Goal: Task Accomplishment & Management: Use online tool/utility

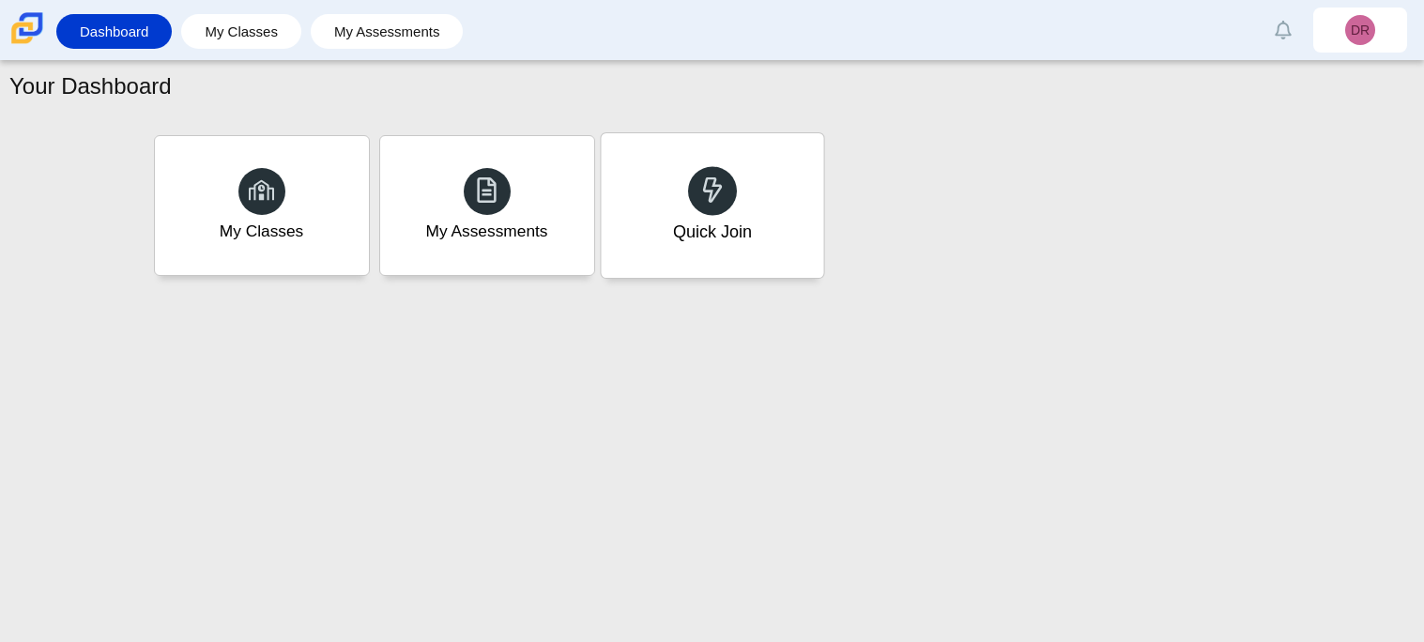
click at [636, 221] on div "Quick Join" at bounding box center [712, 205] width 223 height 145
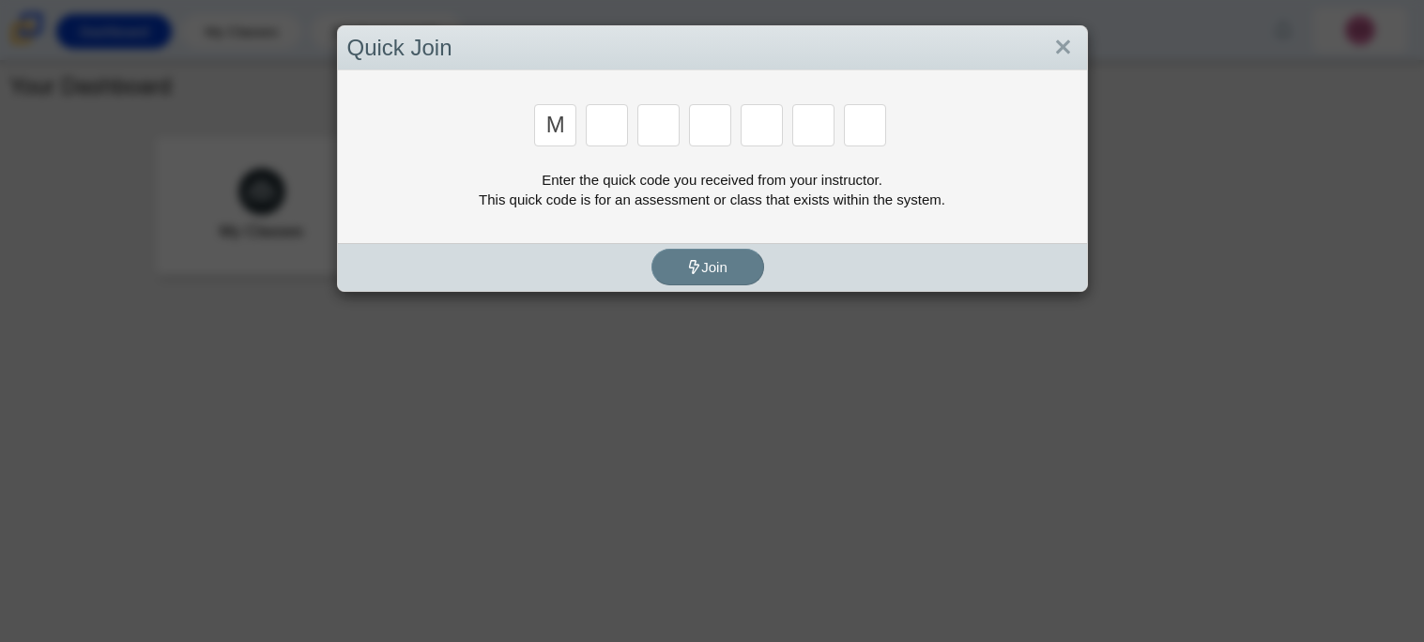
type input "m"
type input "7"
type input "e"
type input "3"
type input "e"
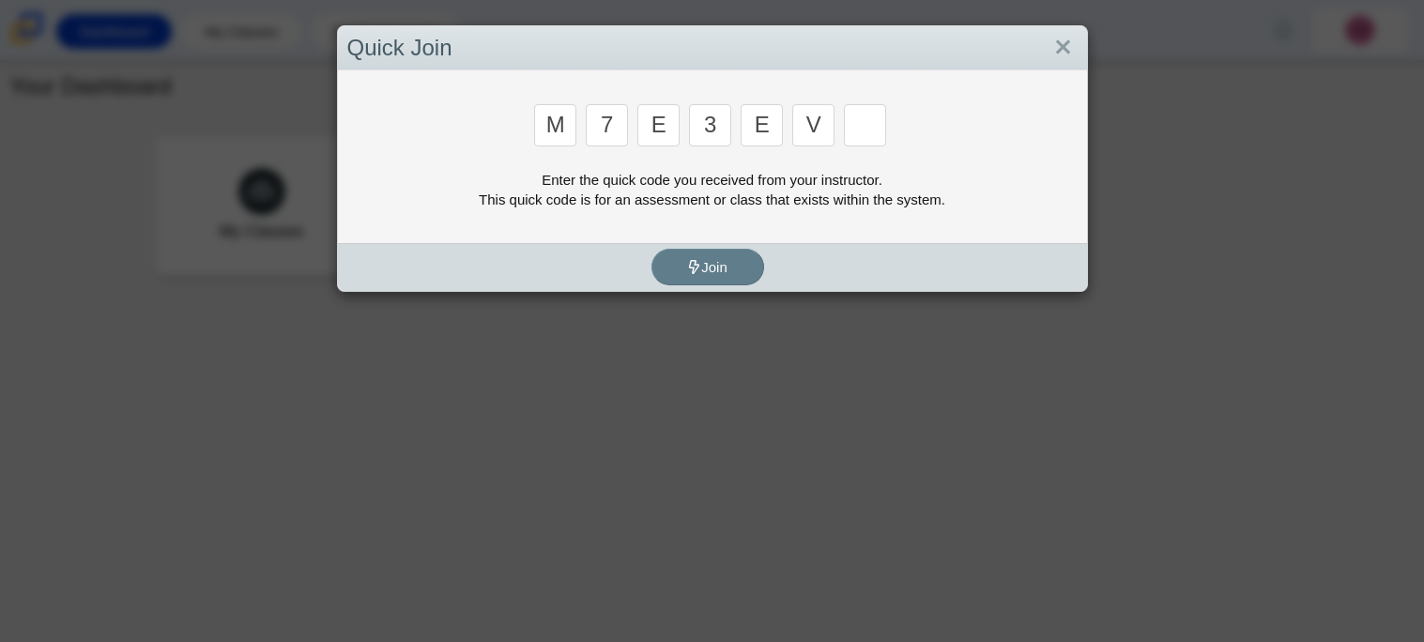
type input "v"
type input "w"
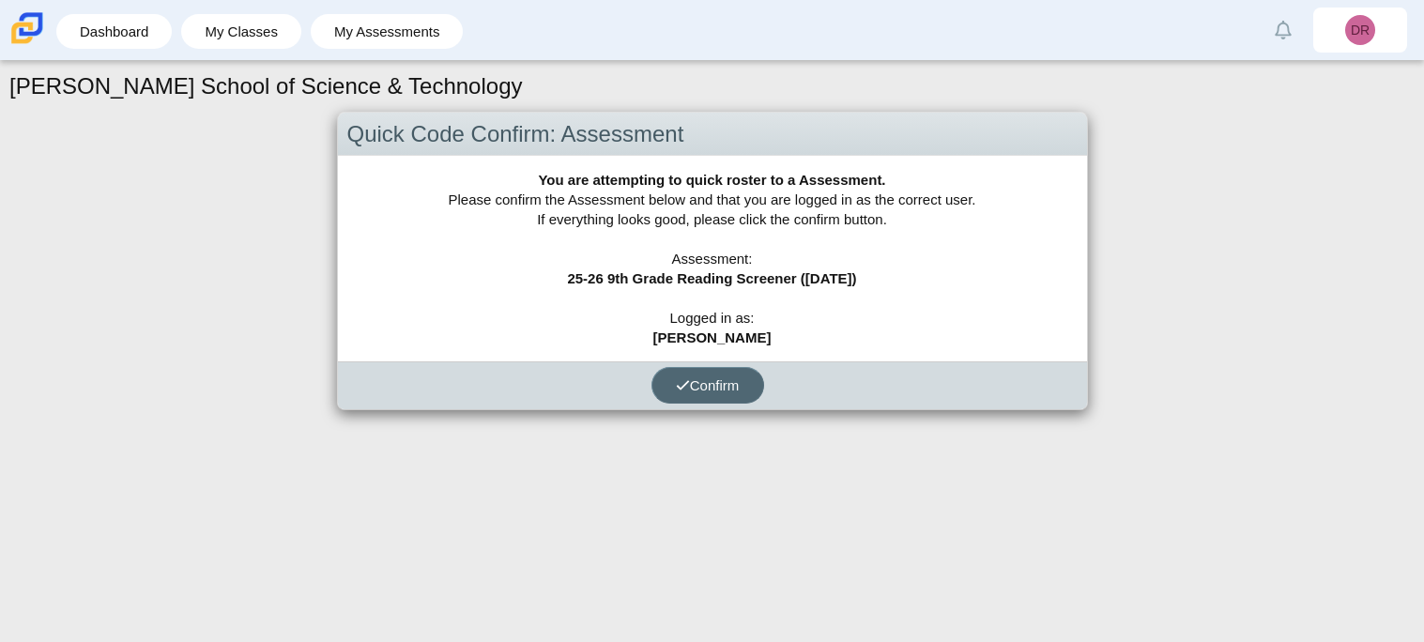
click at [702, 390] on span "Confirm" at bounding box center [708, 385] width 64 height 16
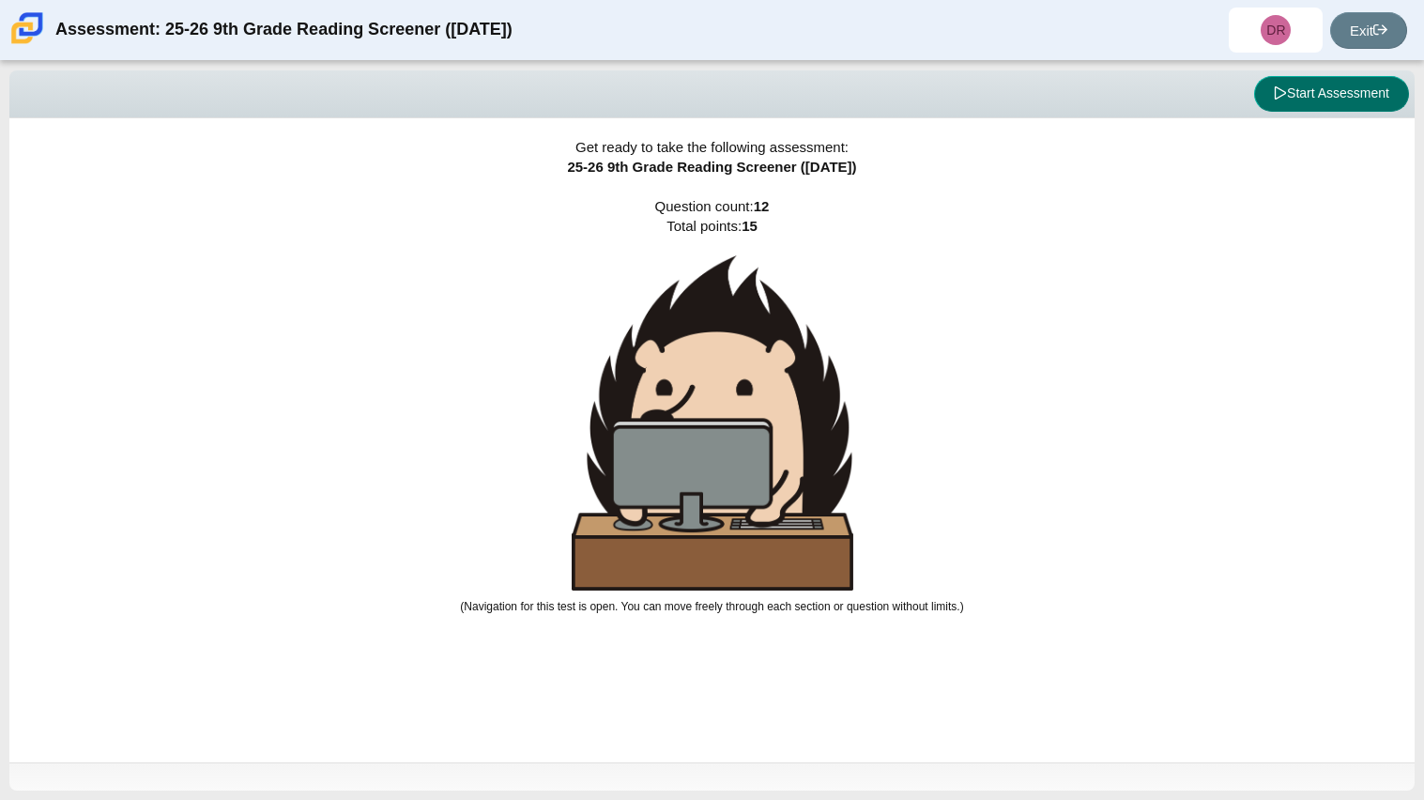
click at [1340, 102] on button "Start Assessment" at bounding box center [1331, 94] width 155 height 36
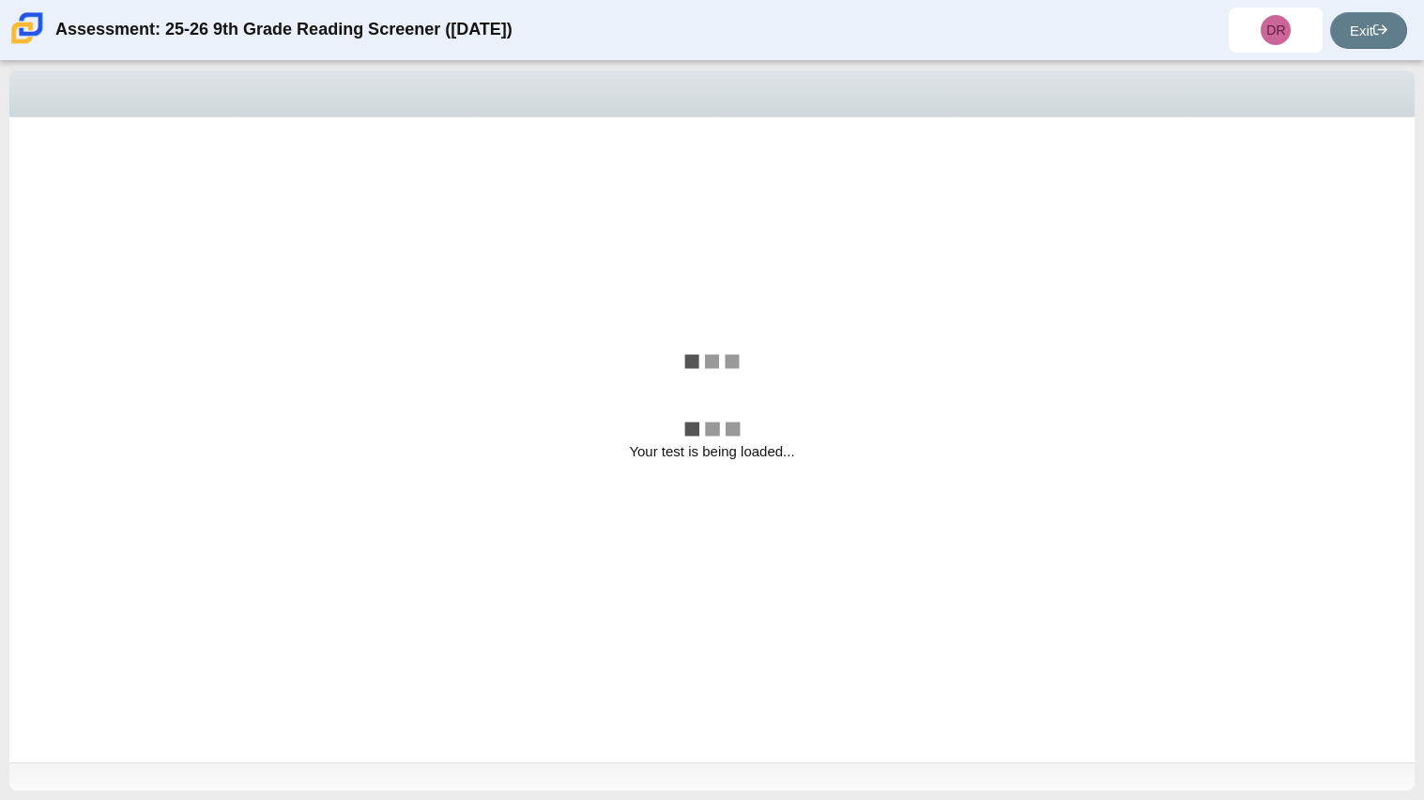
select select "ccc5b315-3c7c-471c-bf90-f22c8299c798"
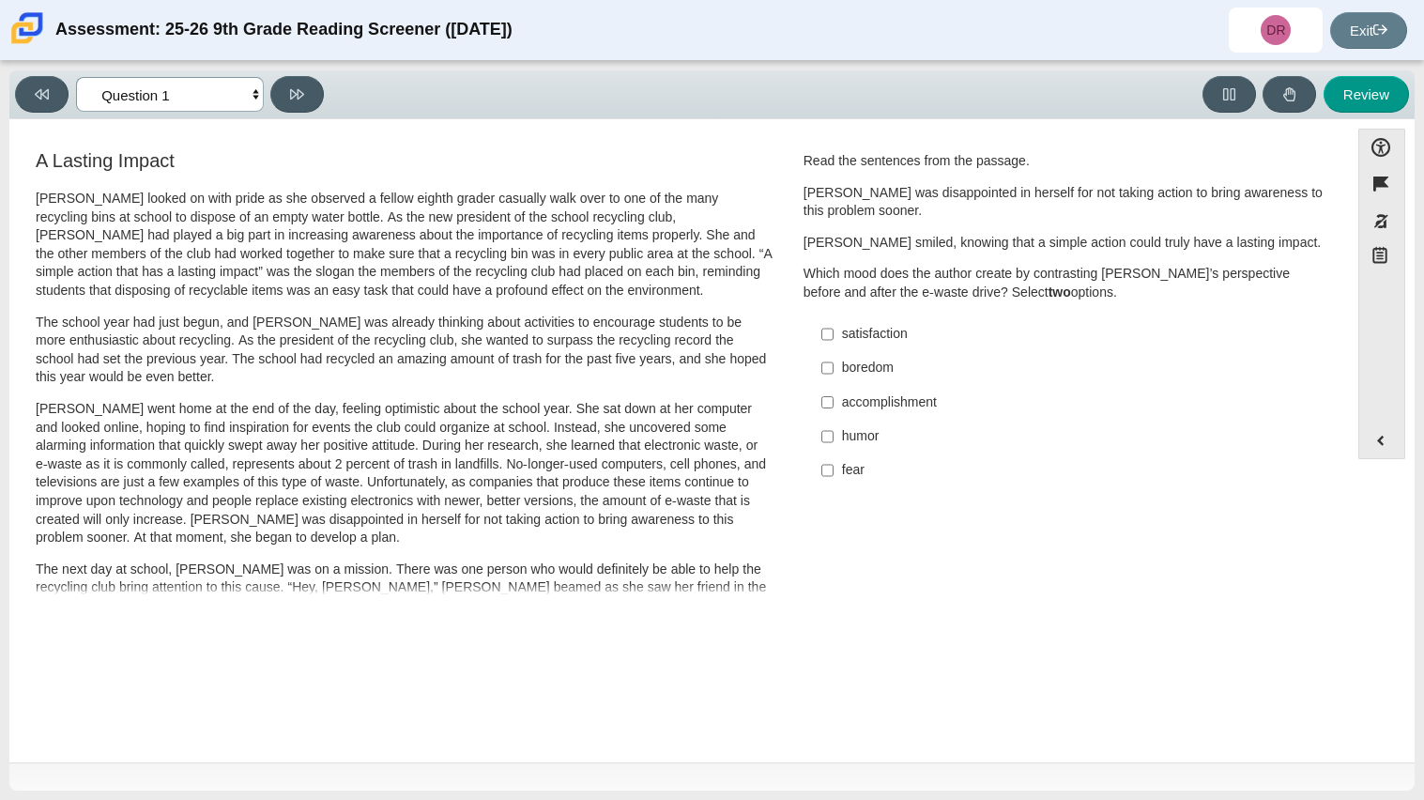
click at [245, 86] on select "Questions Question 1 Question 2 Question 3 Question 4 Question 5 Question 6 Que…" at bounding box center [170, 94] width 188 height 35
click at [138, 104] on select "Questions Question 1 Question 2 Question 3 Question 4 Question 5 Question 6 Que…" at bounding box center [170, 94] width 188 height 35
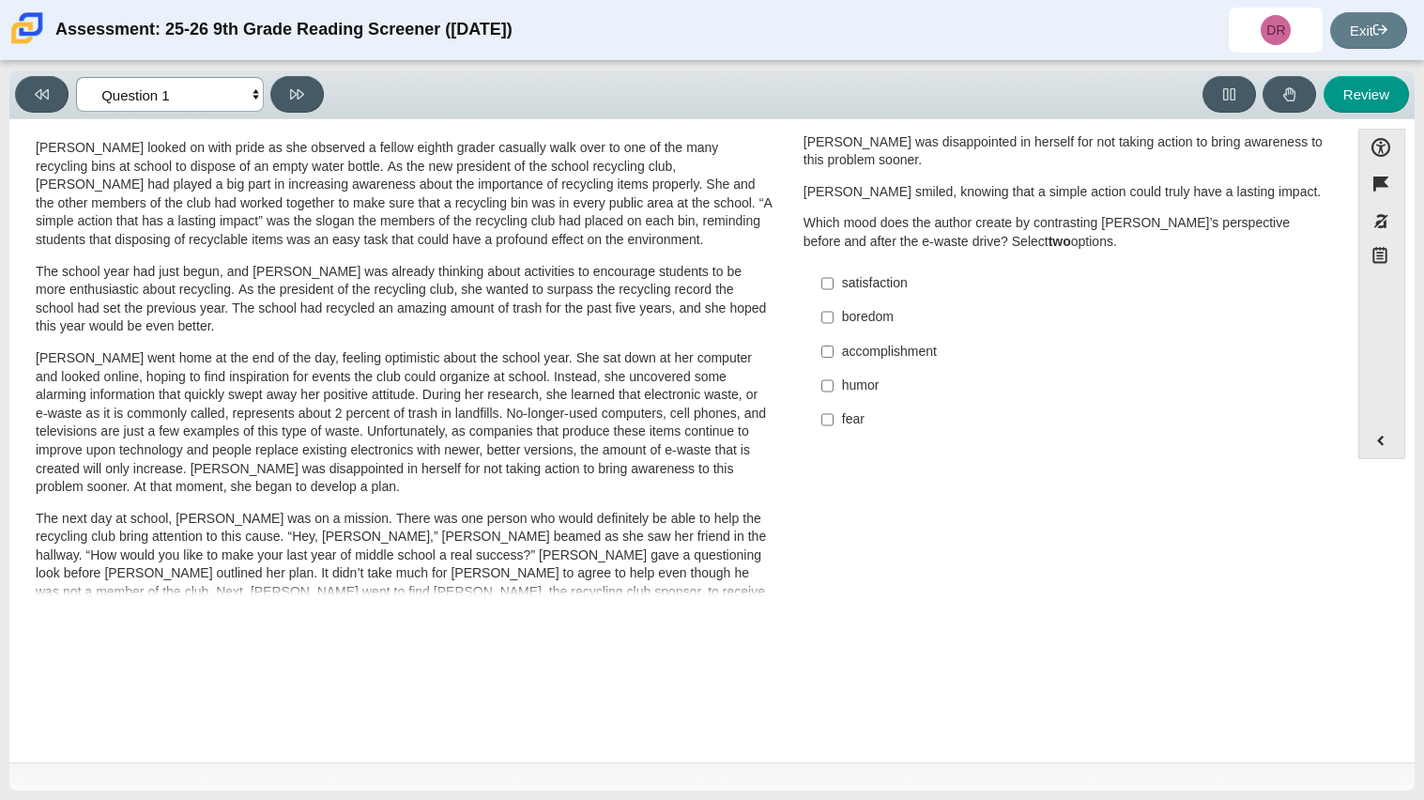
scroll to position [46, 0]
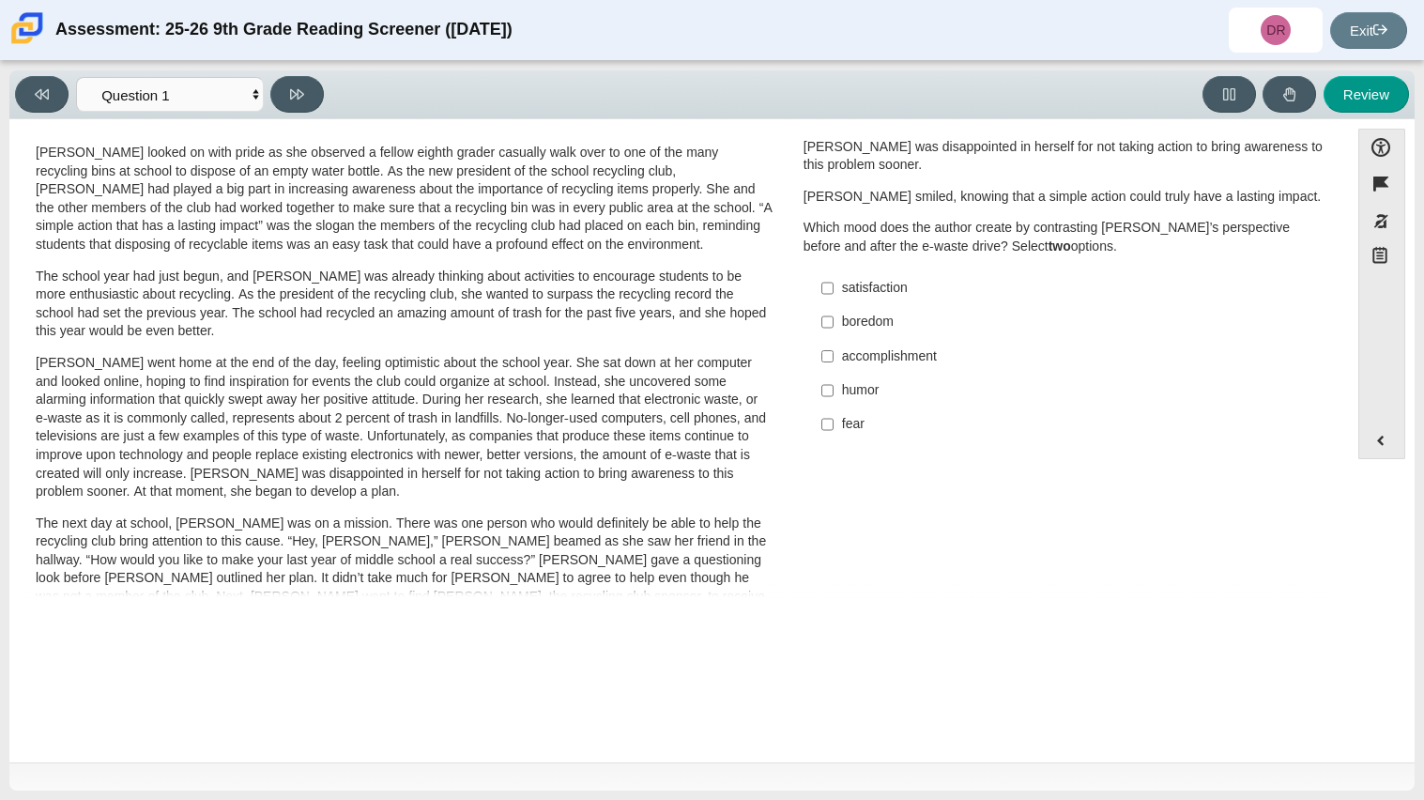
click at [922, 247] on p "Which mood does the author create by contrasting [PERSON_NAME]’s perspective be…" at bounding box center [1065, 237] width 522 height 37
click at [878, 359] on div "accomplishment" at bounding box center [1079, 356] width 474 height 19
click at [834, 359] on input "accomplishment accomplishment" at bounding box center [828, 356] width 12 height 34
checkbox input "true"
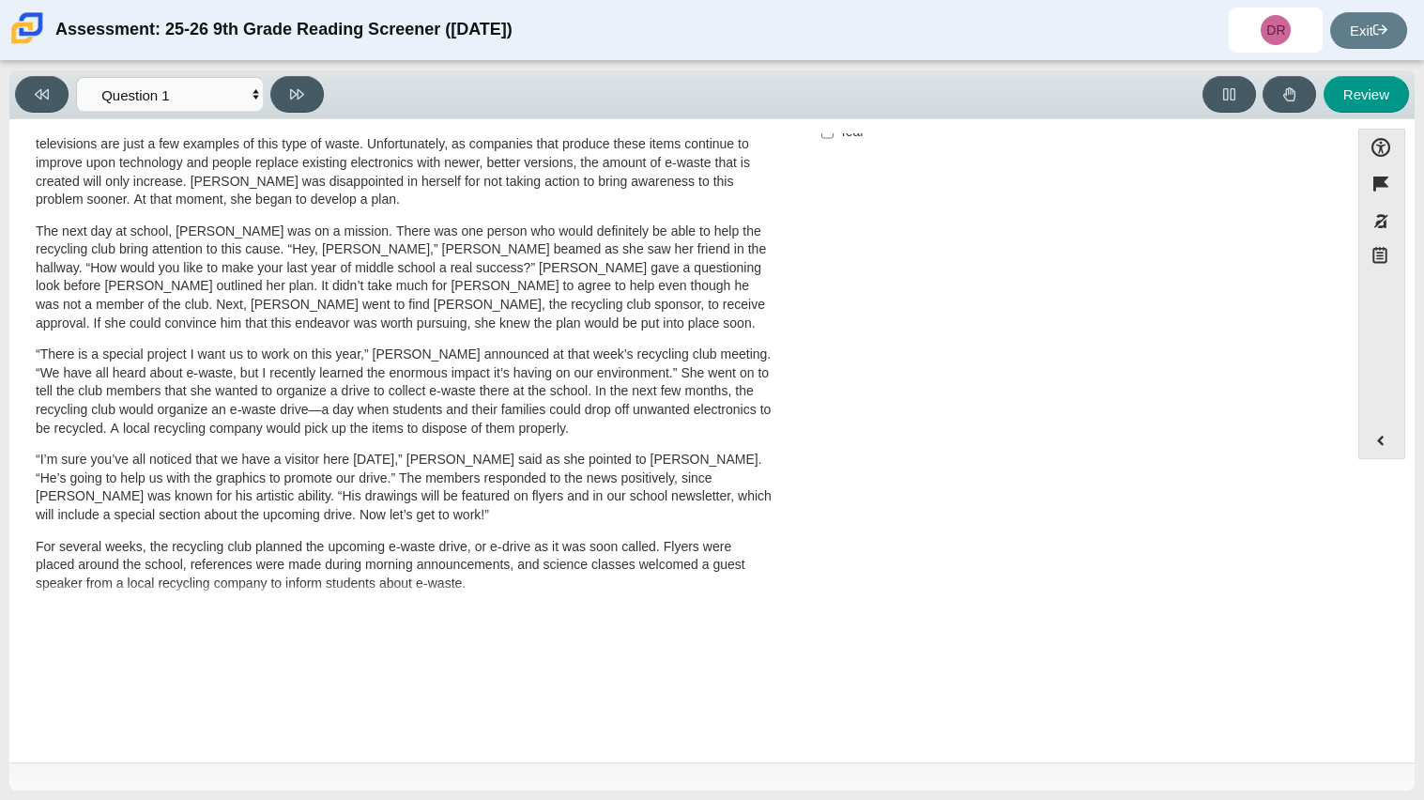
scroll to position [0, 0]
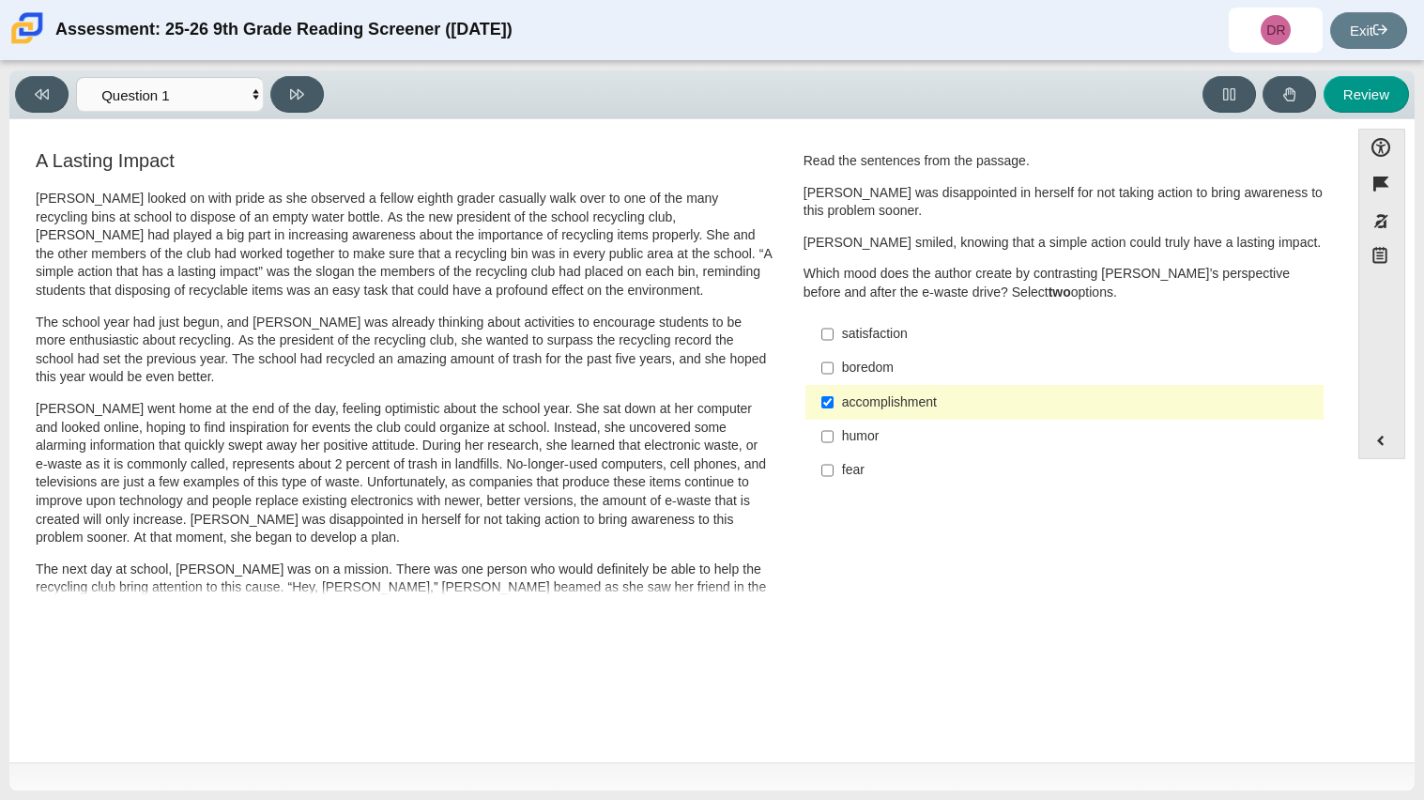
click at [861, 339] on div "satisfaction" at bounding box center [1079, 334] width 474 height 19
click at [834, 339] on input "satisfaction satisfaction" at bounding box center [828, 334] width 12 height 34
checkbox input "true"
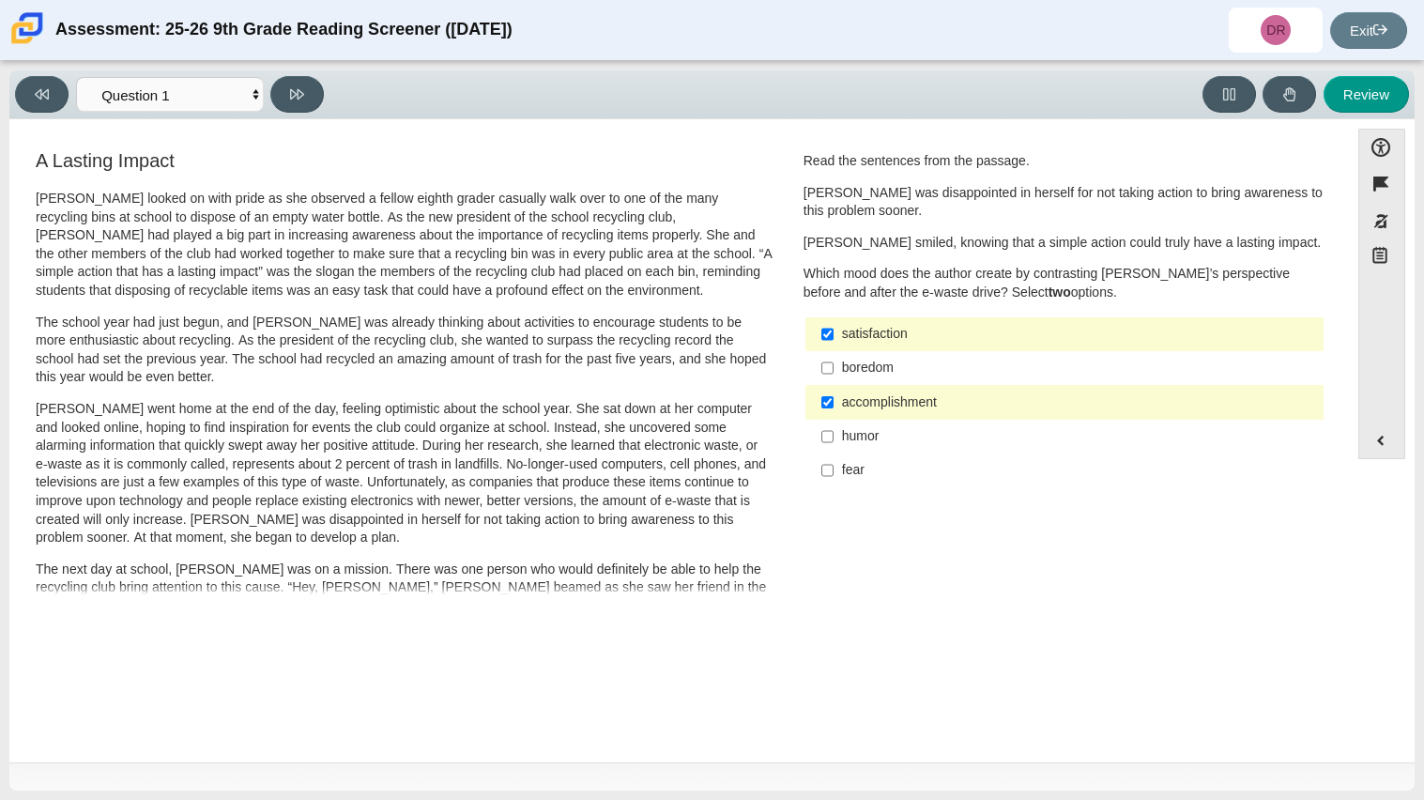
click at [907, 371] on div "boredom" at bounding box center [1079, 368] width 474 height 19
click at [834, 371] on input "boredom boredom" at bounding box center [828, 368] width 12 height 34
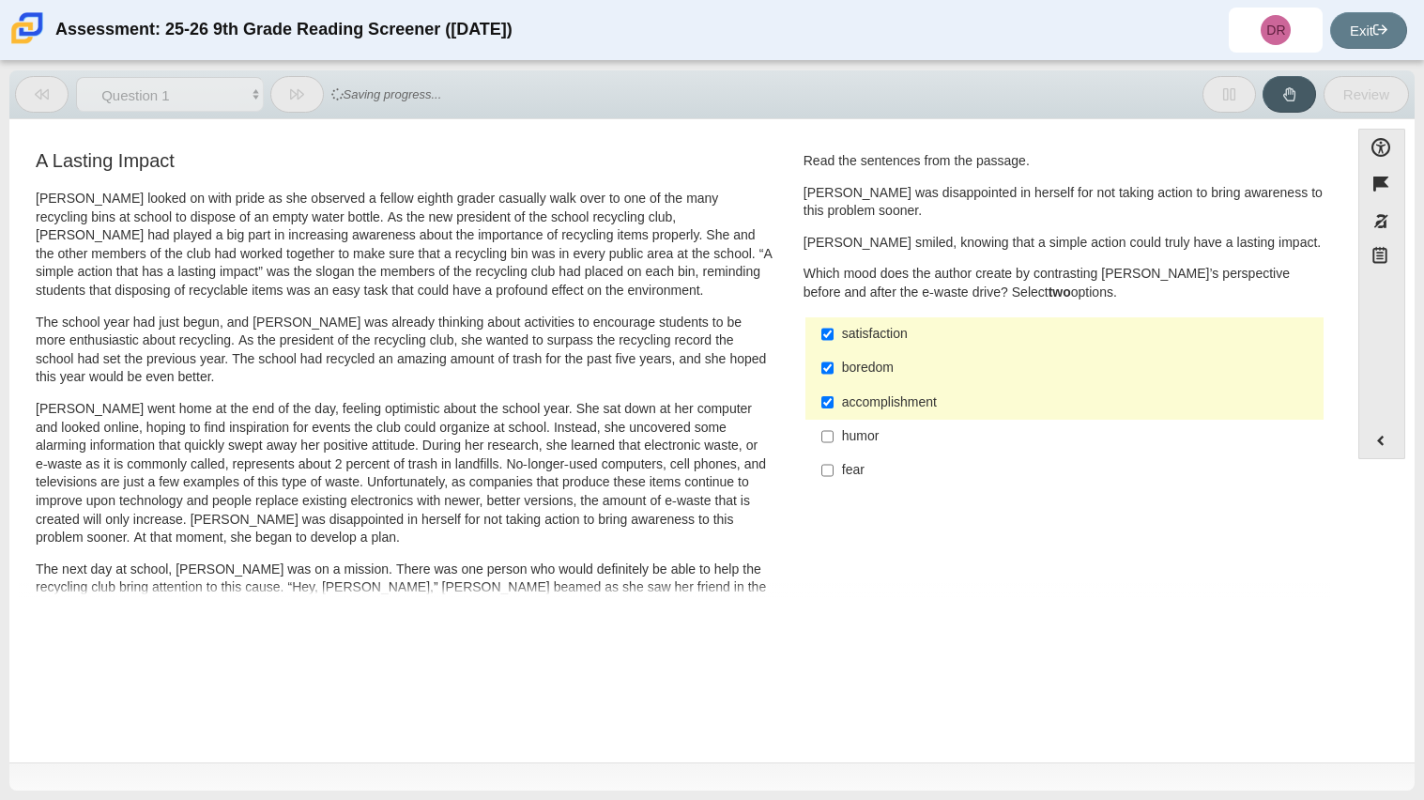
click at [909, 374] on div "boredom" at bounding box center [1079, 368] width 474 height 19
click at [834, 374] on input "boredom boredom" at bounding box center [828, 368] width 12 height 34
checkbox input "false"
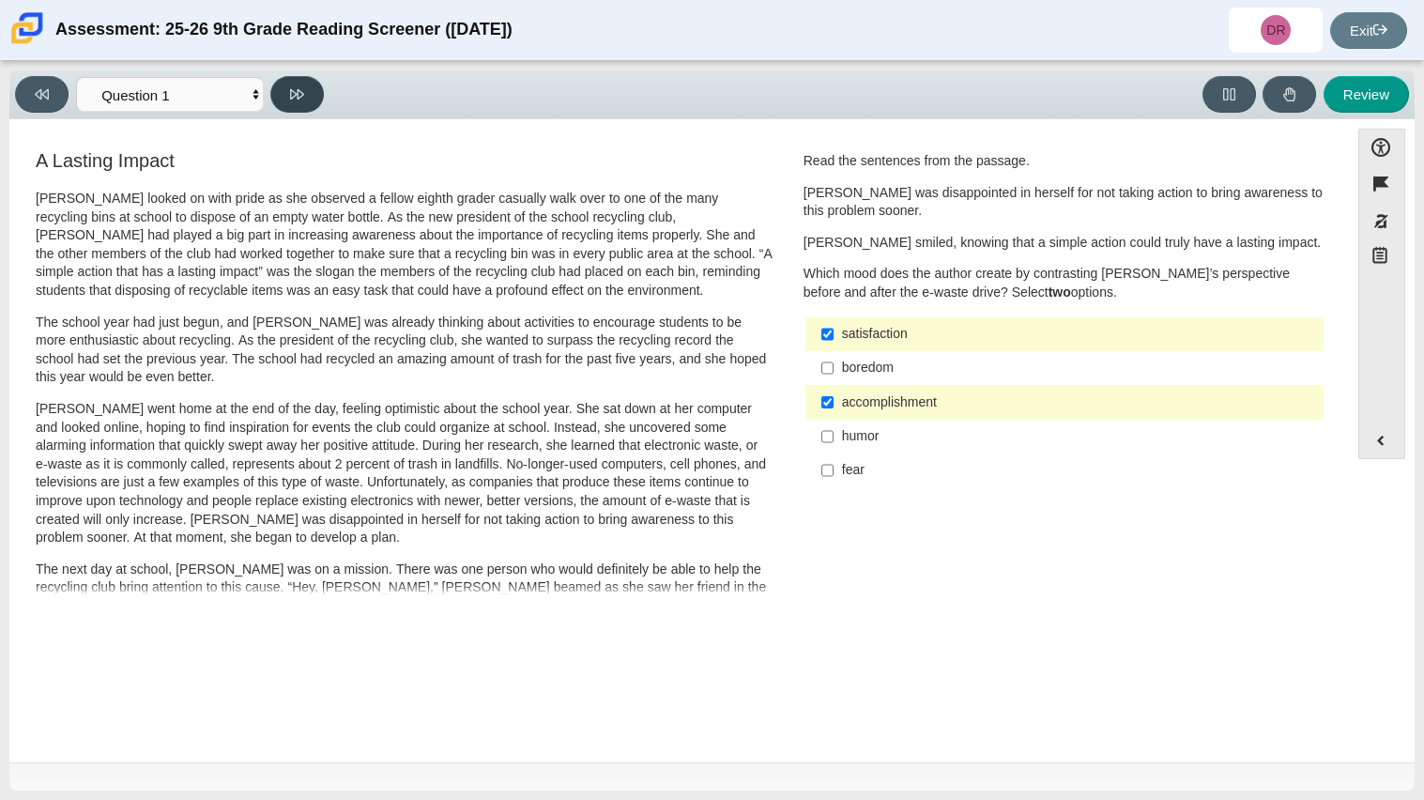
click at [312, 93] on button at bounding box center [297, 94] width 54 height 37
select select "0ff64528-ffd7-428d-b192-babfaadd44e8"
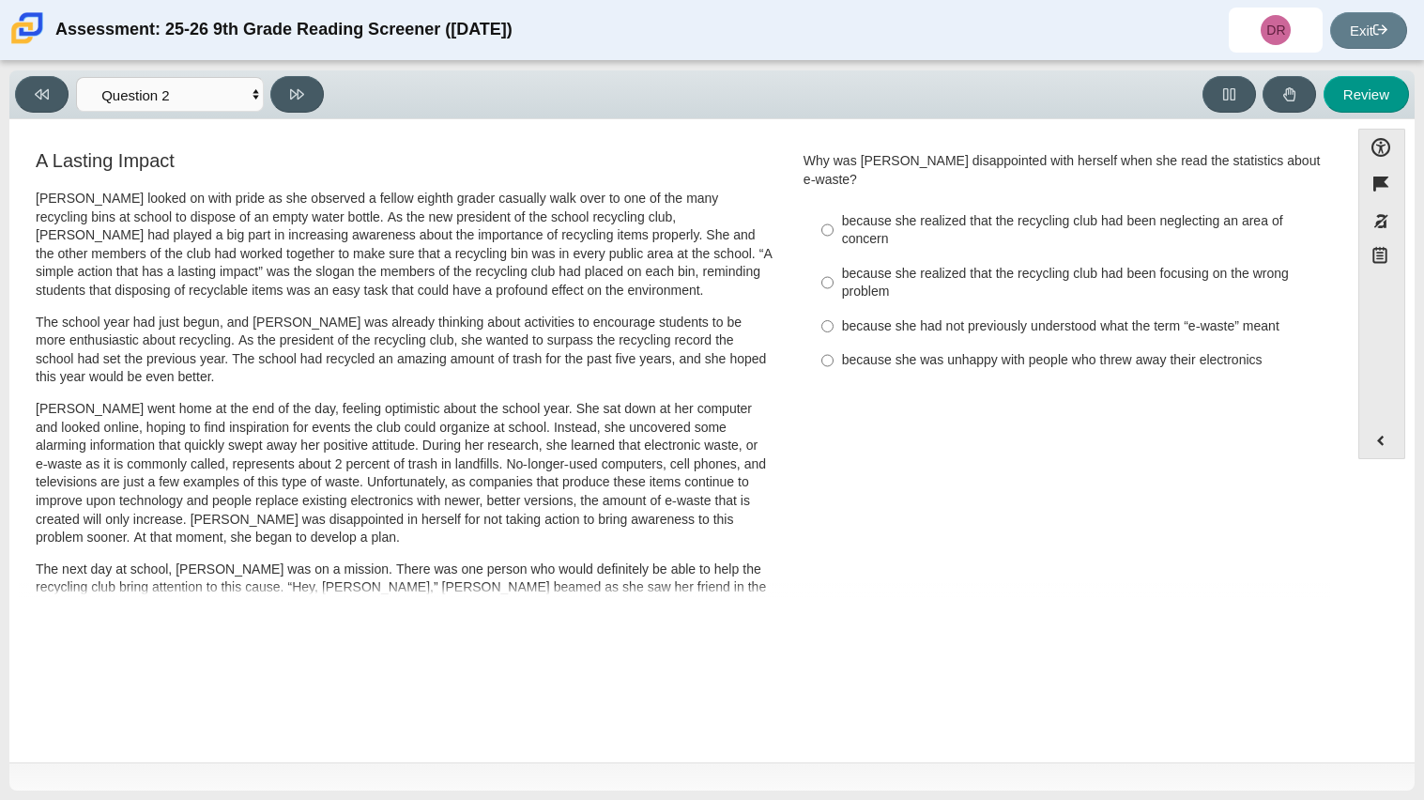
click at [356, 276] on p "[PERSON_NAME] looked on with pride as she observed a fellow eighth grader casua…" at bounding box center [404, 245] width 737 height 111
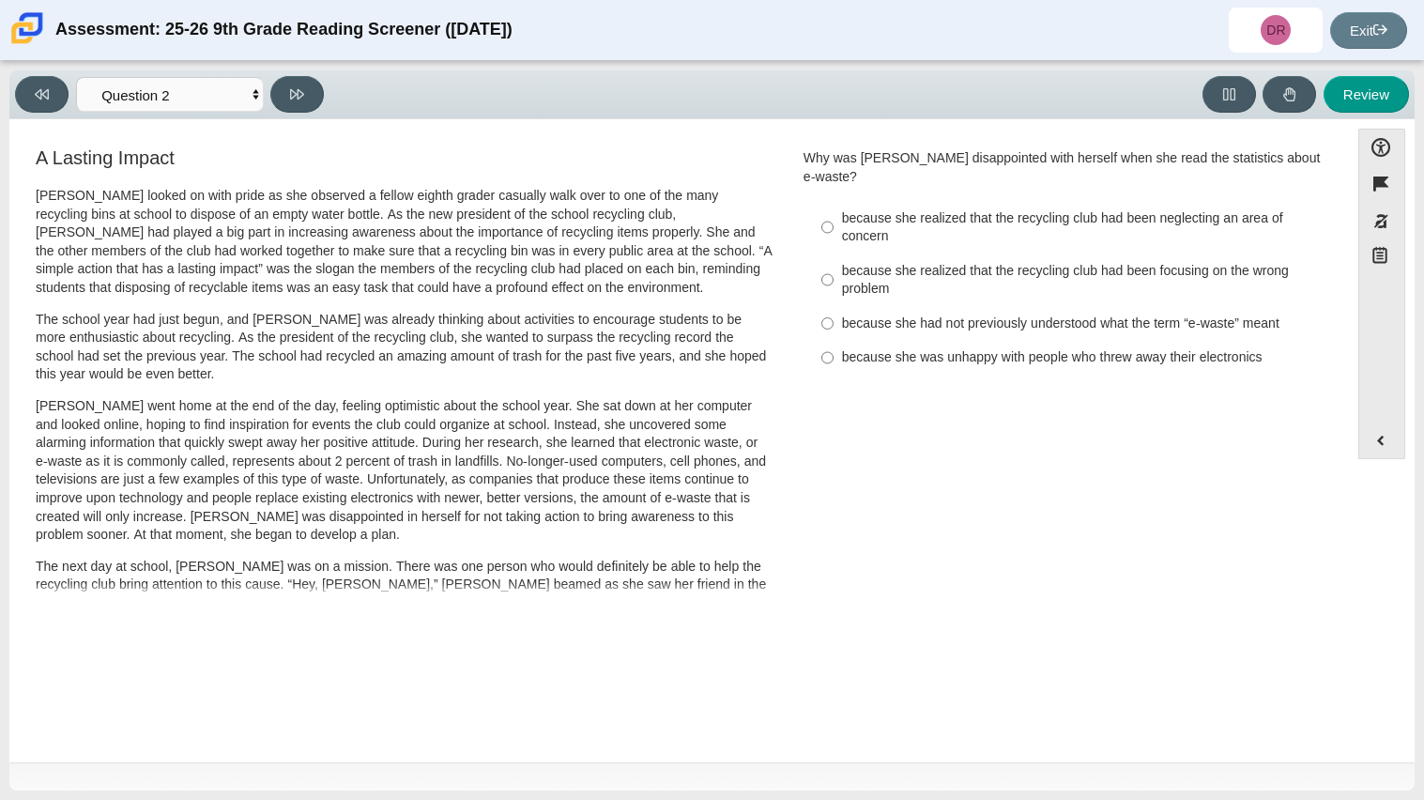
click at [249, 514] on p "[PERSON_NAME] went home at the end of the day, feeling optimistic about the sch…" at bounding box center [404, 470] width 737 height 147
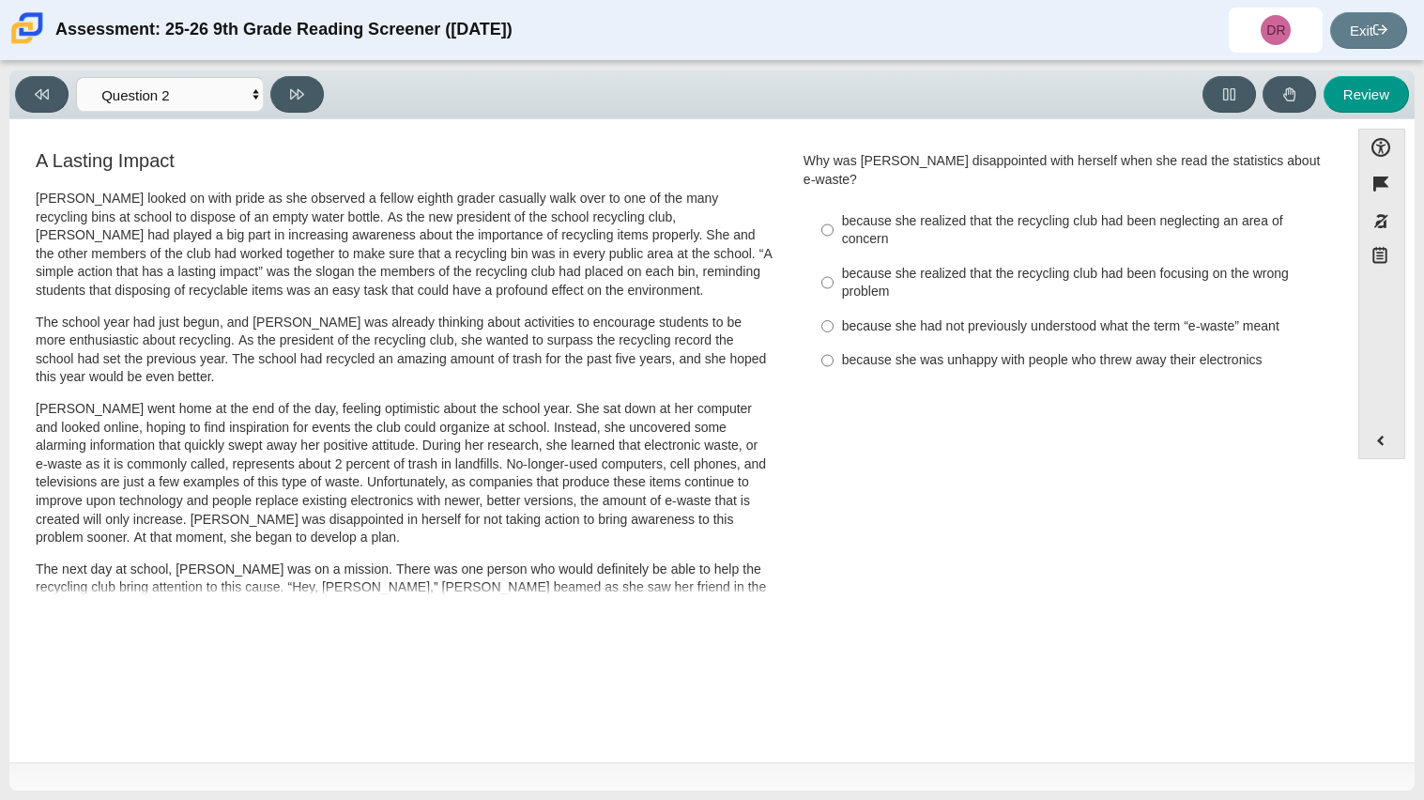
click at [872, 272] on div "because she realized that the recycling club had been focusing on the wrong pro…" at bounding box center [1079, 283] width 474 height 37
click at [834, 272] on input "because she realized that the recycling club had been focusing on the wrong pro…" at bounding box center [828, 282] width 12 height 53
radio input "true"
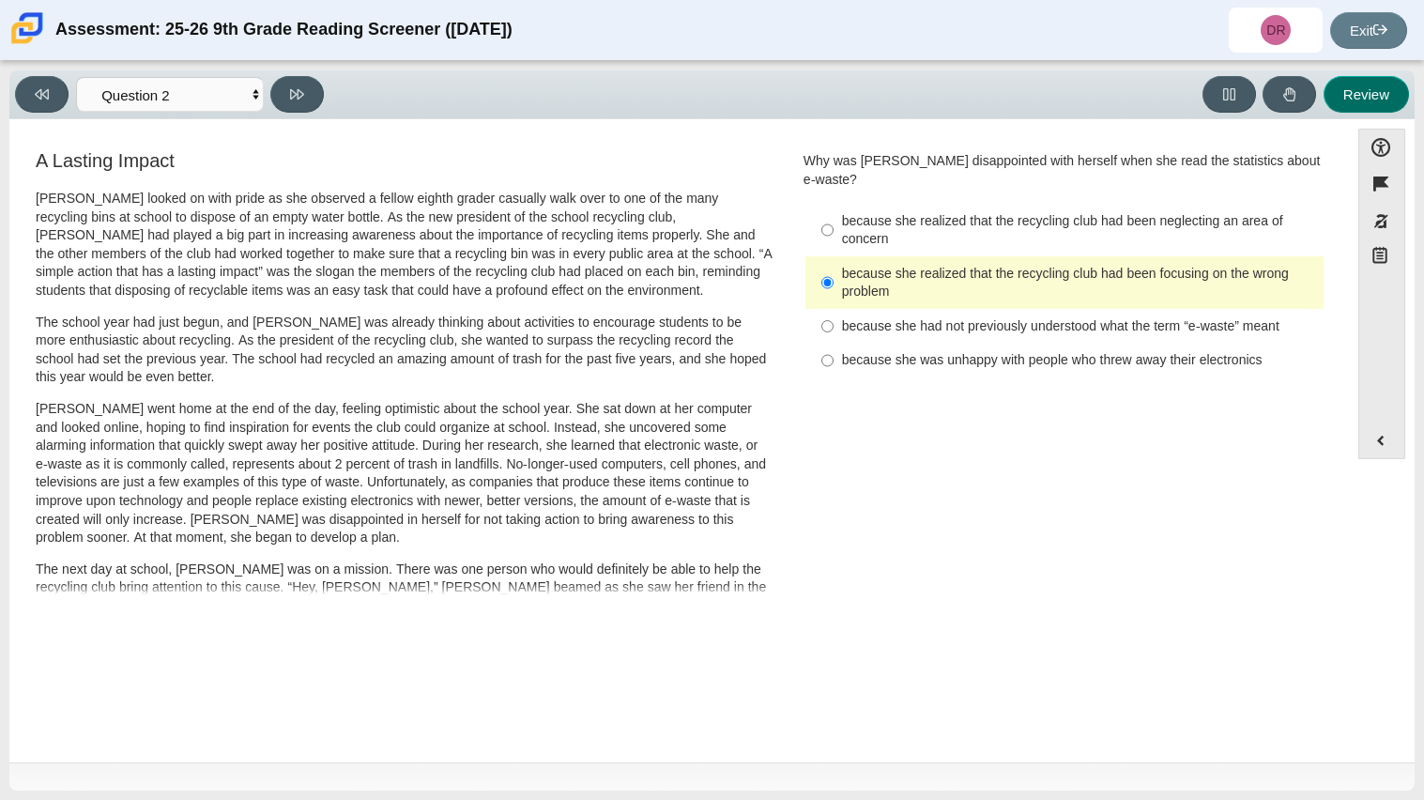
click at [1327, 92] on button "Review" at bounding box center [1366, 94] width 85 height 37
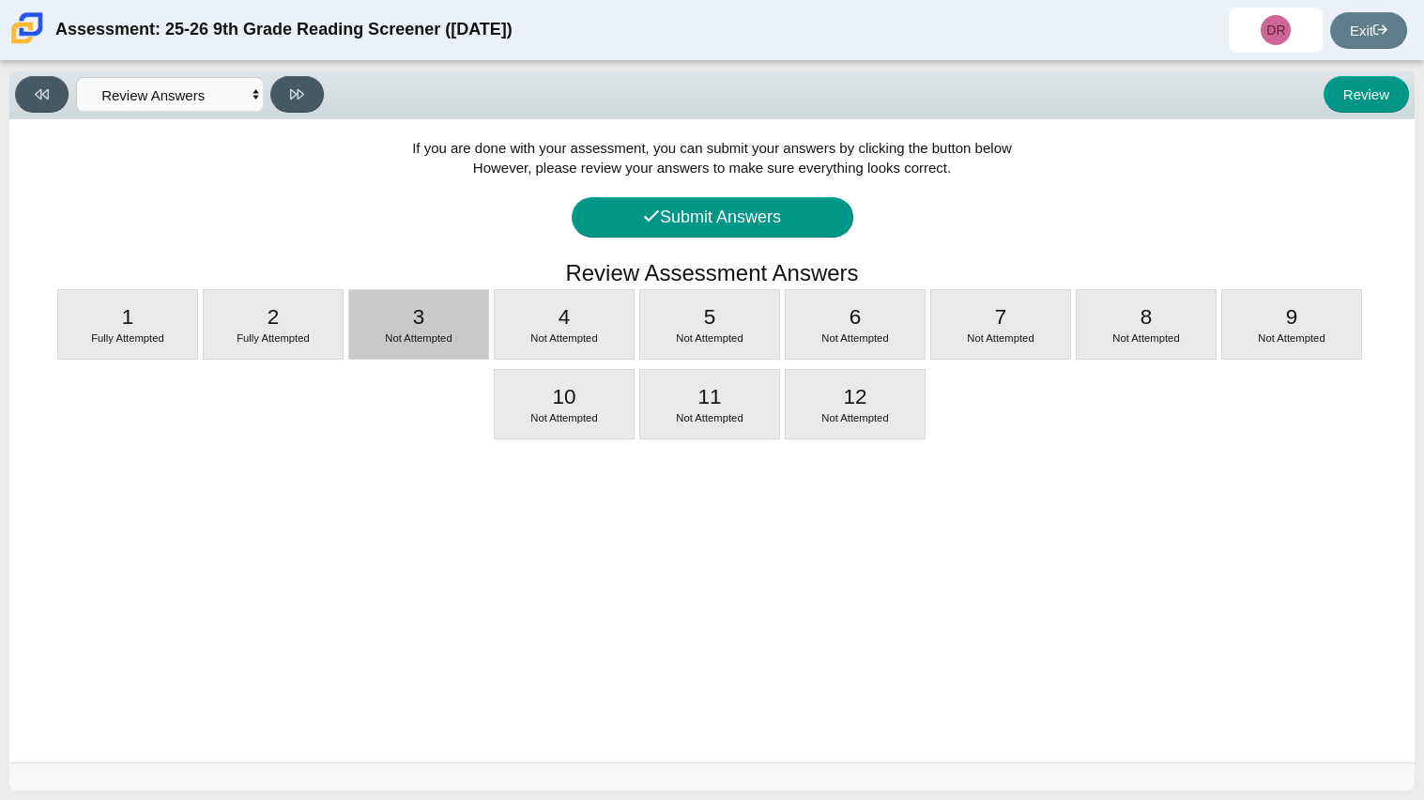
click at [408, 332] on span "Not Attempted" at bounding box center [418, 337] width 67 height 11
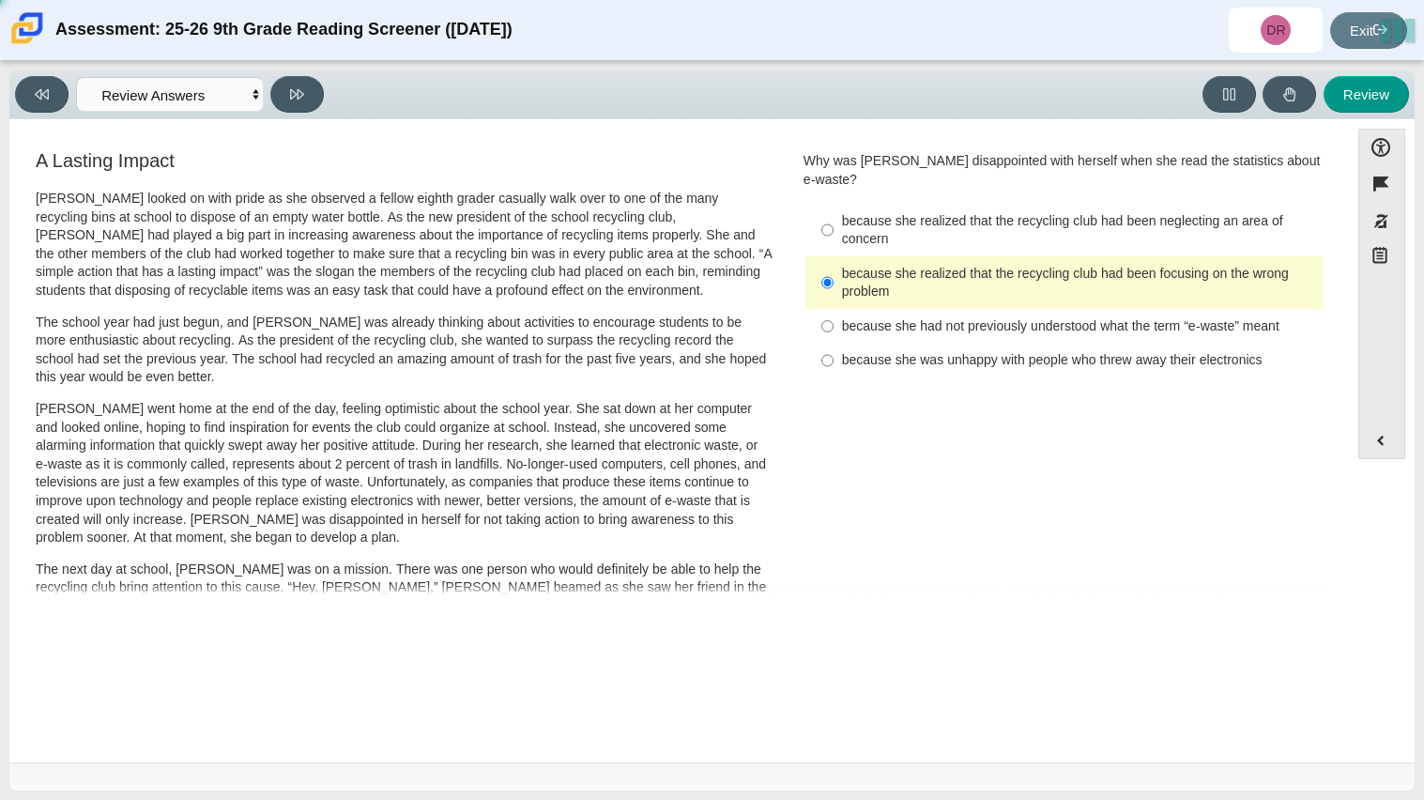
select select "7ce3d843-6974-4858-901c-1ff39630e843"
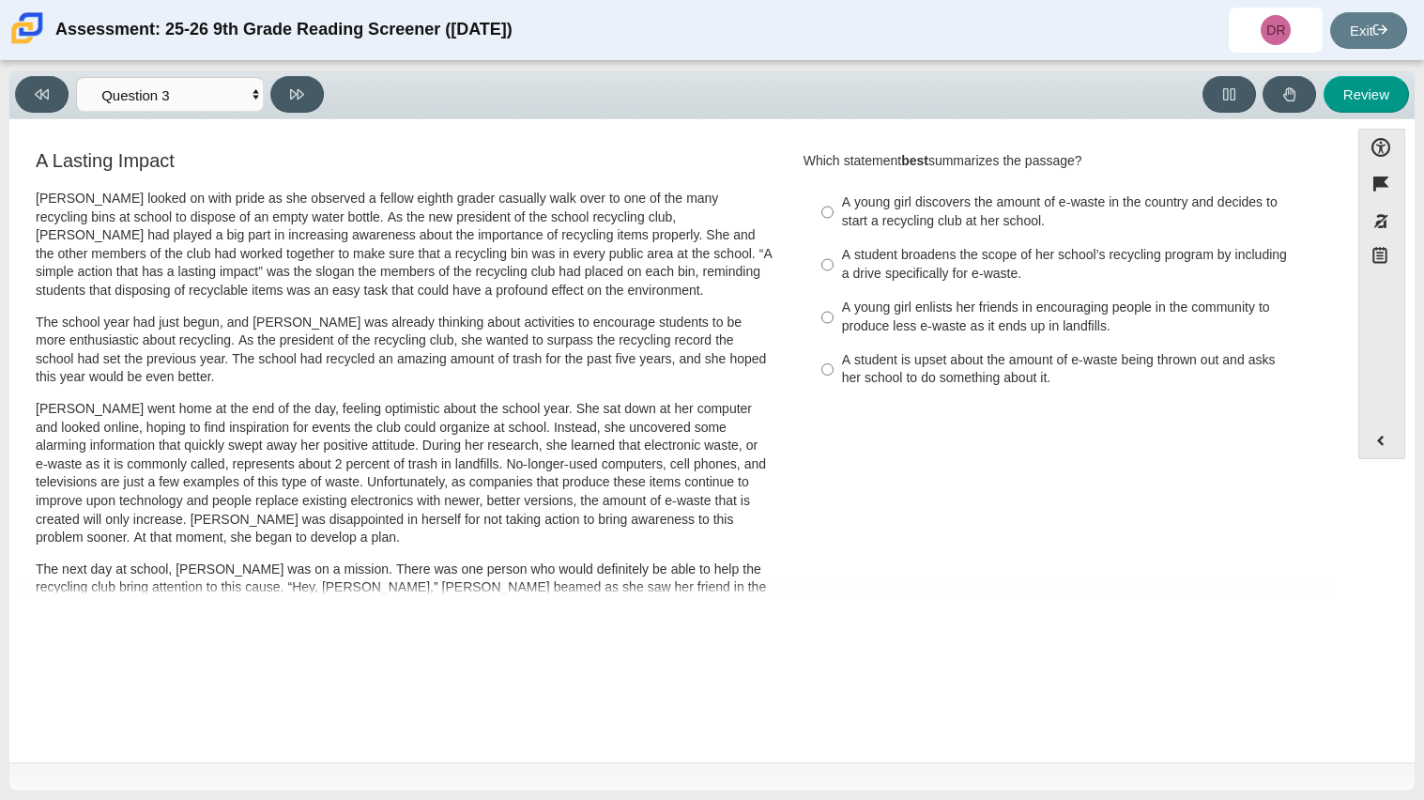
click at [914, 317] on div "A young girl enlists her friends in encouraging people in the community to prod…" at bounding box center [1079, 317] width 474 height 37
click at [834, 317] on input "A young girl enlists her friends in encouraging people in the community to prod…" at bounding box center [828, 317] width 12 height 53
radio input "true"
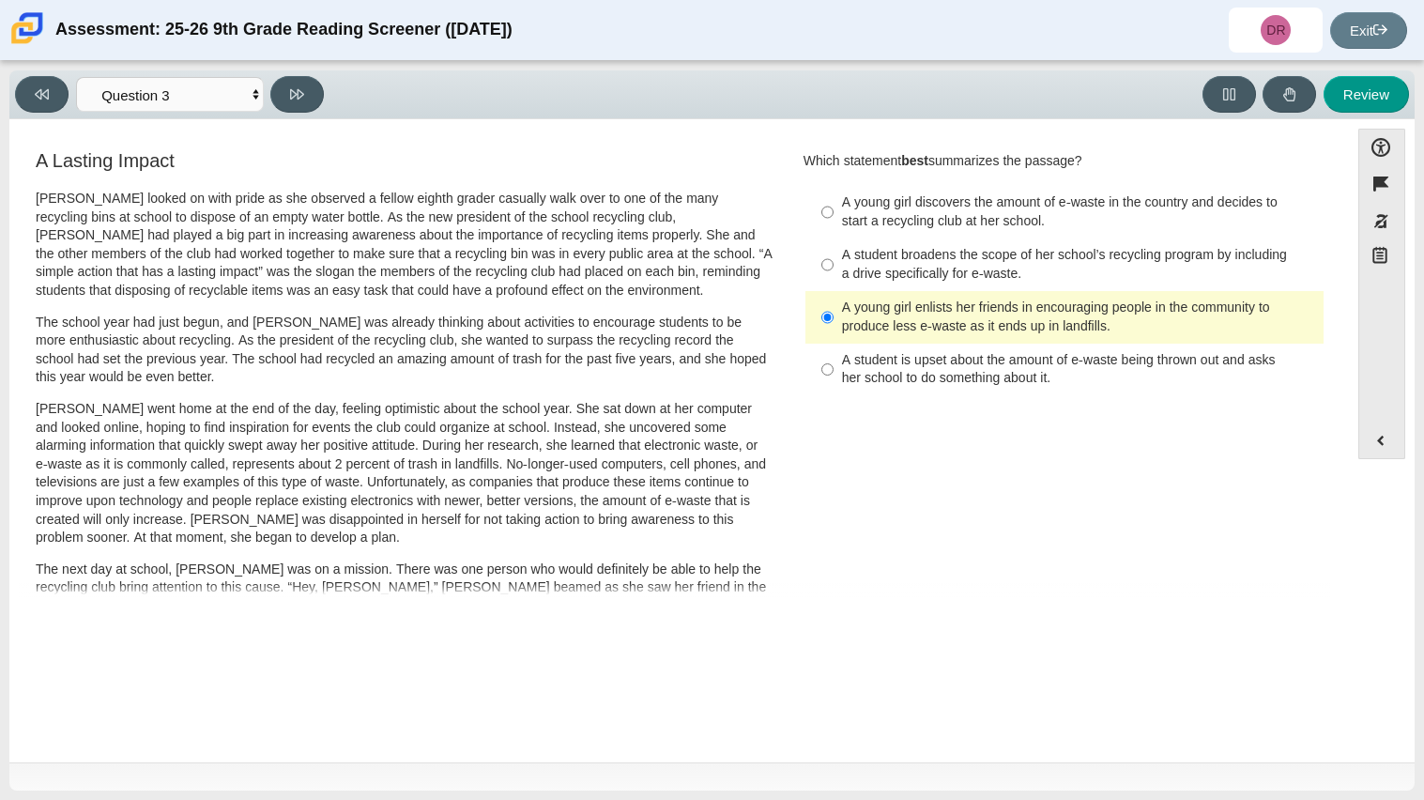
click at [889, 390] on label "A student is upset about the amount of e-waste being thrown out and asks her sc…" at bounding box center [1065, 370] width 515 height 53
click at [834, 390] on input "A student is upset about the amount of e-waste being thrown out and asks her sc…" at bounding box center [828, 370] width 12 height 53
radio input "true"
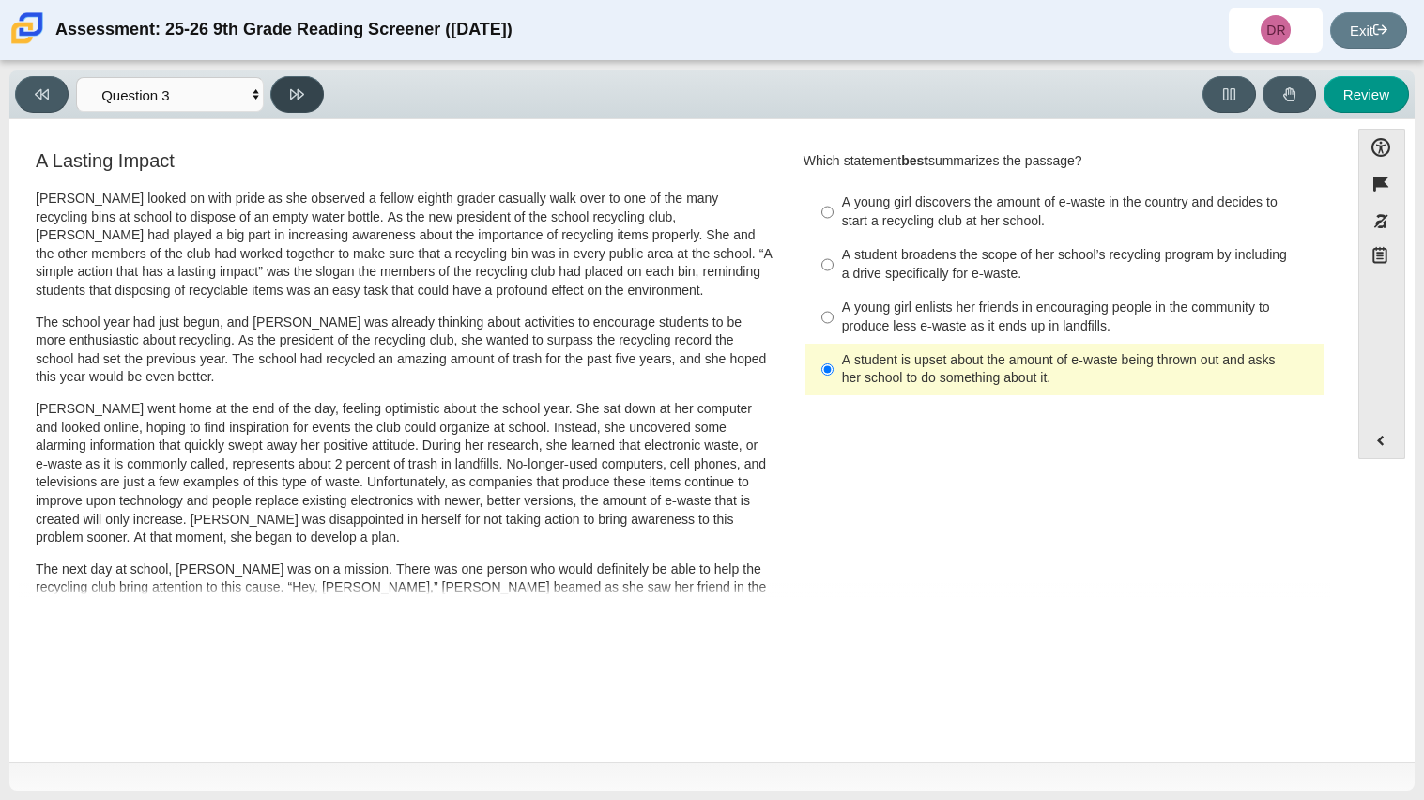
click at [288, 102] on button at bounding box center [297, 94] width 54 height 37
select select "ca9ea0f1-49c5-4bd1-83b0-472c18652b42"
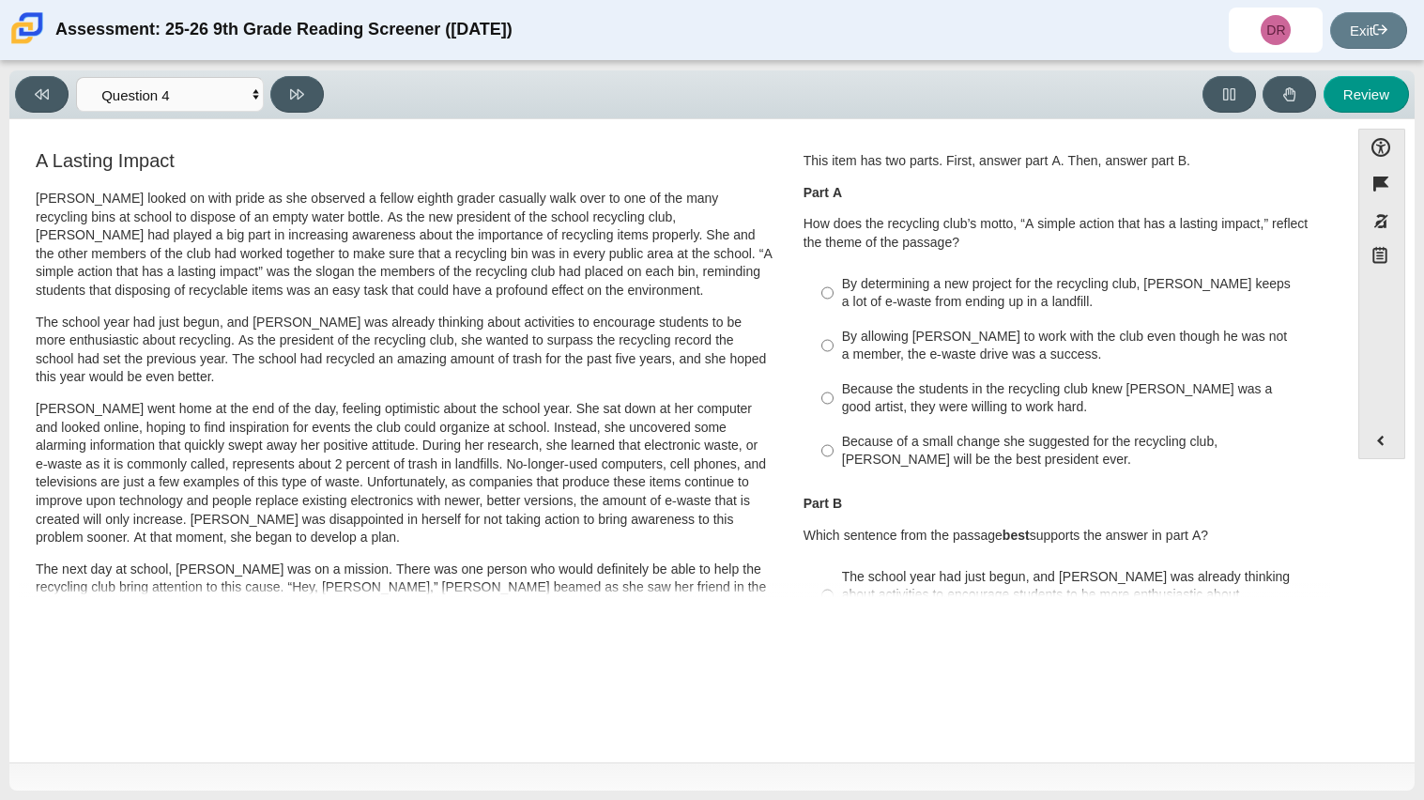
click at [858, 221] on p "How does the recycling club’s motto, “A simple action that has a lasting impact…" at bounding box center [1065, 233] width 522 height 37
click at [858, 223] on p "How does the recycling club’s motto, “A simple action that has a lasting impact…" at bounding box center [1065, 233] width 522 height 37
click at [1396, 448] on button "Expand menu" at bounding box center [1381, 440] width 45 height 36
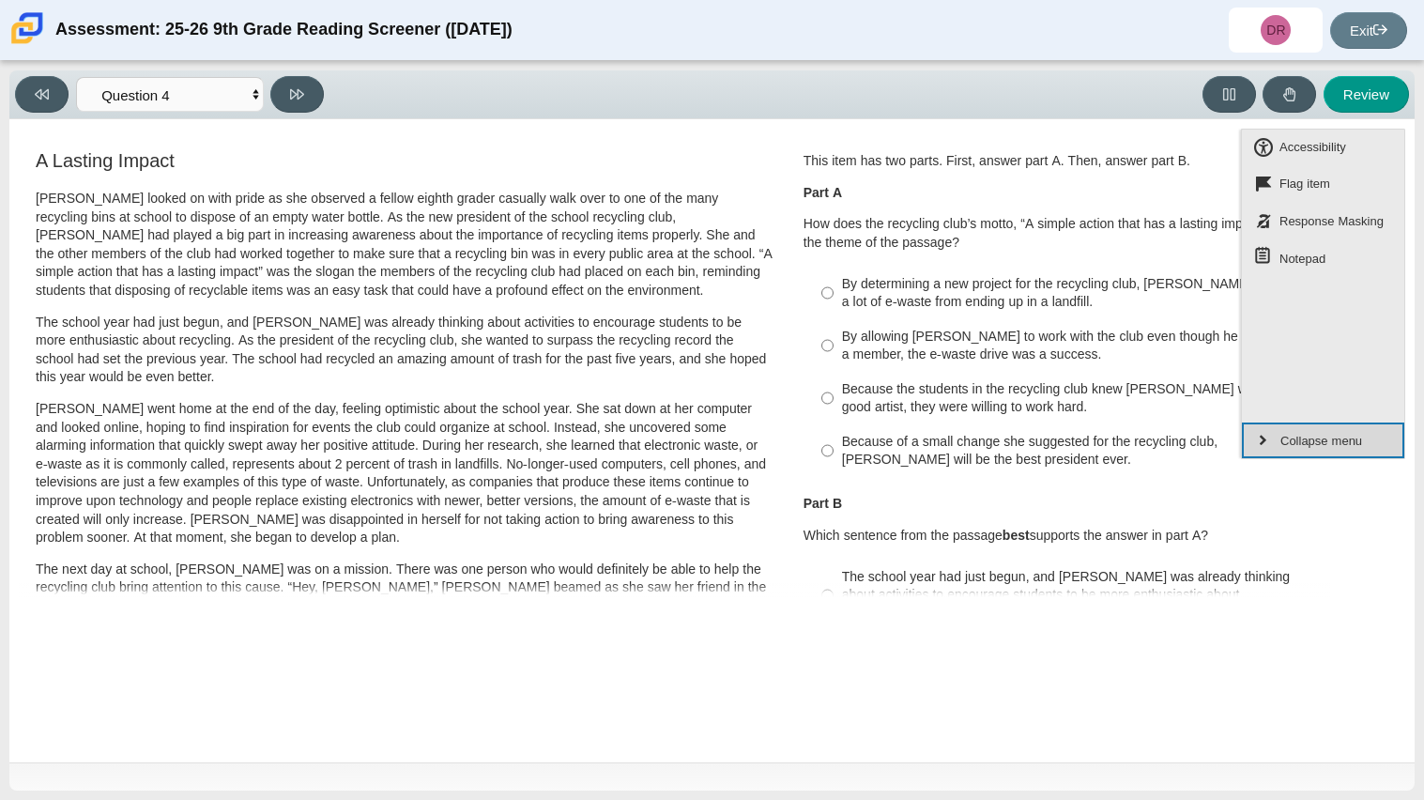
click at [1379, 445] on button "Collapse menu" at bounding box center [1323, 440] width 162 height 36
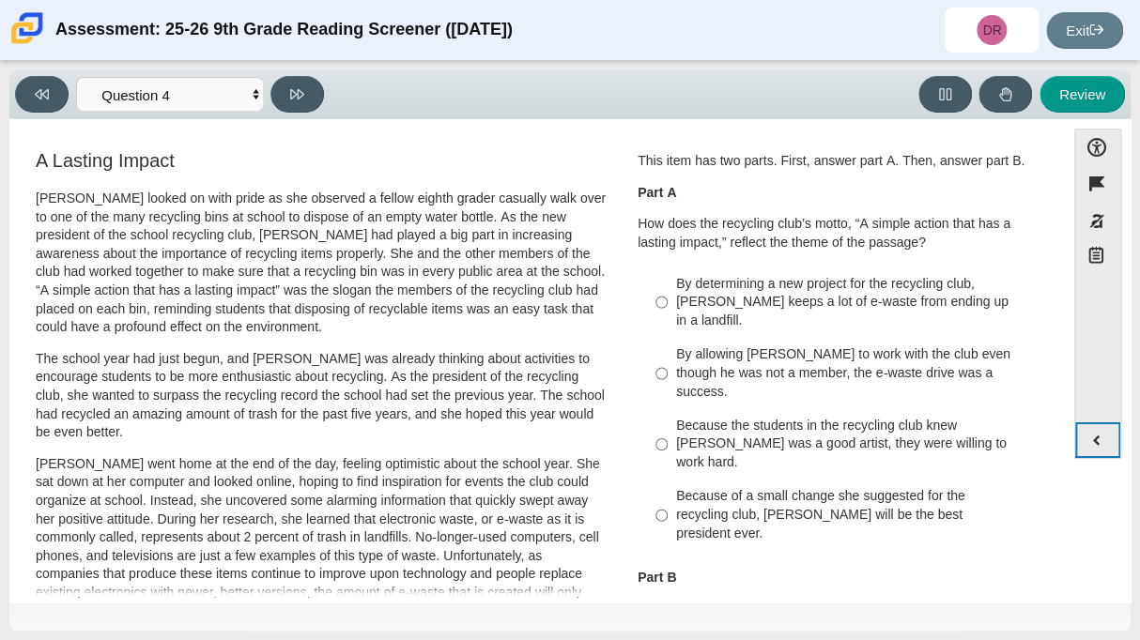
scroll to position [11, 0]
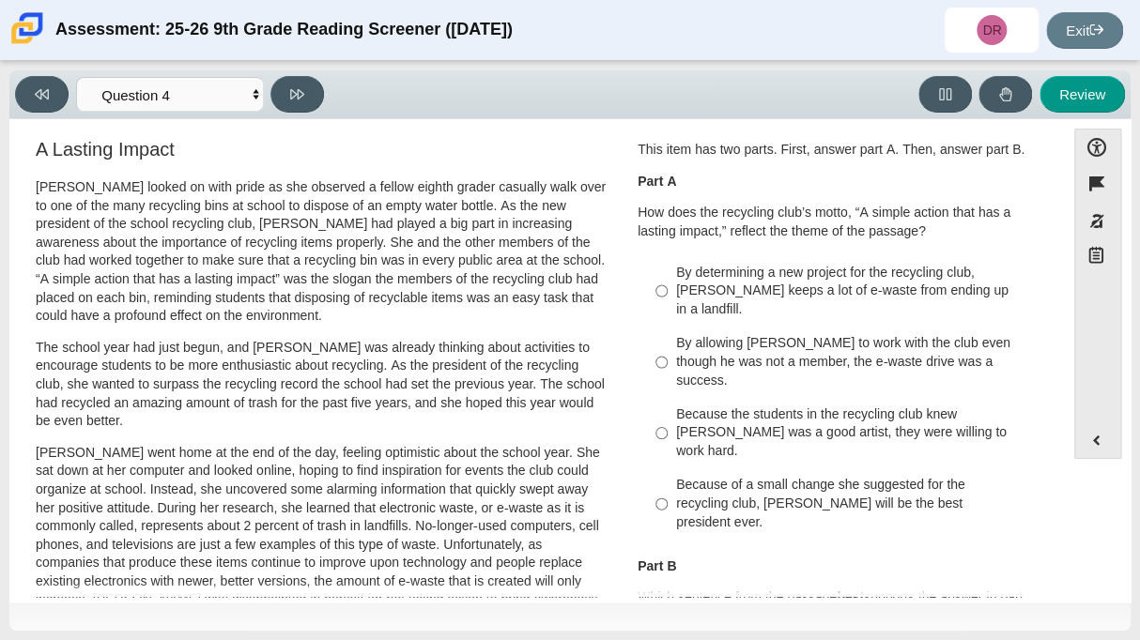
click at [767, 422] on div "Because the students in the recycling club knew [PERSON_NAME] was a good artist…" at bounding box center [854, 433] width 356 height 55
click at [668, 422] on input "Because the students in the recycling club knew [PERSON_NAME] was a good artist…" at bounding box center [661, 433] width 12 height 71
radio input "true"
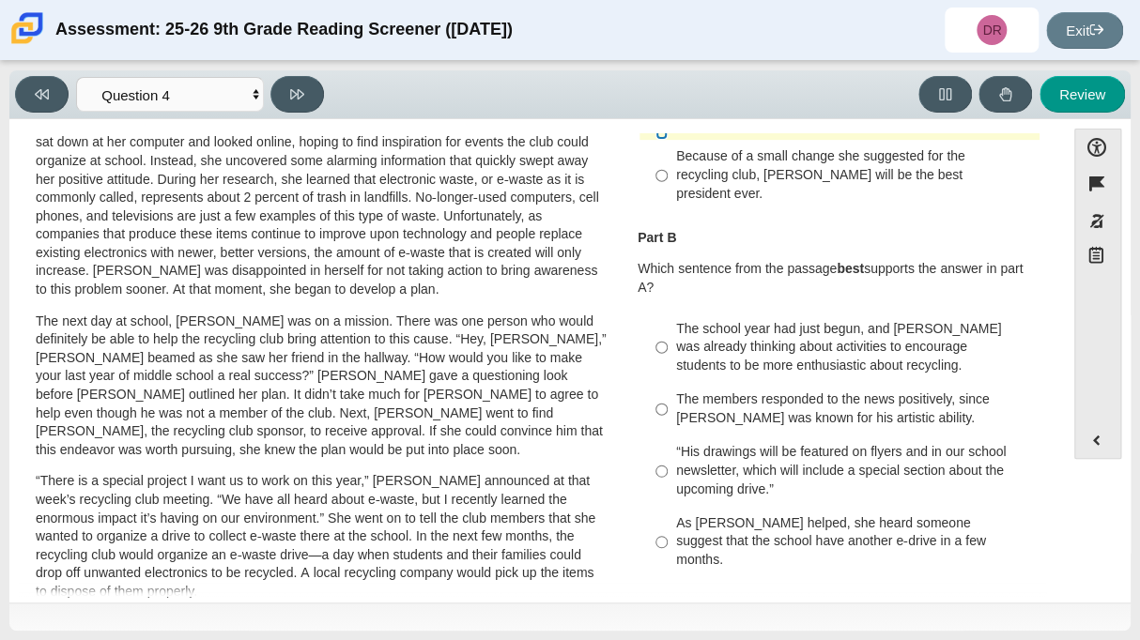
scroll to position [341, 0]
click at [780, 442] on div "“His drawings will be featured on flyers and in our school newsletter, which wi…" at bounding box center [854, 469] width 356 height 55
click at [668, 435] on input "“His drawings will be featured on flyers and in our school newsletter, which wi…" at bounding box center [661, 470] width 12 height 71
radio input "true"
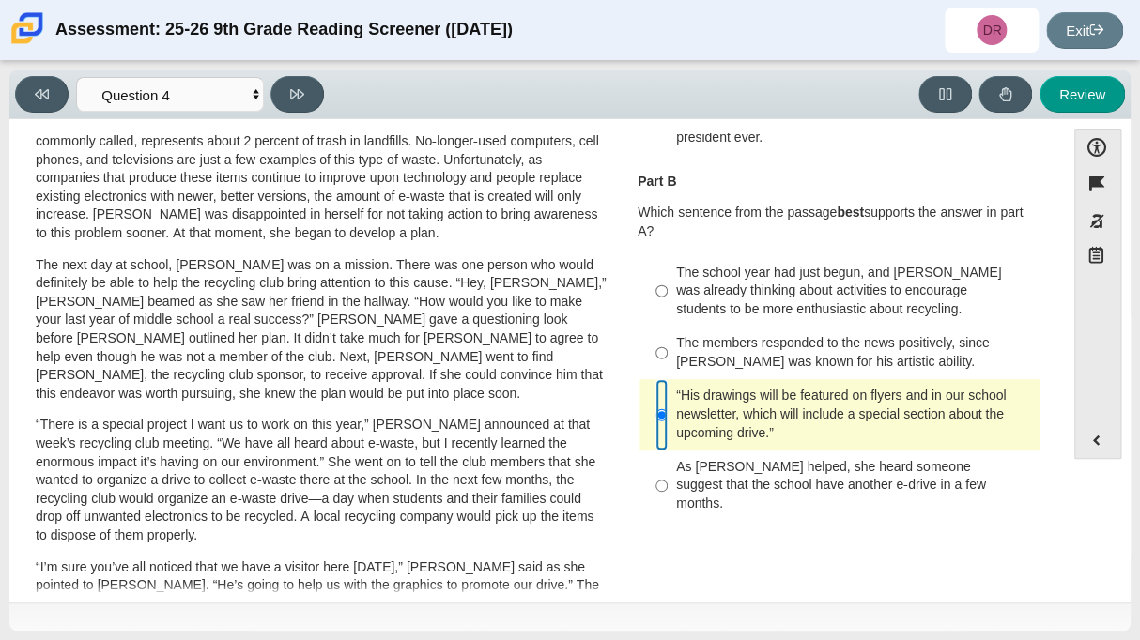
scroll to position [0, 0]
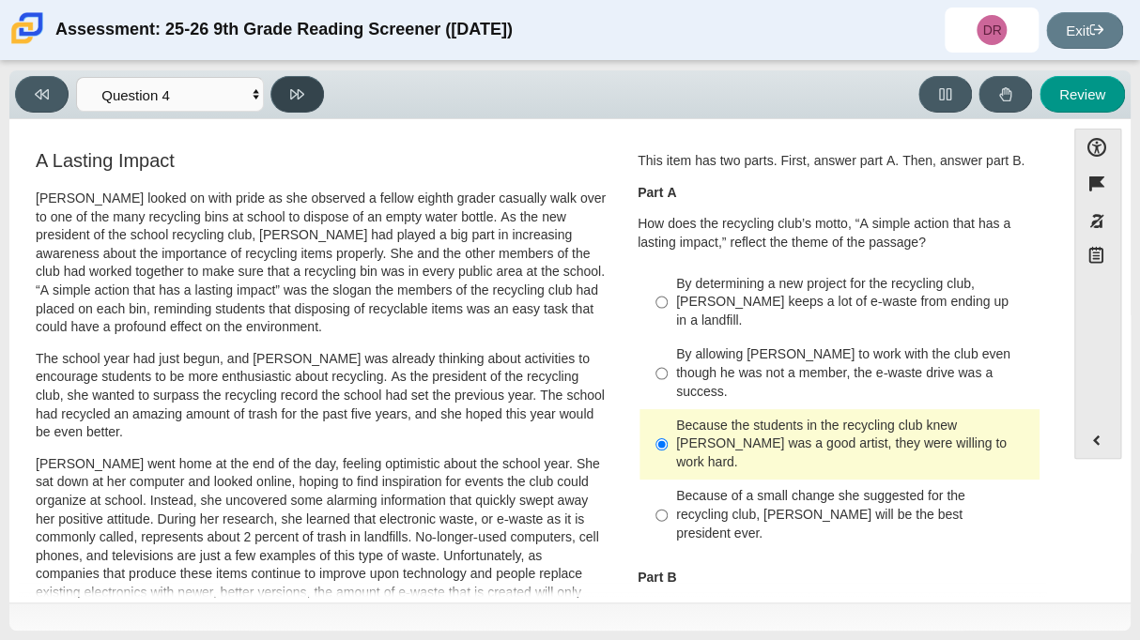
click at [305, 89] on button at bounding box center [297, 94] width 54 height 37
select select "e41f1a79-e29f-4095-8030-a53364015bed"
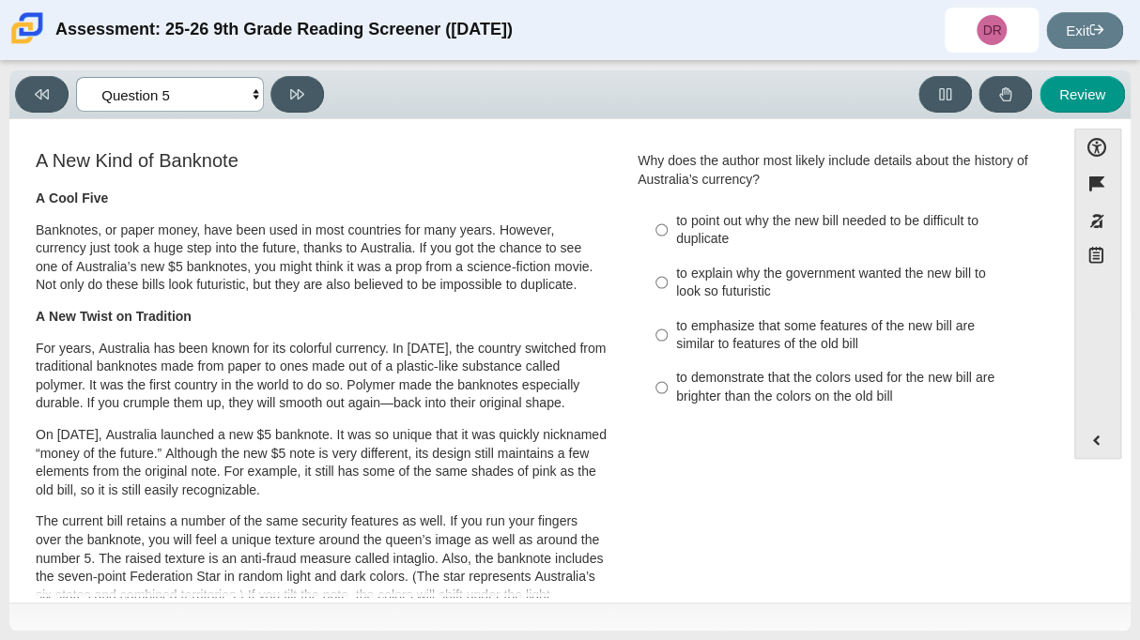
click at [251, 94] on select "Questions Question 1 Question 2 Question 3 Question 4 Question 5 Question 6 Que…" at bounding box center [170, 94] width 188 height 35
click at [250, 97] on select "Questions Question 1 Question 2 Question 3 Question 4 Question 5 Question 6 Que…" at bounding box center [170, 94] width 188 height 35
click at [752, 228] on div "to point out why the new bill needed to be difficult to duplicate" at bounding box center [854, 230] width 356 height 37
click at [668, 228] on input "to point out why the new bill needed to be difficult to duplicate to point out …" at bounding box center [661, 230] width 12 height 53
radio input "true"
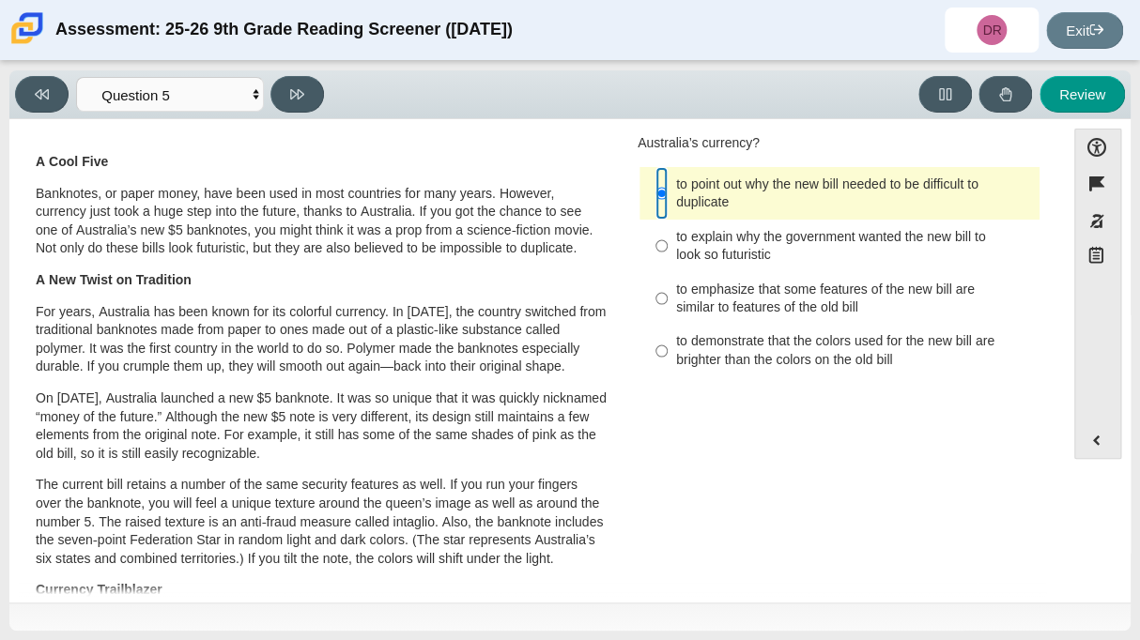
scroll to position [33, 0]
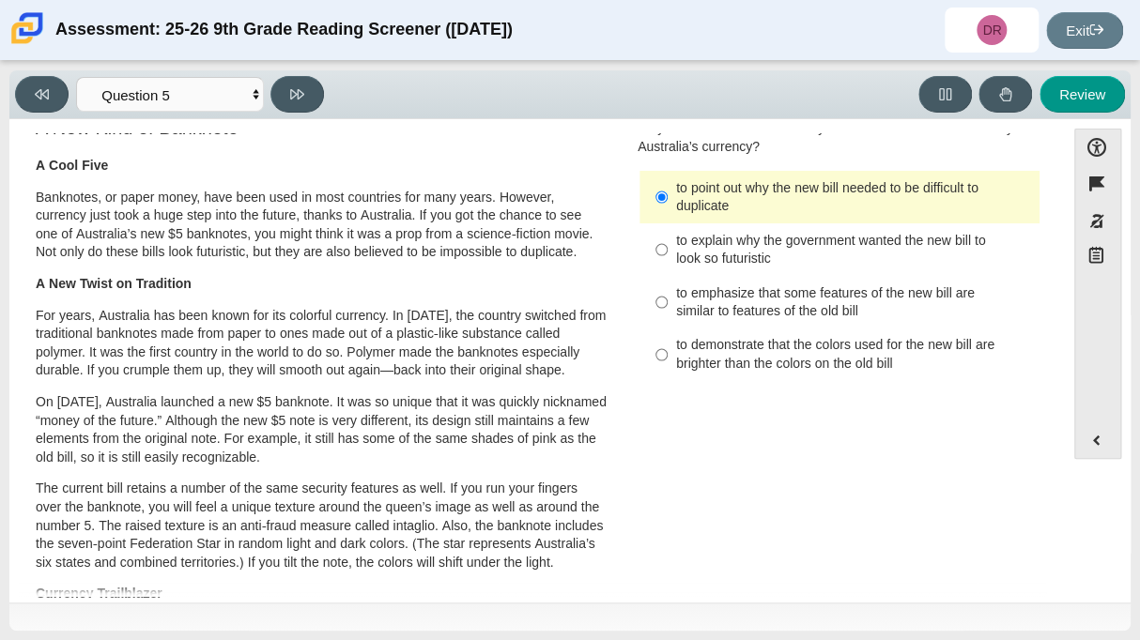
click at [753, 295] on div "to emphasize that some features of the new bill are similar to features of the …" at bounding box center [854, 302] width 356 height 37
click at [668, 295] on input "to emphasize that some features of the new bill are similar to features of the …" at bounding box center [661, 302] width 12 height 53
radio input "true"
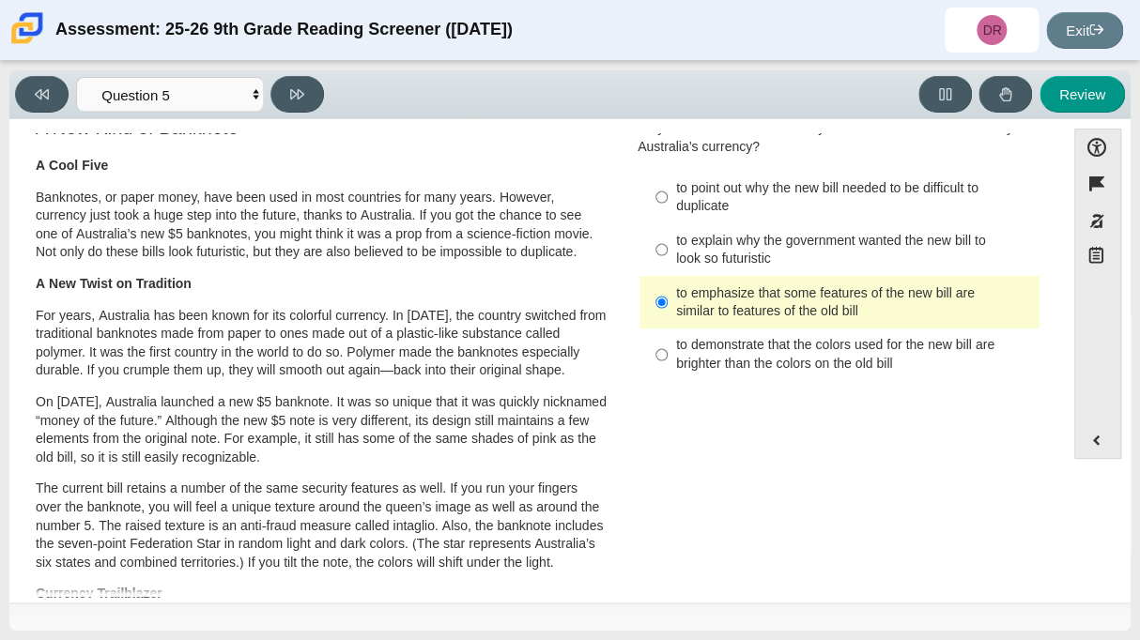
click at [760, 255] on div "to explain why the government wanted the new bill to look so futuristic" at bounding box center [854, 250] width 356 height 37
click at [668, 255] on input "to explain why the government wanted the new bill to look so futuristic to expl…" at bounding box center [661, 249] width 12 height 53
radio input "true"
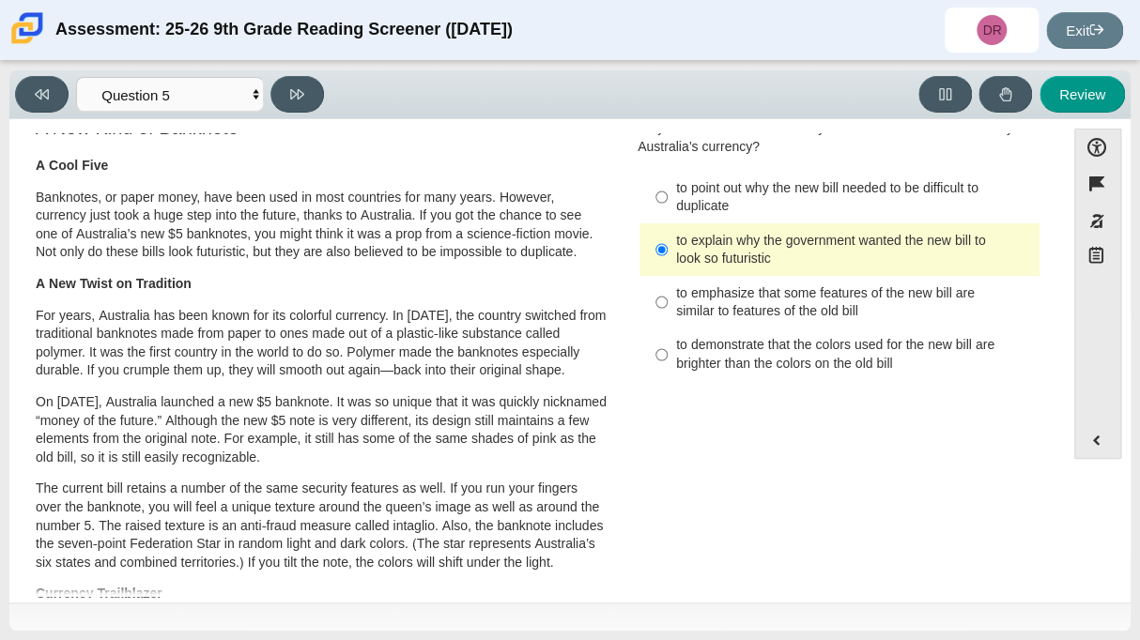
click at [696, 358] on div "to demonstrate that the colors used for the new bill are brighter than the colo…" at bounding box center [854, 354] width 356 height 37
click at [668, 358] on input "to demonstrate that the colors used for the new bill are brighter than the colo…" at bounding box center [661, 355] width 12 height 53
radio input "true"
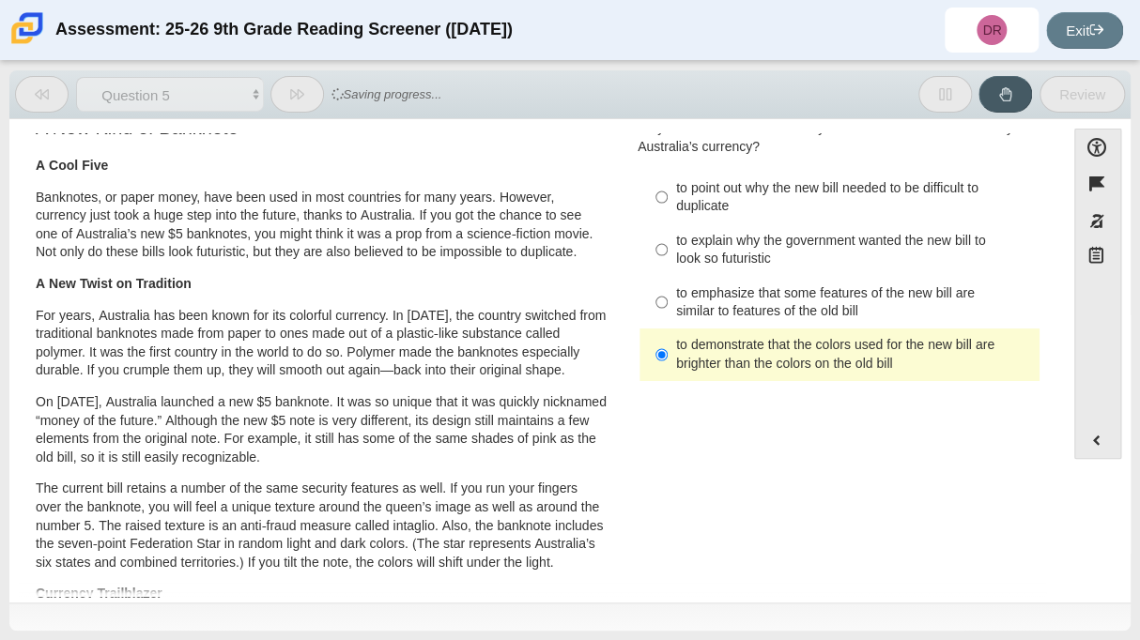
click at [686, 284] on div "to emphasize that some features of the new bill are similar to features of the …" at bounding box center [854, 302] width 356 height 37
click at [668, 284] on input "to emphasize that some features of the new bill are similar to features of the …" at bounding box center [661, 302] width 12 height 53
radio input "true"
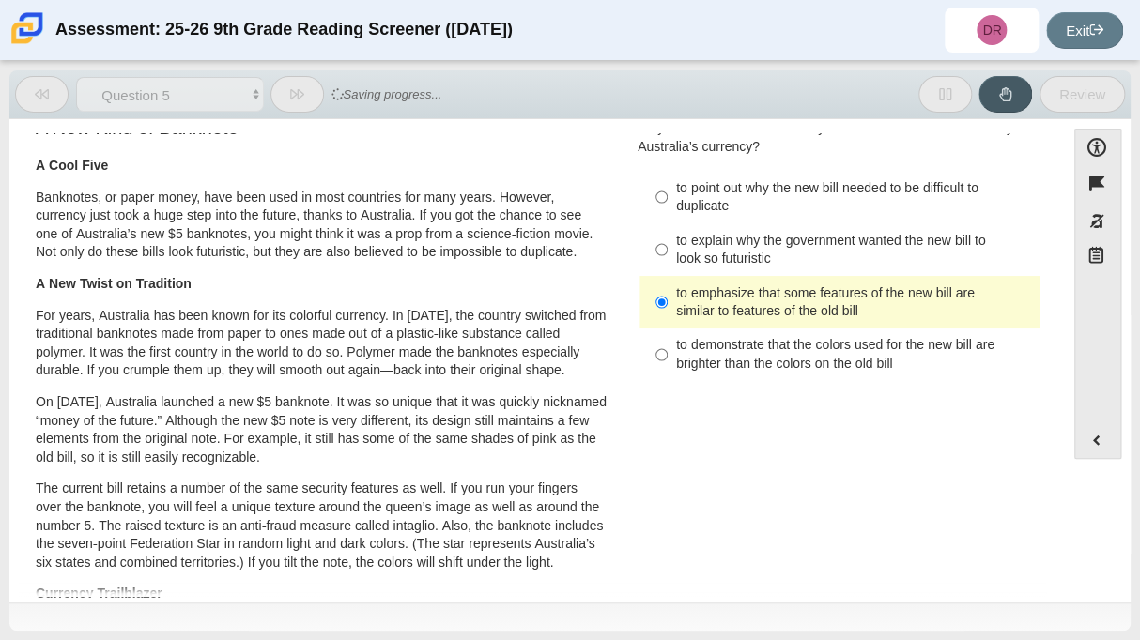
click at [676, 205] on div "to point out why the new bill needed to be difficult to duplicate" at bounding box center [854, 197] width 356 height 37
click at [668, 205] on input "to point out why the new bill needed to be difficult to duplicate to point out …" at bounding box center [661, 197] width 12 height 53
radio input "true"
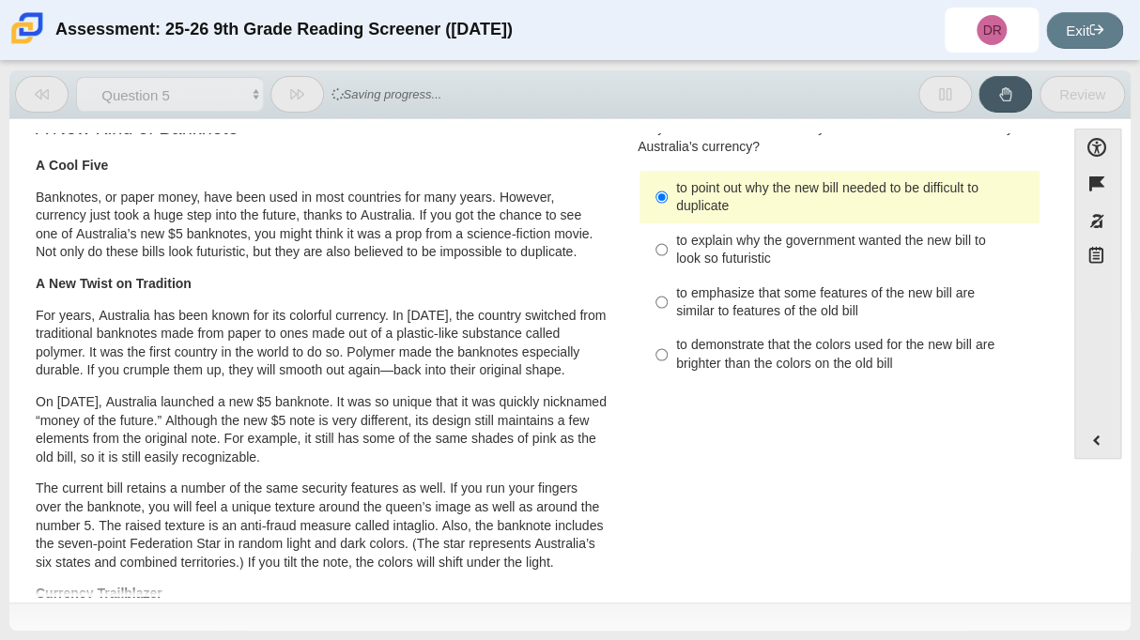
click at [685, 232] on div "to explain why the government wanted the new bill to look so futuristic" at bounding box center [854, 250] width 356 height 37
click at [668, 232] on input "to explain why the government wanted the new bill to look so futuristic to expl…" at bounding box center [661, 249] width 12 height 53
radio input "true"
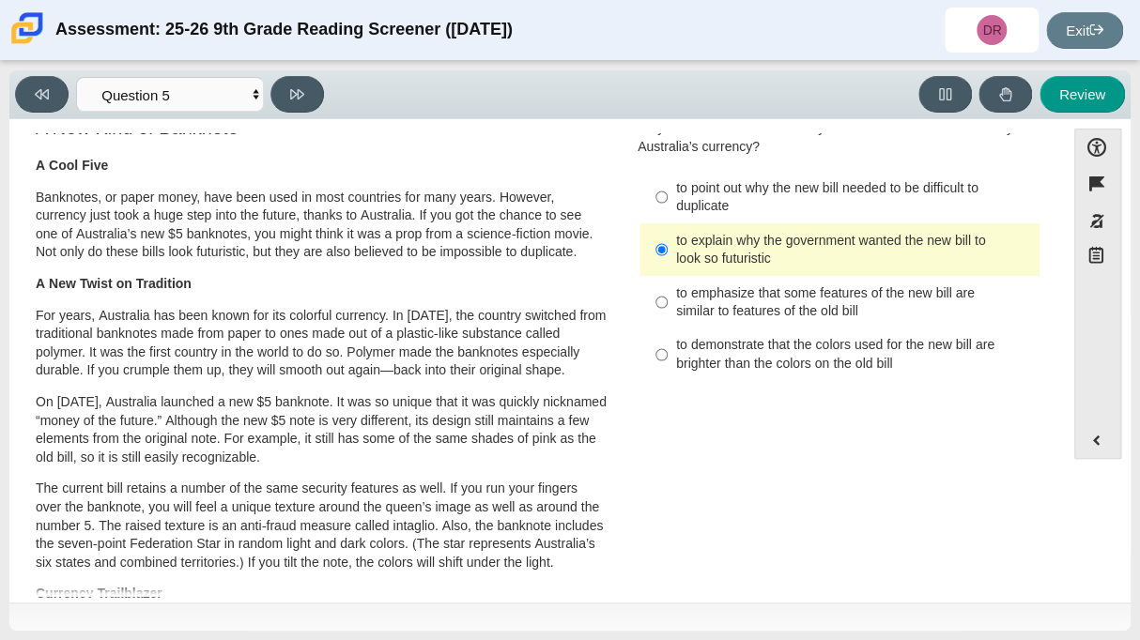
click at [723, 362] on div "to demonstrate that the colors used for the new bill are brighter than the colo…" at bounding box center [854, 354] width 356 height 37
click at [668, 362] on input "to demonstrate that the colors used for the new bill are brighter than the colo…" at bounding box center [661, 355] width 12 height 53
radio input "true"
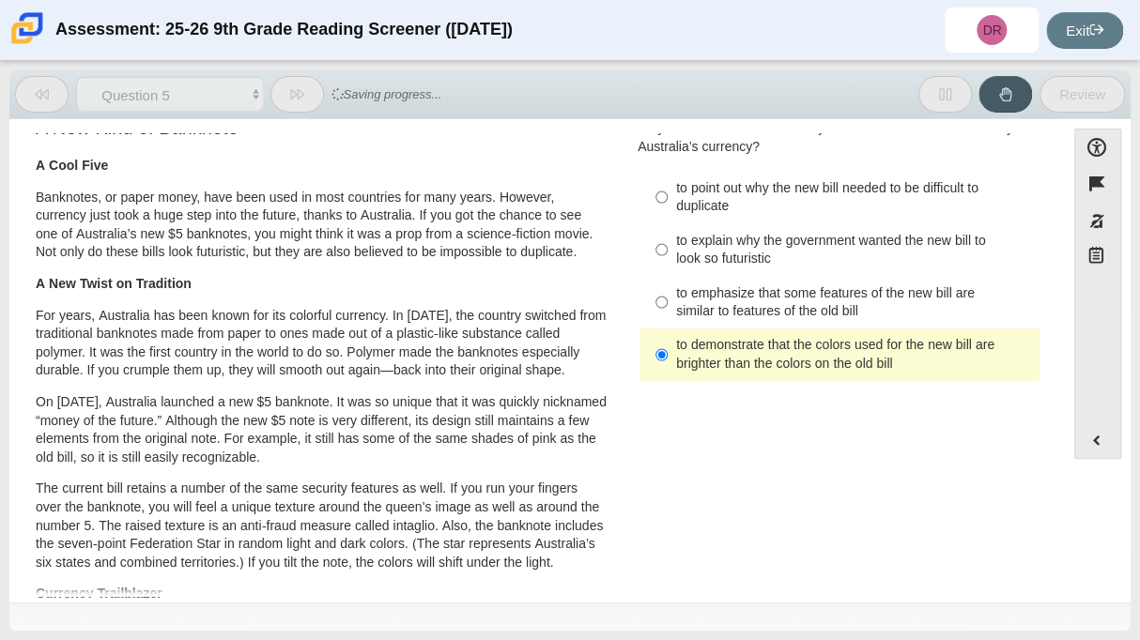
click at [683, 258] on div "to explain why the government wanted the new bill to look so futuristic" at bounding box center [854, 250] width 356 height 37
click at [668, 258] on input "to explain why the government wanted the new bill to look so futuristic to expl…" at bounding box center [661, 249] width 12 height 53
radio input "true"
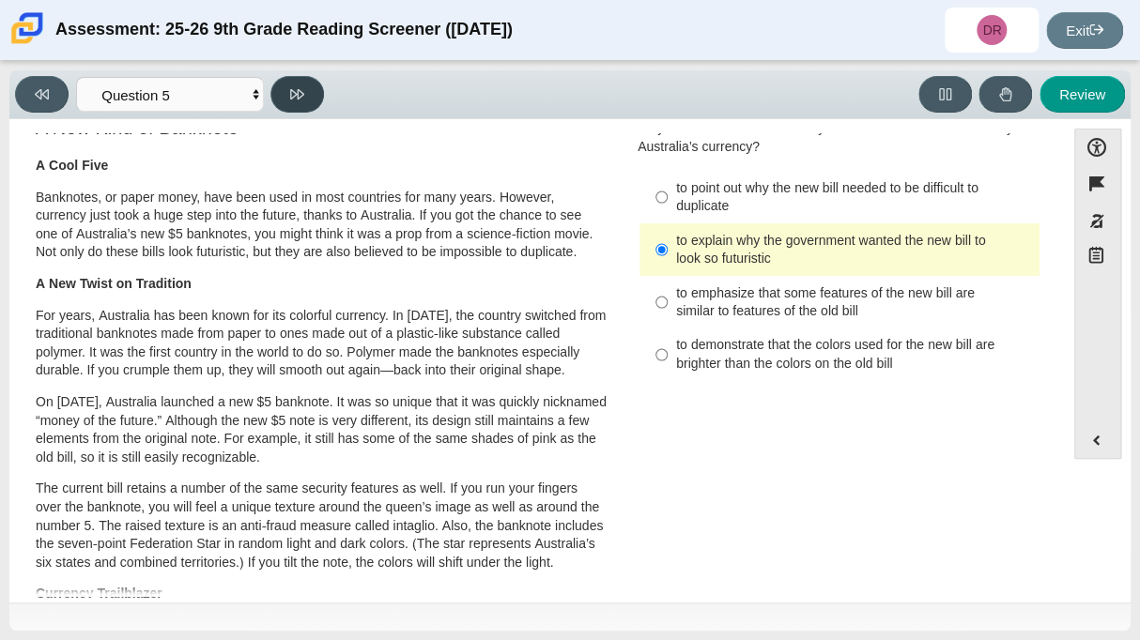
click at [309, 103] on button at bounding box center [297, 94] width 54 height 37
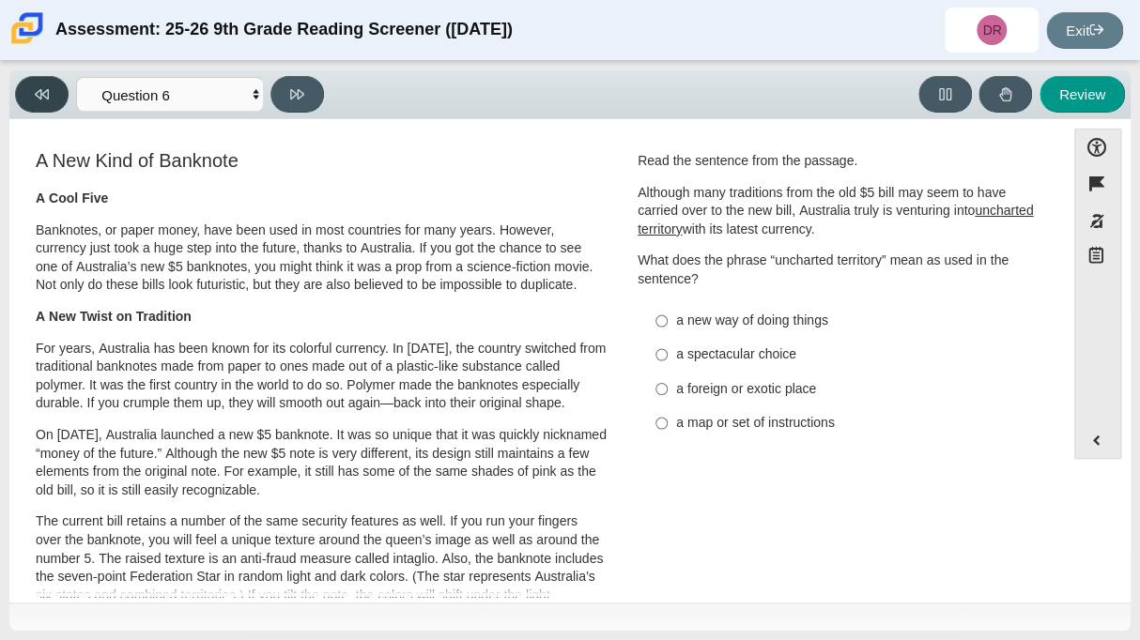
click at [32, 87] on button at bounding box center [42, 94] width 54 height 37
select select "e41f1a79-e29f-4095-8030-a53364015bed"
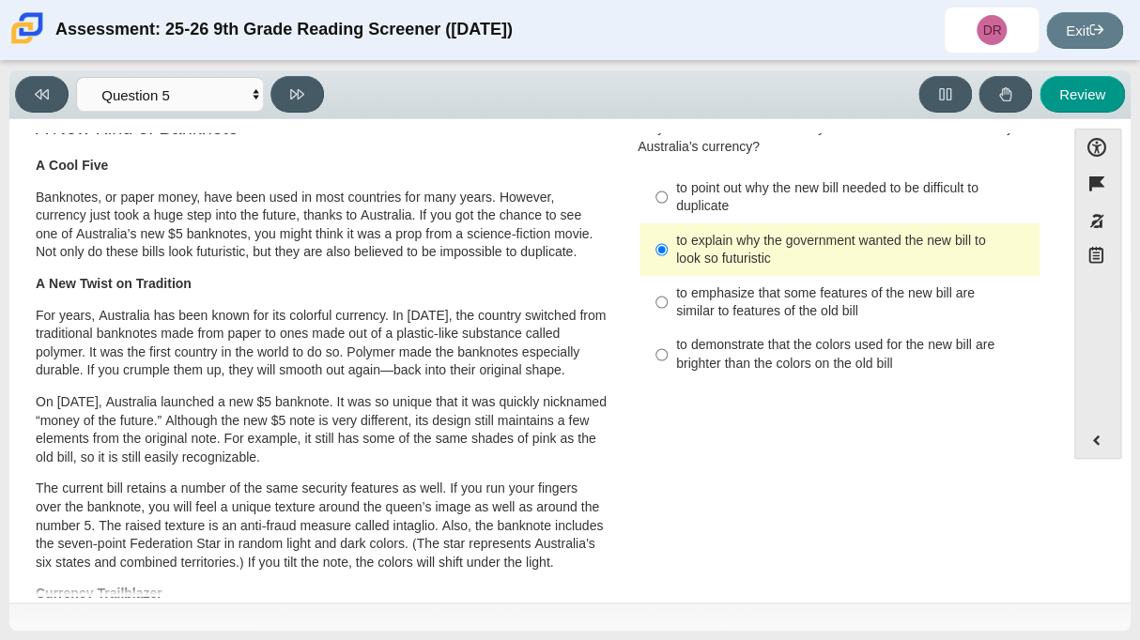
click at [856, 329] on label "to demonstrate that the colors used for the new bill are brighter than the colo…" at bounding box center [840, 355] width 397 height 53
click at [668, 329] on input "to demonstrate that the colors used for the new bill are brighter than the colo…" at bounding box center [661, 355] width 12 height 53
radio input "true"
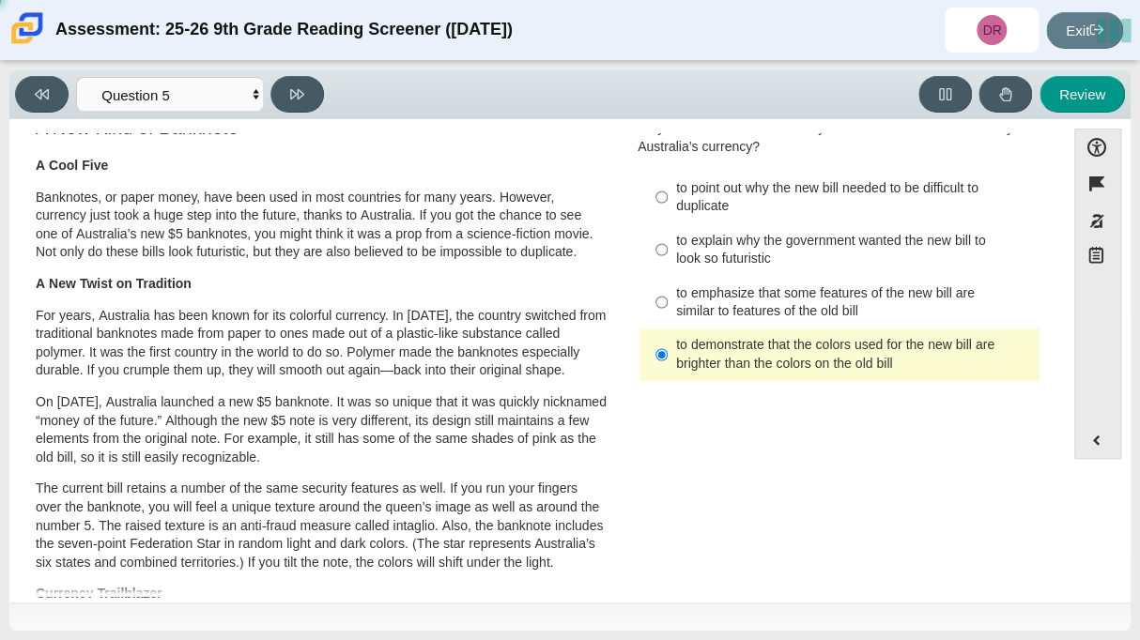
click at [778, 291] on div "to emphasize that some features of the new bill are similar to features of the …" at bounding box center [854, 302] width 356 height 37
click at [668, 291] on input "to emphasize that some features of the new bill are similar to features of the …" at bounding box center [661, 302] width 12 height 53
radio input "true"
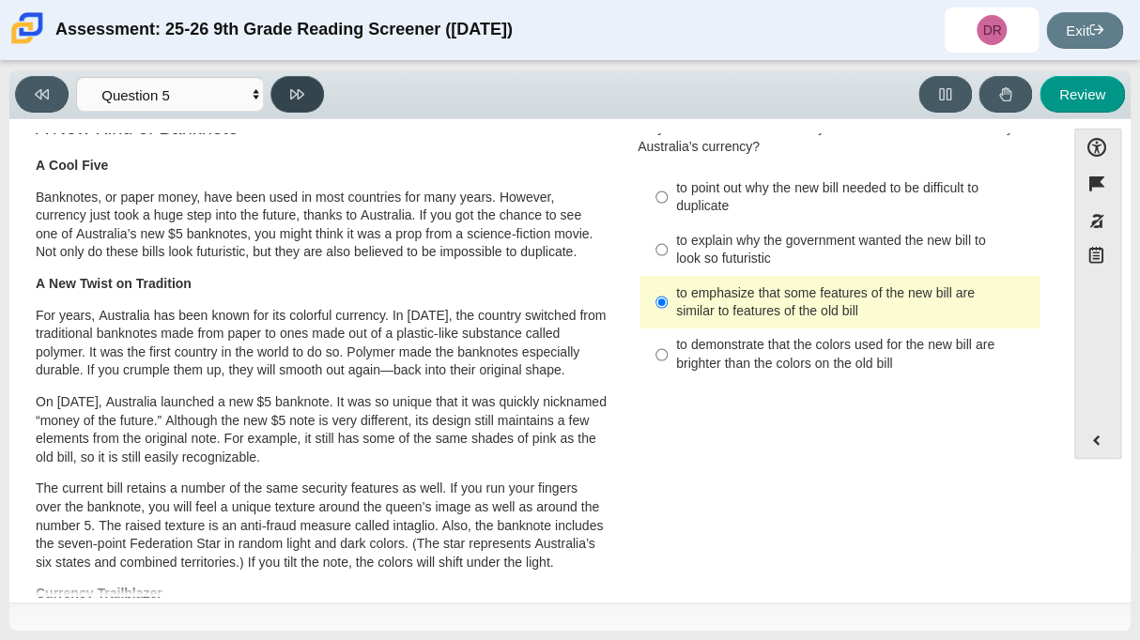
click at [305, 101] on button at bounding box center [297, 94] width 54 height 37
select select "69146e31-7b3d-4a3e-9ce6-f30c24342ae0"
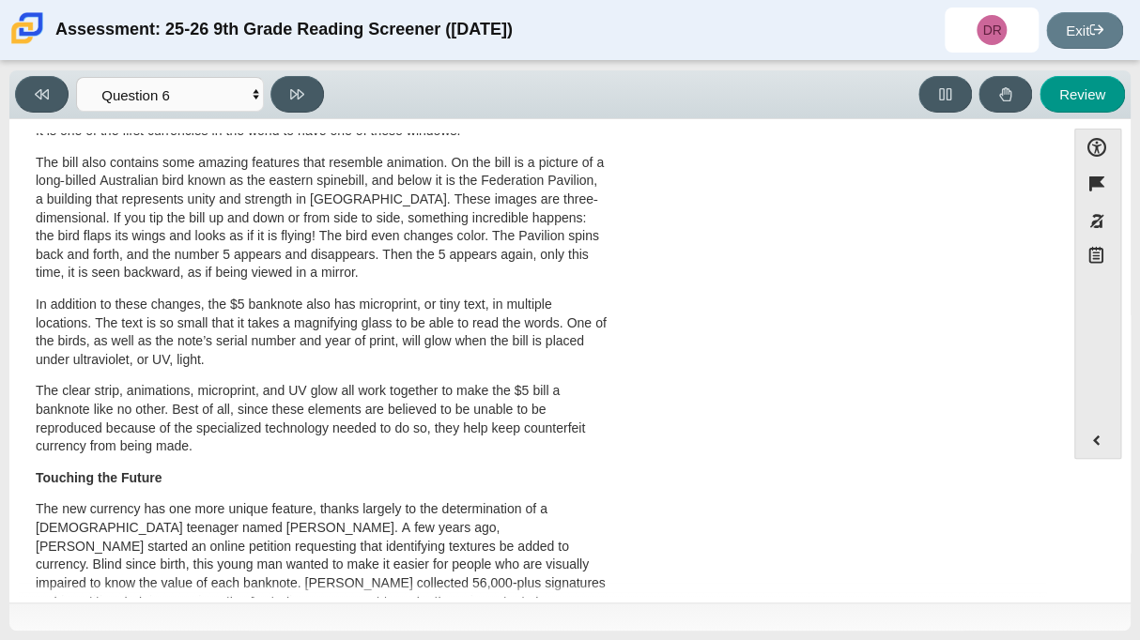
scroll to position [0, 0]
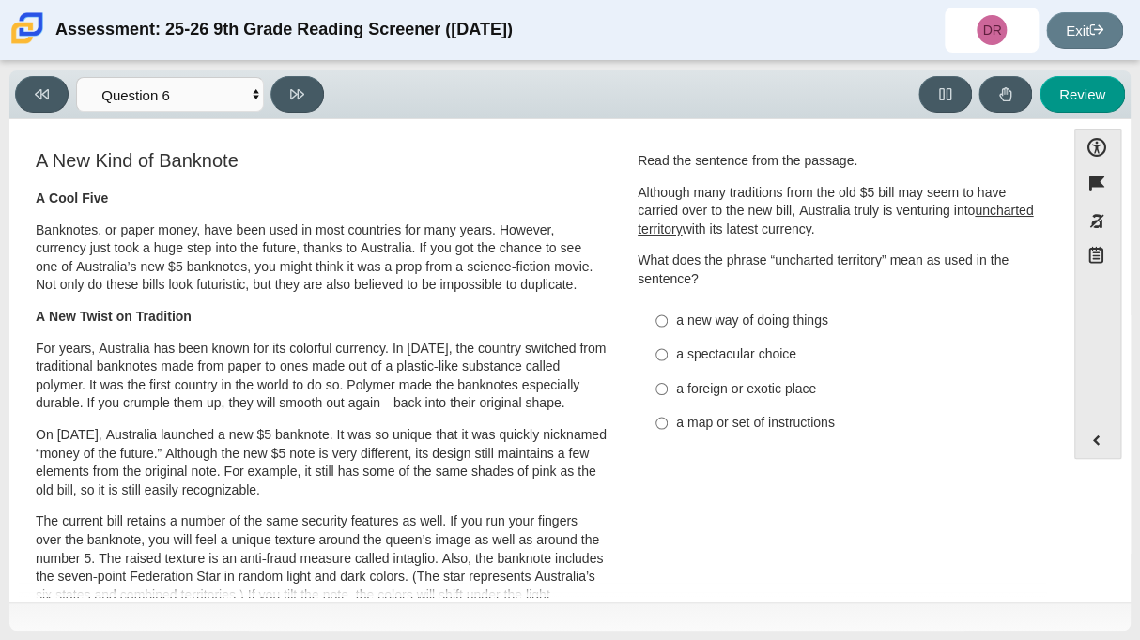
click at [787, 317] on div "a new way of doing things" at bounding box center [854, 321] width 356 height 19
click at [668, 317] on input "a new way of doing things a new way of doing things" at bounding box center [661, 321] width 12 height 34
radio input "true"
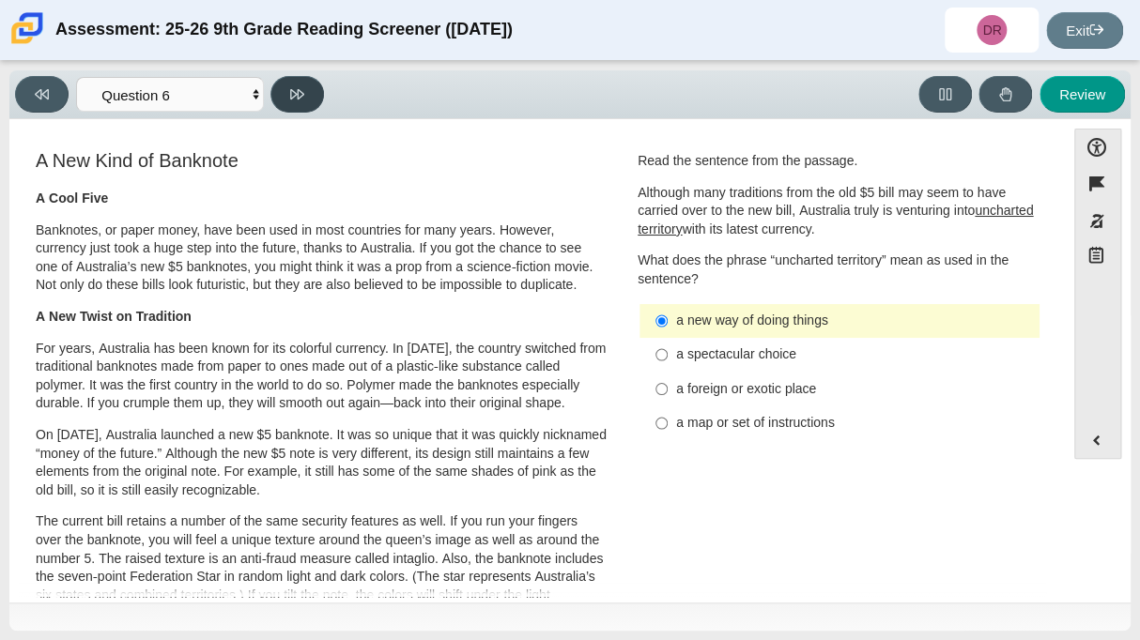
click at [302, 100] on icon at bounding box center [297, 94] width 14 height 14
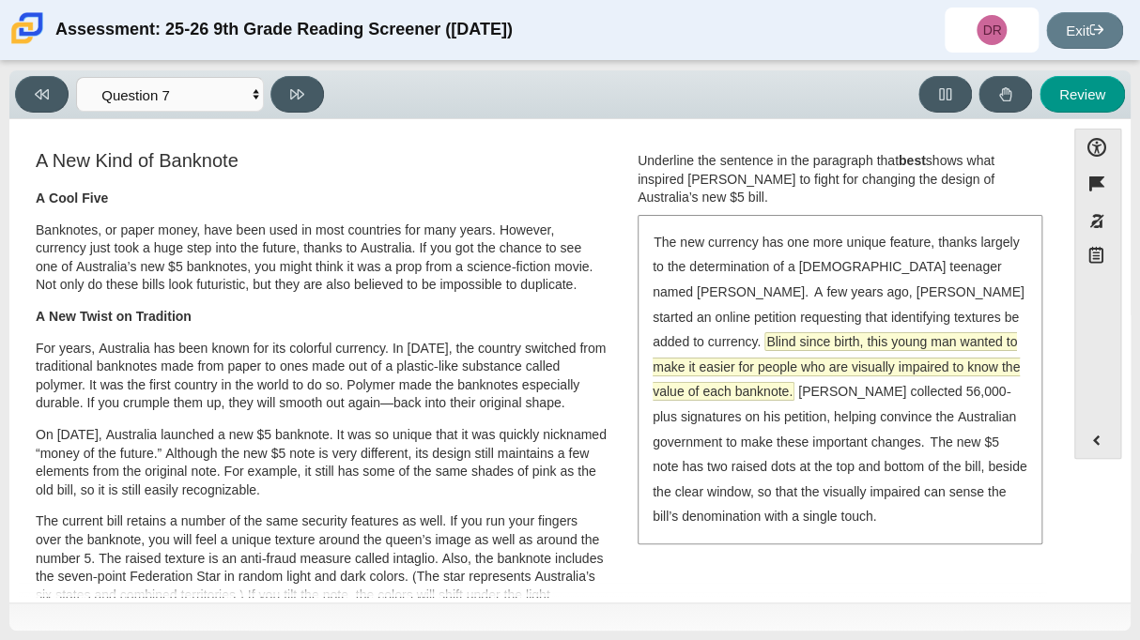
click at [785, 333] on span "Blind since birth, this young man wanted to make it easier for people who are v…" at bounding box center [836, 366] width 367 height 67
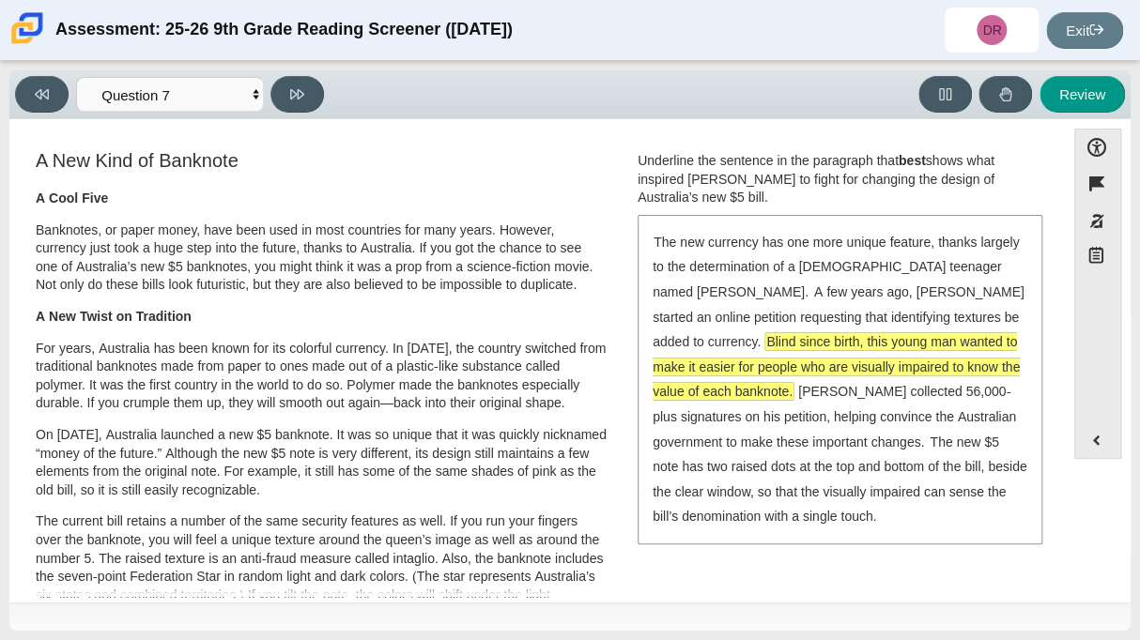
click at [267, 84] on div "Viewing Question 7 of 12 in Pacing Mode Questions Question 1 Question 2 Questio…" at bounding box center [173, 94] width 316 height 37
click at [281, 97] on button at bounding box center [297, 94] width 54 height 37
select select "ea8338c2-a6a3-418e-a305-2b963b54a290"
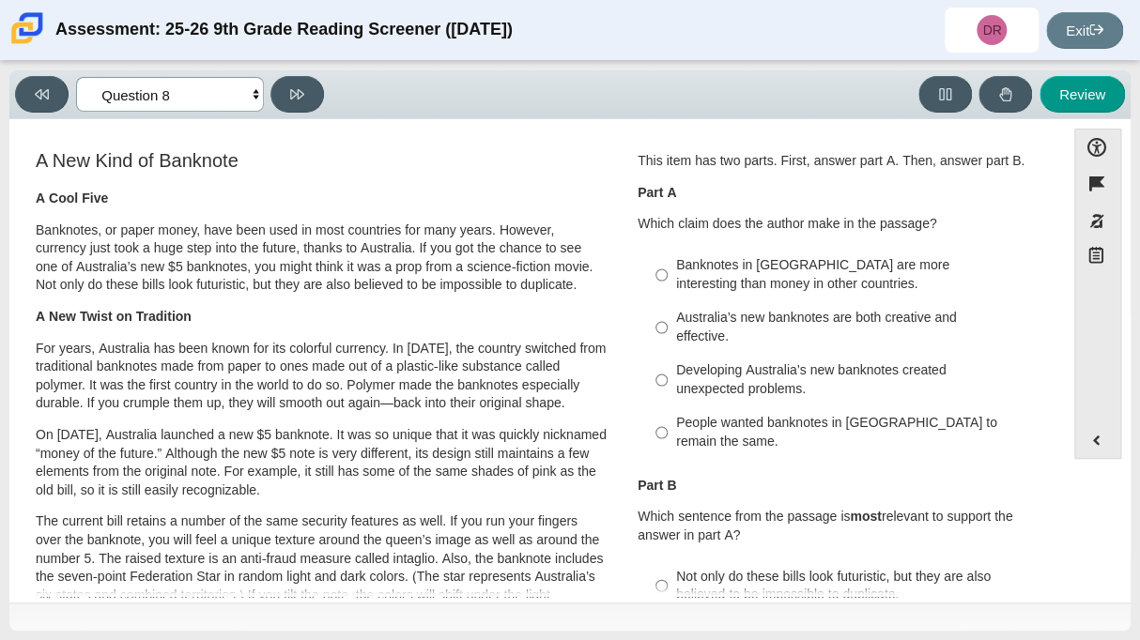
click at [249, 97] on select "Questions Question 1 Question 2 Question 3 Question 4 Question 5 Question 6 Que…" at bounding box center [170, 94] width 188 height 35
click at [242, 100] on select "Questions Question 1 Question 2 Question 3 Question 4 Question 5 Question 6 Que…" at bounding box center [170, 94] width 188 height 35
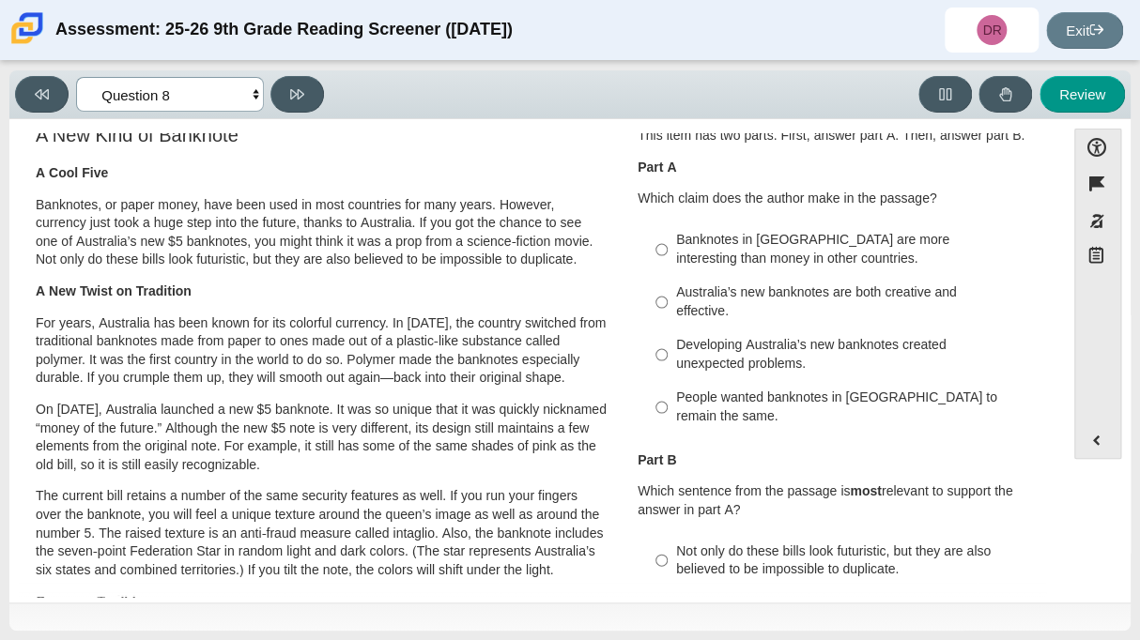
scroll to position [29, 0]
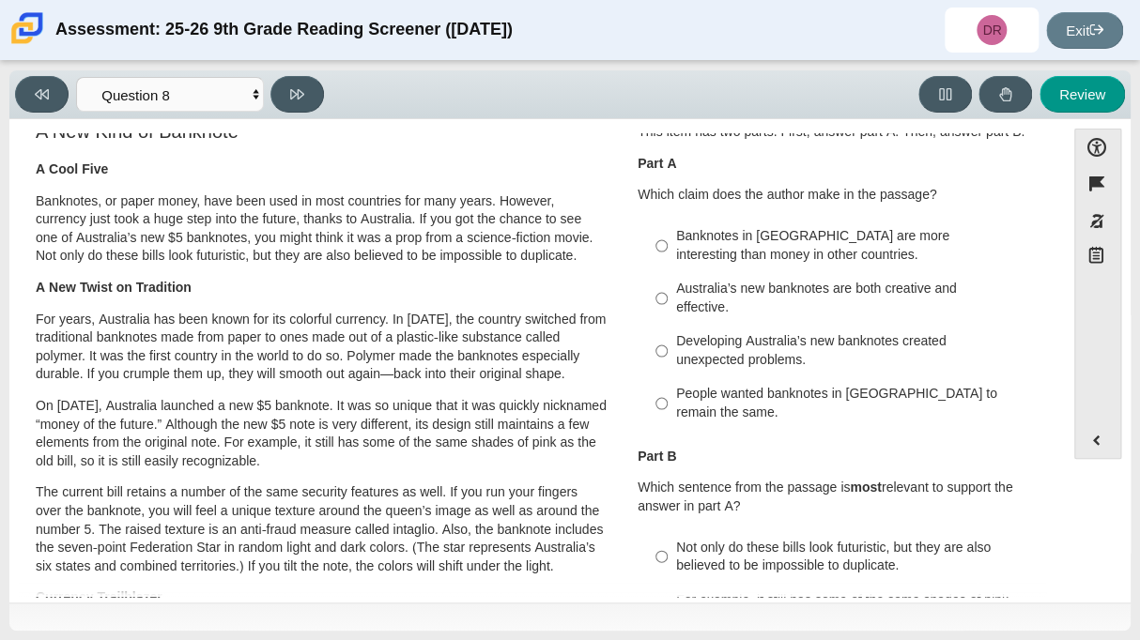
click at [726, 260] on div "Banknotes in [GEOGRAPHIC_DATA] are more interesting than money in other countri…" at bounding box center [854, 245] width 356 height 37
click at [668, 260] on input "Banknotes in [GEOGRAPHIC_DATA] are more interesting than money in other countri…" at bounding box center [661, 246] width 12 height 53
radio input "true"
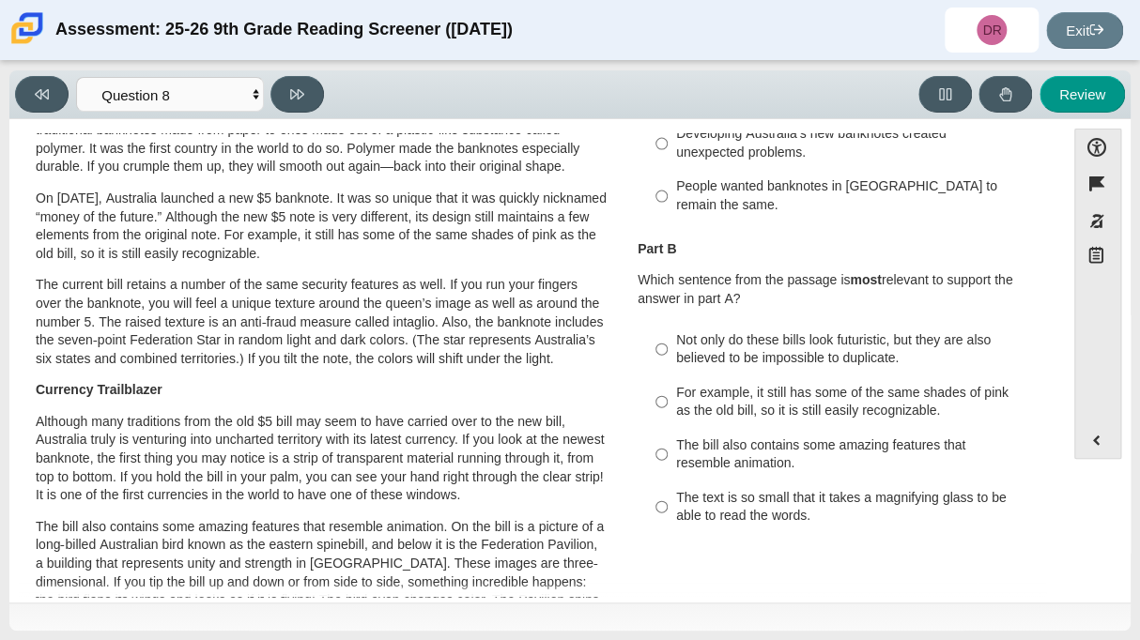
scroll to position [0, 0]
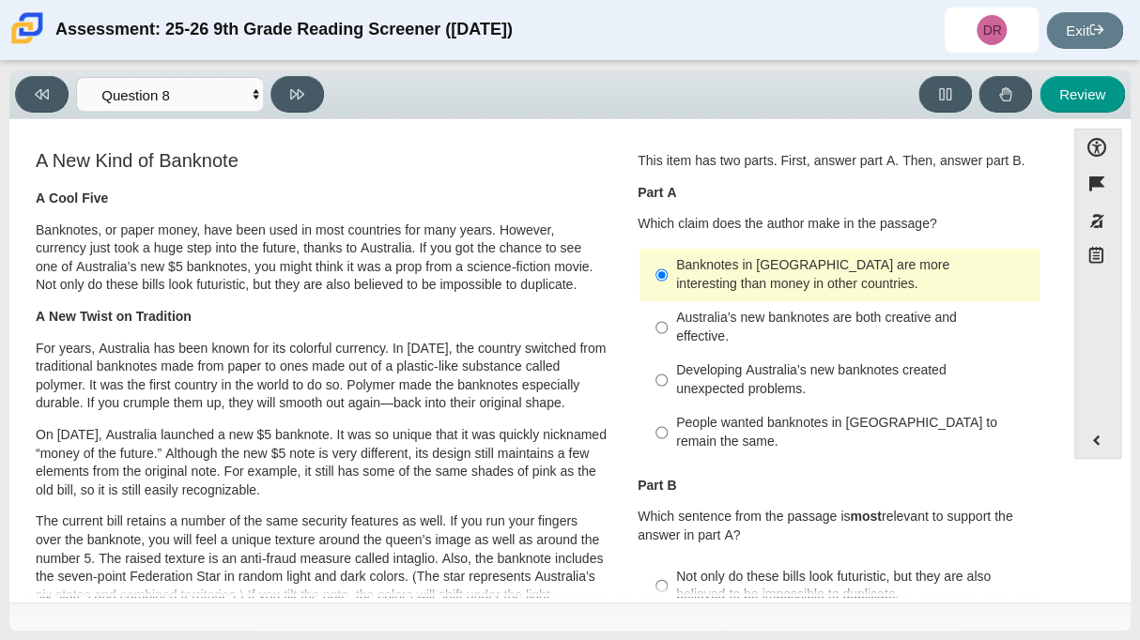
click at [735, 330] on div "Australia’s new banknotes are both creative and effective." at bounding box center [854, 327] width 356 height 37
click at [668, 330] on input "Australia’s new banknotes are both creative and effective. Australia’s new bank…" at bounding box center [661, 327] width 12 height 53
radio input "true"
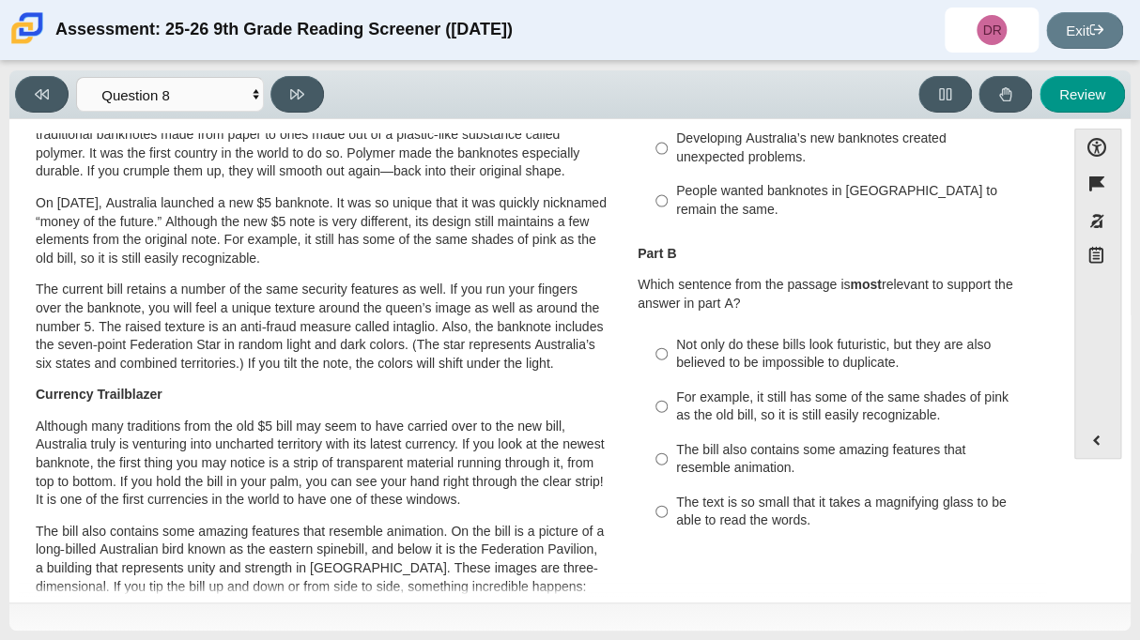
scroll to position [233, 0]
click at [751, 406] on div "For example, it still has some of the same shades of pink as the old bill, so i…" at bounding box center [854, 406] width 356 height 37
click at [668, 406] on input "For example, it still has some of the same shades of pink as the old bill, so i…" at bounding box center [661, 405] width 12 height 53
radio input "true"
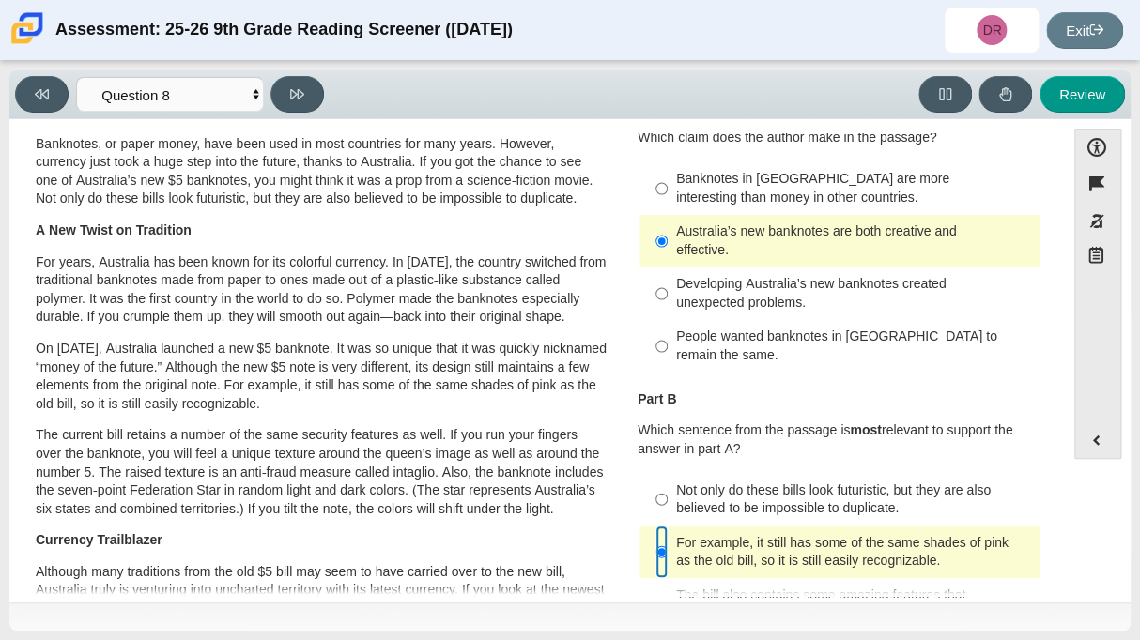
scroll to position [87, 0]
click at [311, 89] on button at bounding box center [297, 94] width 54 height 37
select select "89f058d6-b15c-4ef5-a4b3-fdaffb8868b6"
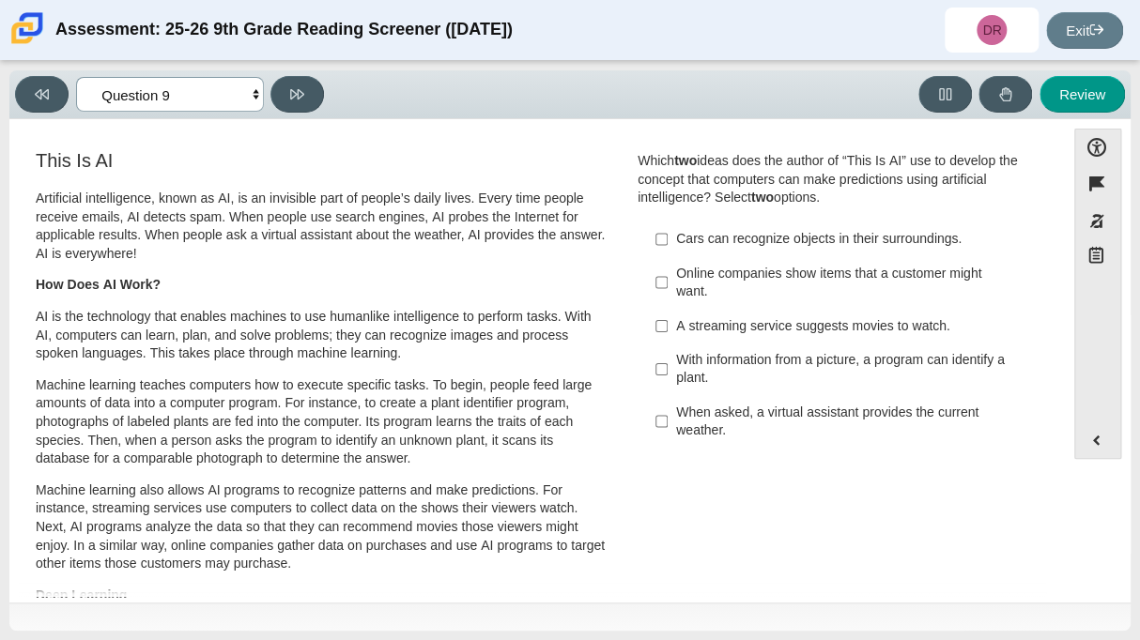
click at [237, 94] on select "Questions Question 1 Question 2 Question 3 Question 4 Question 5 Question 6 Que…" at bounding box center [170, 94] width 188 height 35
click at [240, 97] on select "Questions Question 1 Question 2 Question 3 Question 4 Question 5 Question 6 Que…" at bounding box center [170, 94] width 188 height 35
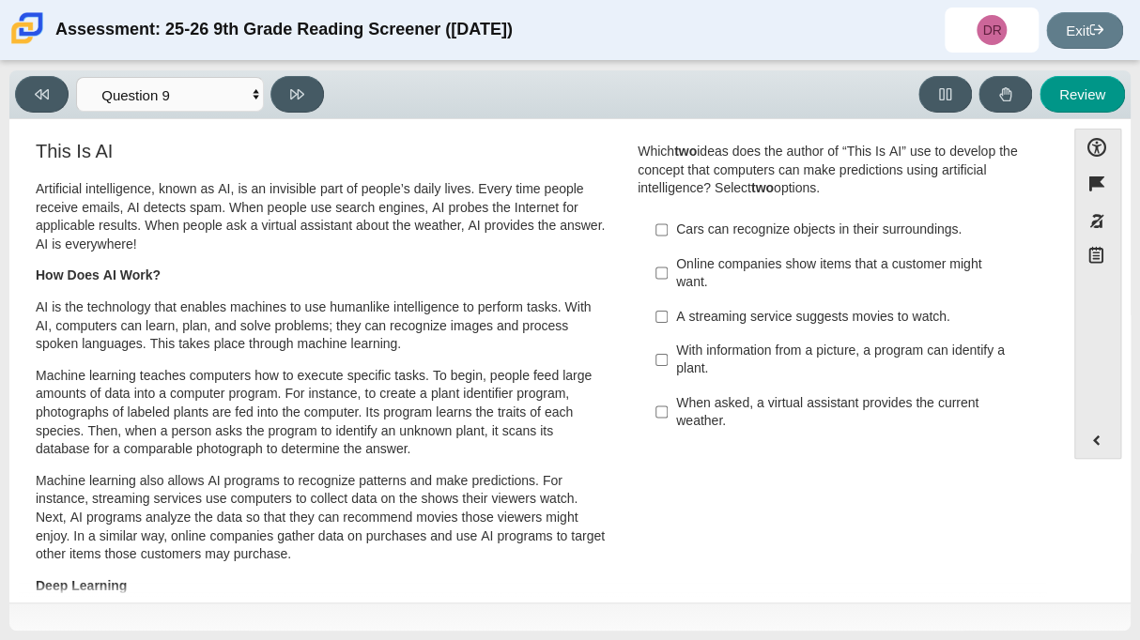
click at [765, 233] on div "Cars can recognize objects in their surroundings." at bounding box center [854, 230] width 356 height 19
click at [668, 233] on input "Cars can recognize objects in their surroundings. Cars can recognize objects in…" at bounding box center [661, 230] width 12 height 34
checkbox input "true"
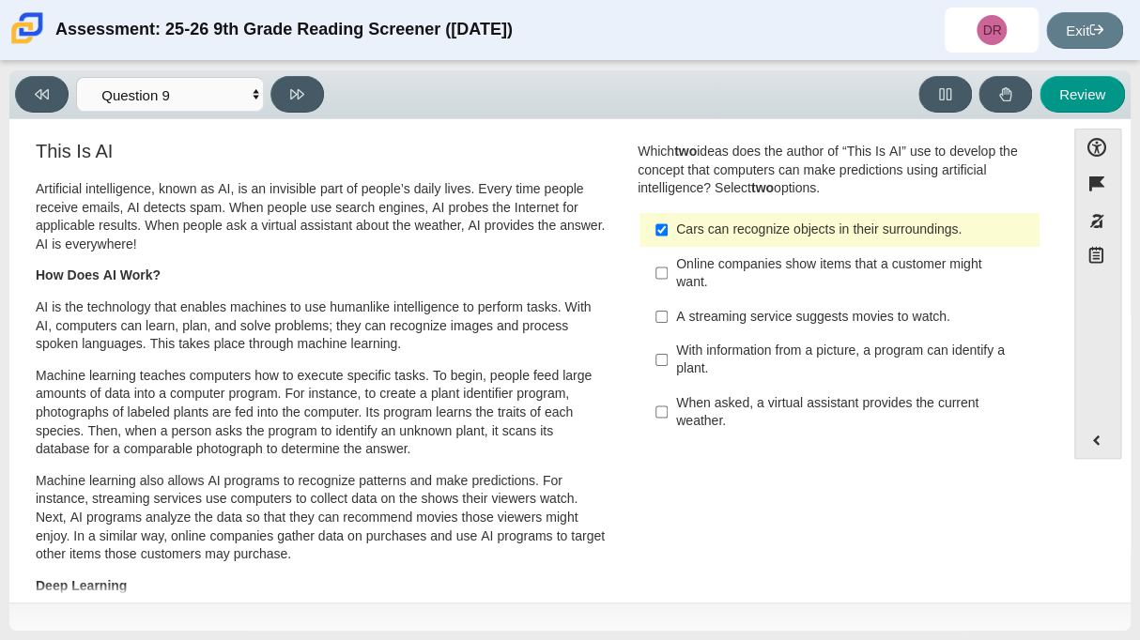
click at [779, 414] on div "When asked, a virtual assistant provides the current weather." at bounding box center [854, 412] width 356 height 37
click at [668, 414] on input "When asked, a virtual assistant provides the current weather. When asked, a vir…" at bounding box center [661, 412] width 12 height 53
checkbox input "true"
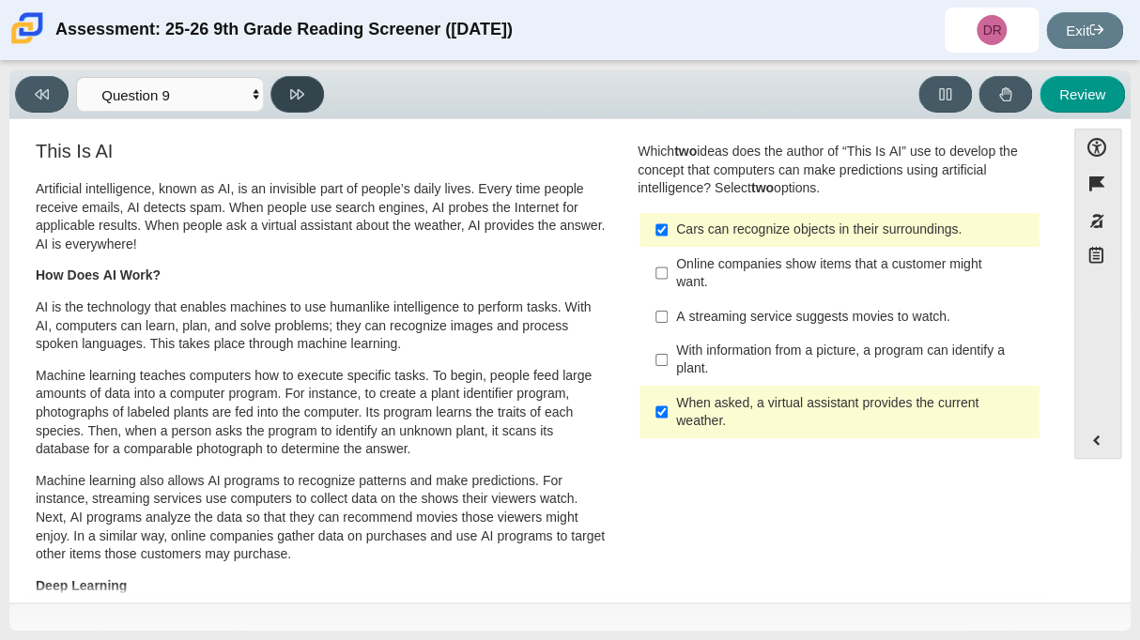
click at [291, 92] on icon at bounding box center [297, 94] width 14 height 14
select select "cdf3c14e-a918-44d1-9b63-3db0fa81641e"
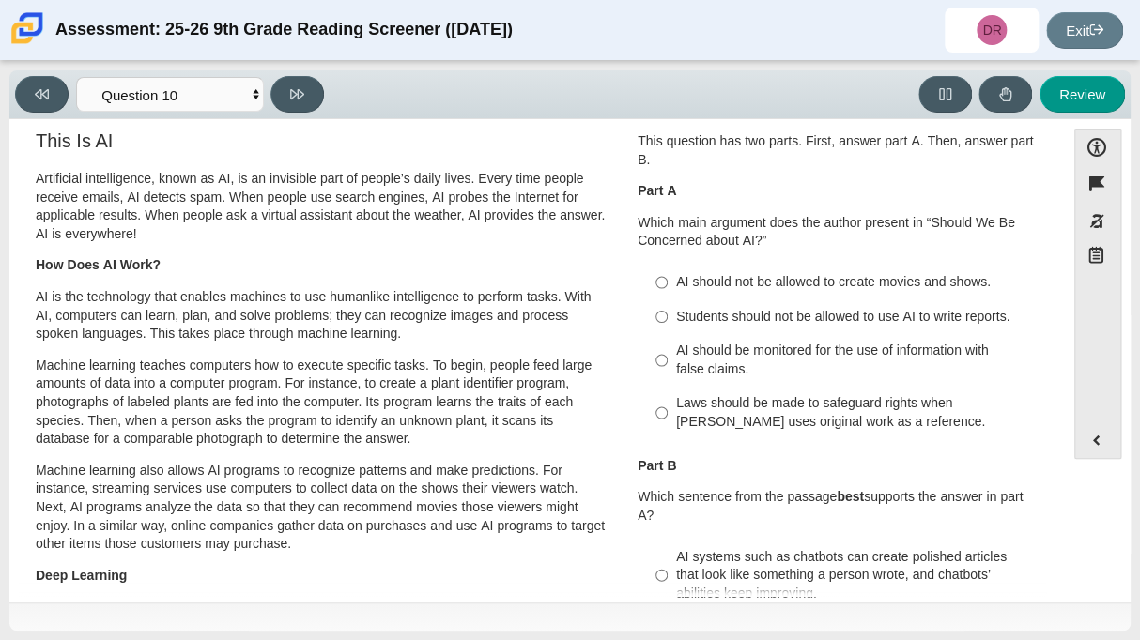
scroll to position [32, 0]
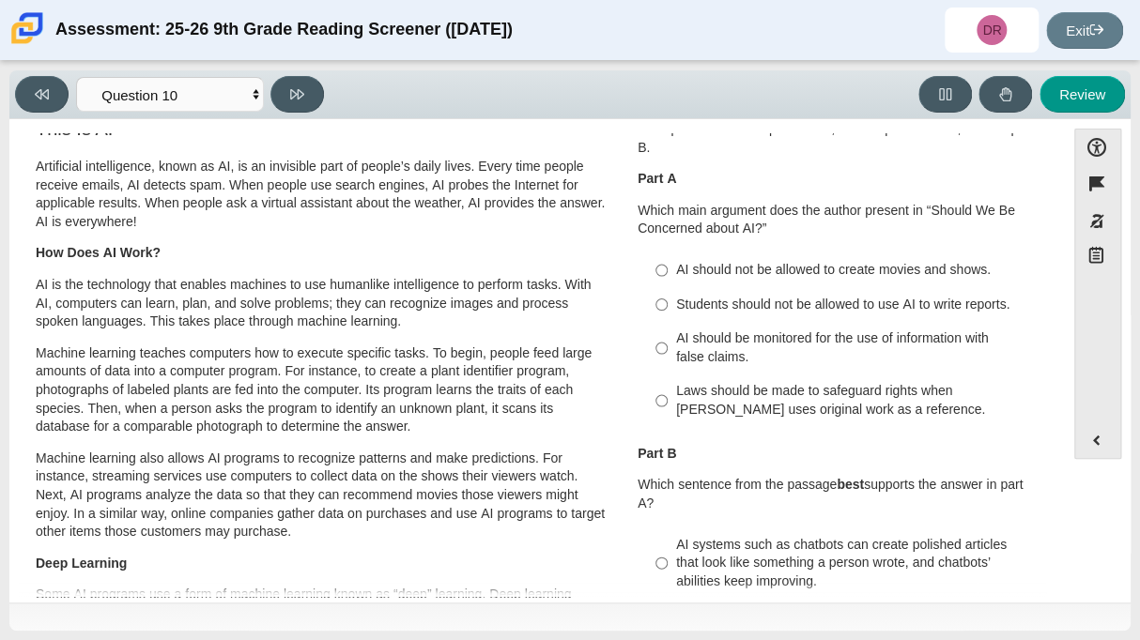
click at [798, 309] on div "Students should not be allowed to use AI to write reports." at bounding box center [854, 305] width 356 height 19
click at [668, 309] on input "Students should not be allowed to use AI to write reports. Students should not …" at bounding box center [661, 304] width 12 height 34
radio input "true"
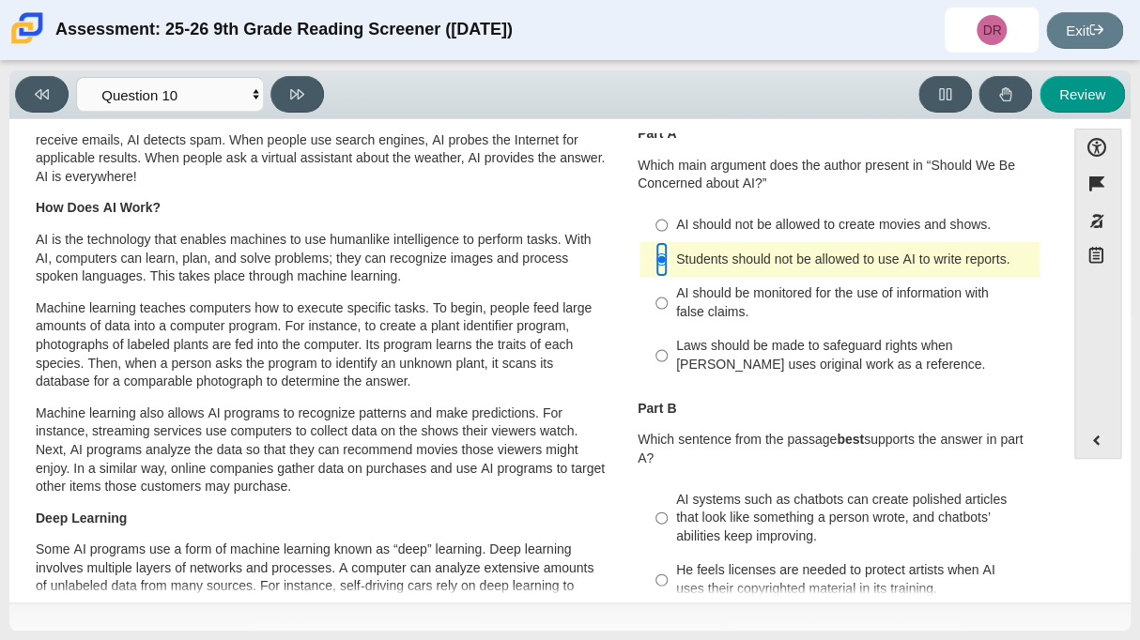
scroll to position [82, 0]
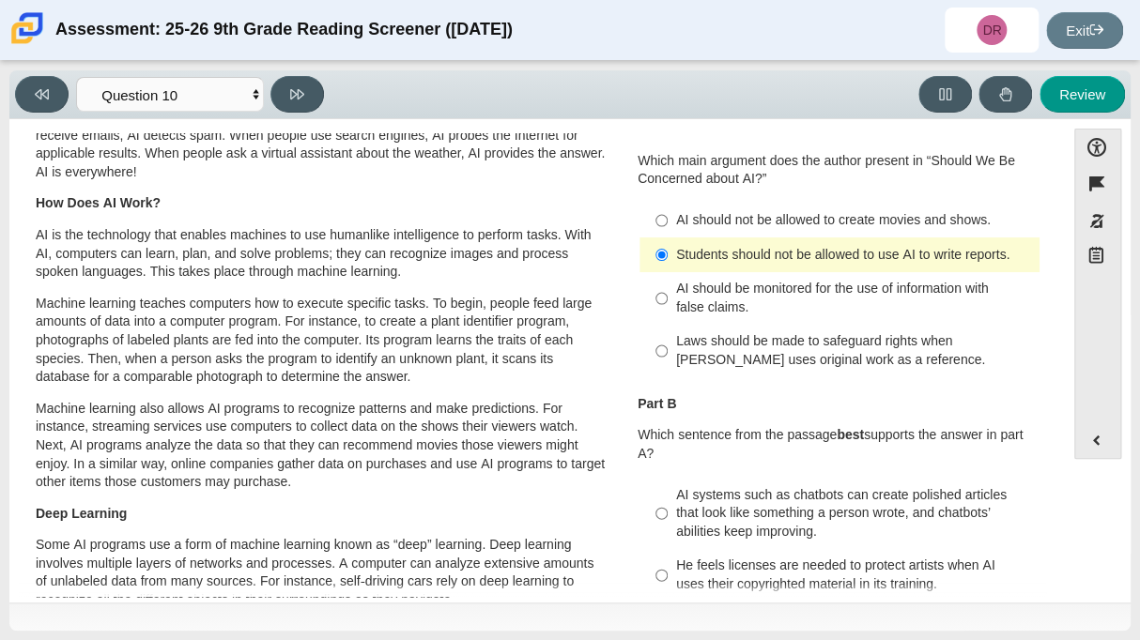
click at [798, 309] on div "AI should be monitored for the use of information with false claims." at bounding box center [854, 298] width 356 height 37
click at [668, 309] on input "AI should be monitored for the use of information with false claims. AI should …" at bounding box center [661, 298] width 12 height 53
radio input "true"
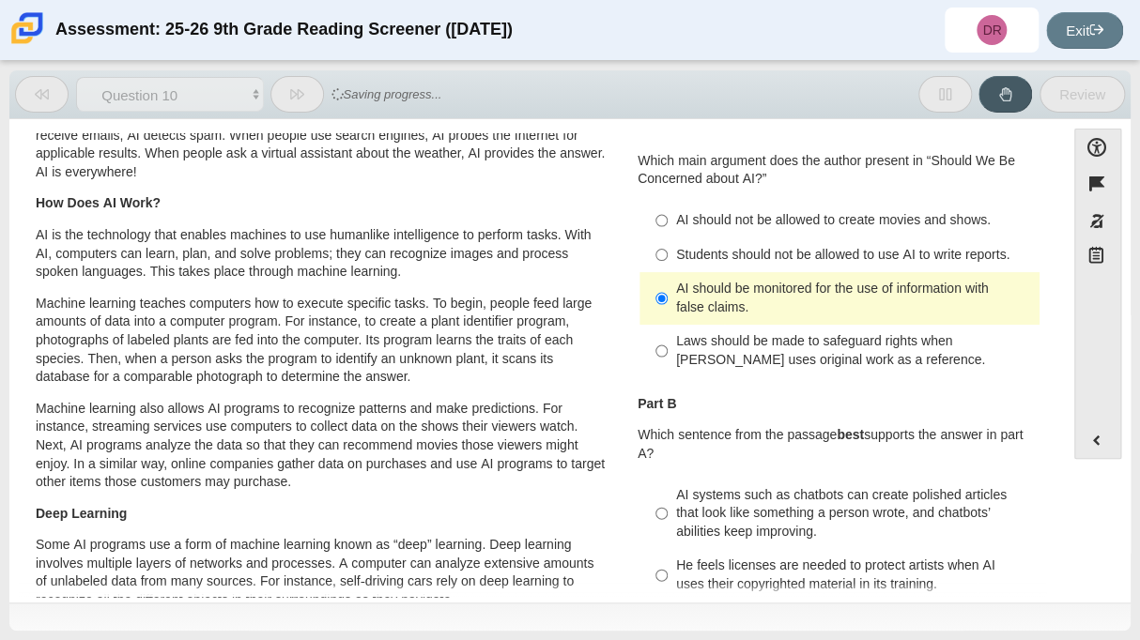
click at [781, 265] on div "Students should not be allowed to use AI to write reports." at bounding box center [854, 255] width 356 height 19
click at [668, 269] on input "Students should not be allowed to use AI to write reports. Students should not …" at bounding box center [661, 255] width 12 height 34
radio input "true"
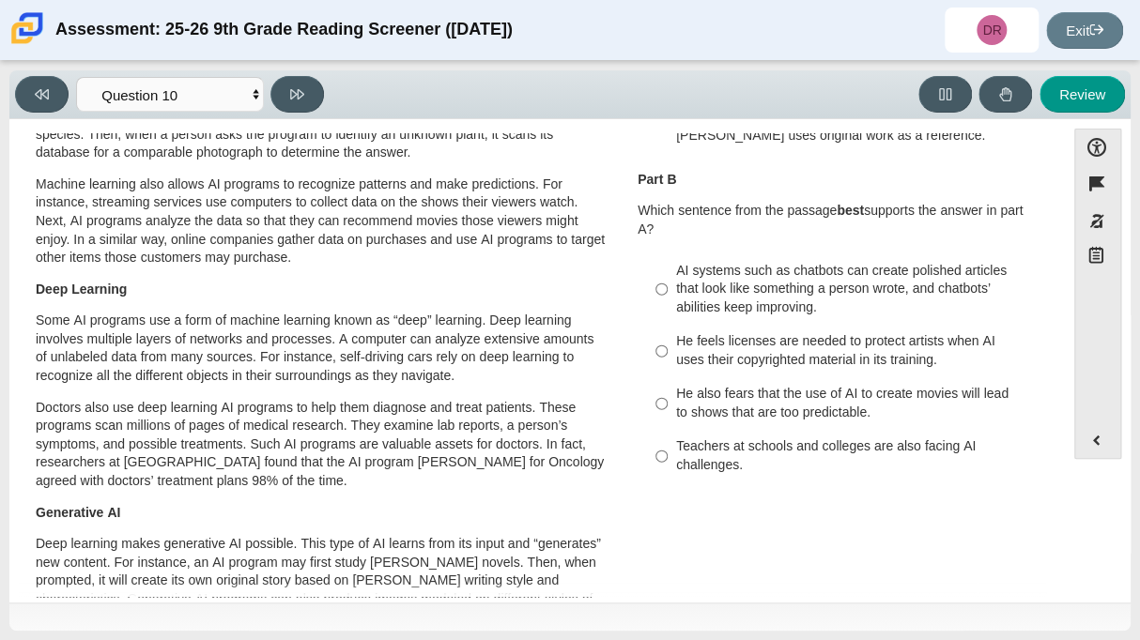
scroll to position [305, 0]
click at [816, 466] on div "Teachers at schools and colleges are also facing AI challenges." at bounding box center [854, 456] width 356 height 37
click at [668, 466] on input "Teachers at schools and colleges are also facing AI challenges. Teachers at sch…" at bounding box center [661, 457] width 12 height 53
radio input "true"
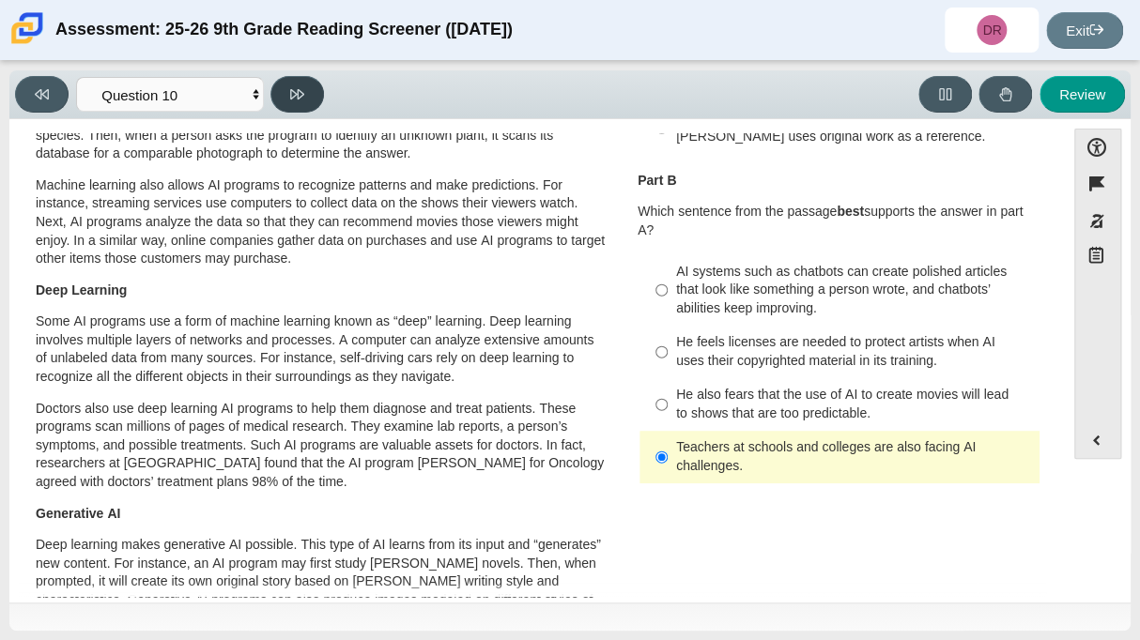
click at [290, 92] on icon at bounding box center [297, 94] width 14 height 14
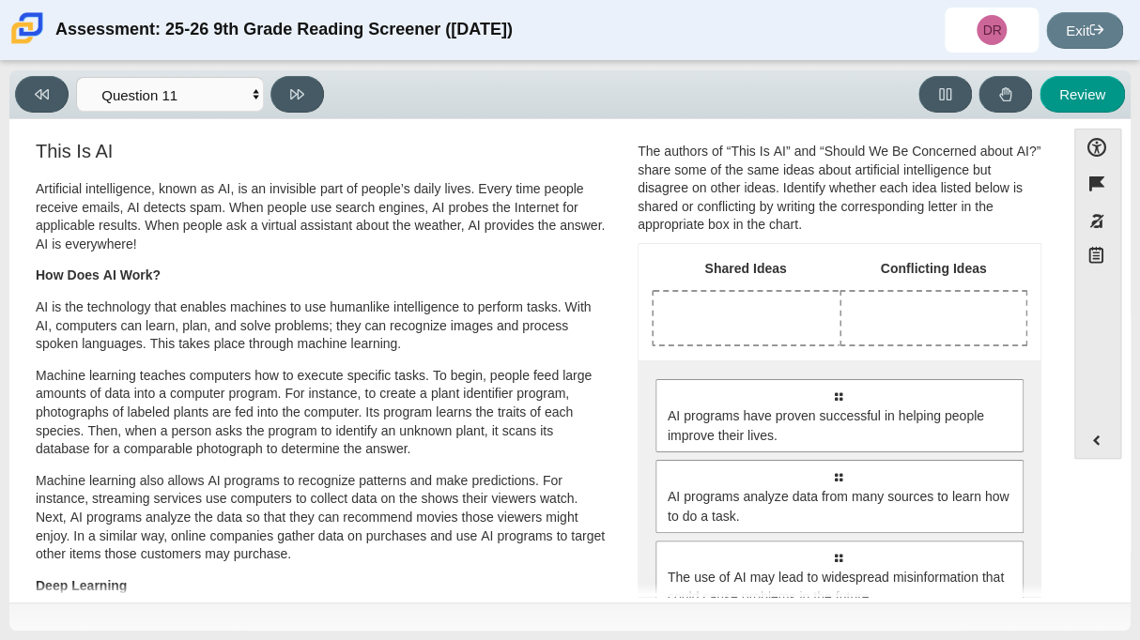
scroll to position [8, 0]
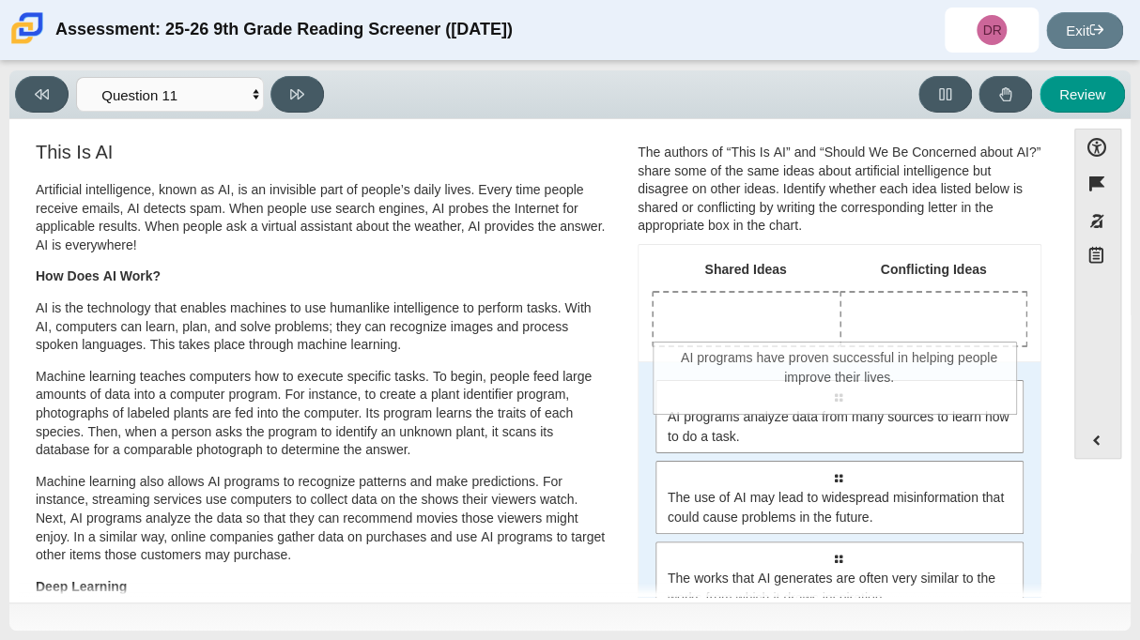
drag, startPoint x: 733, startPoint y: 415, endPoint x: 733, endPoint y: 376, distance: 38.5
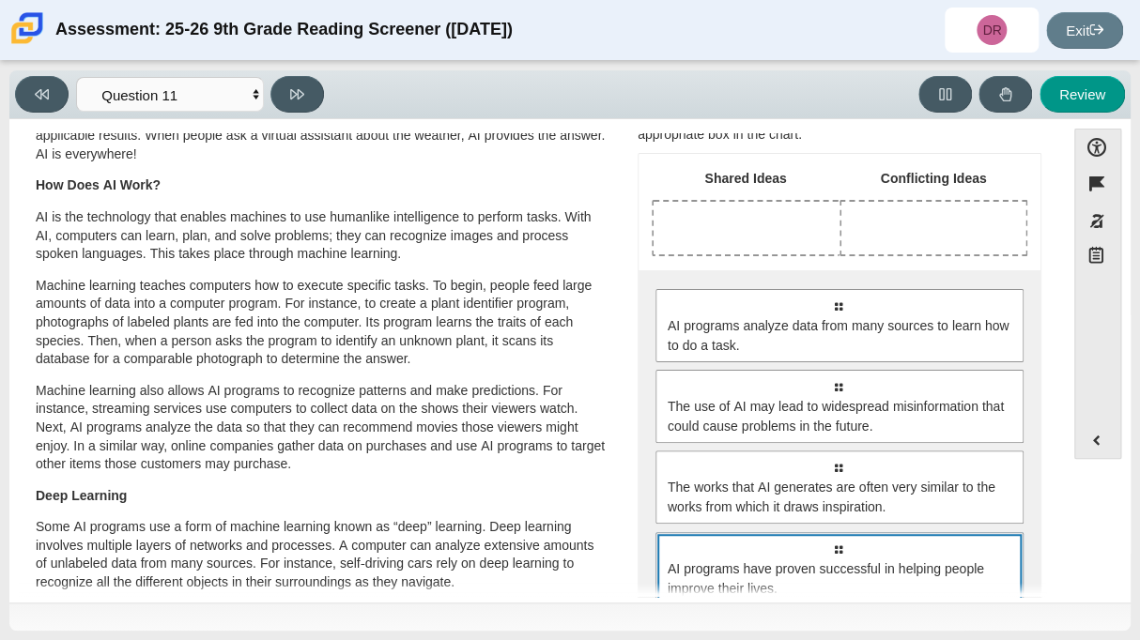
scroll to position [94, 0]
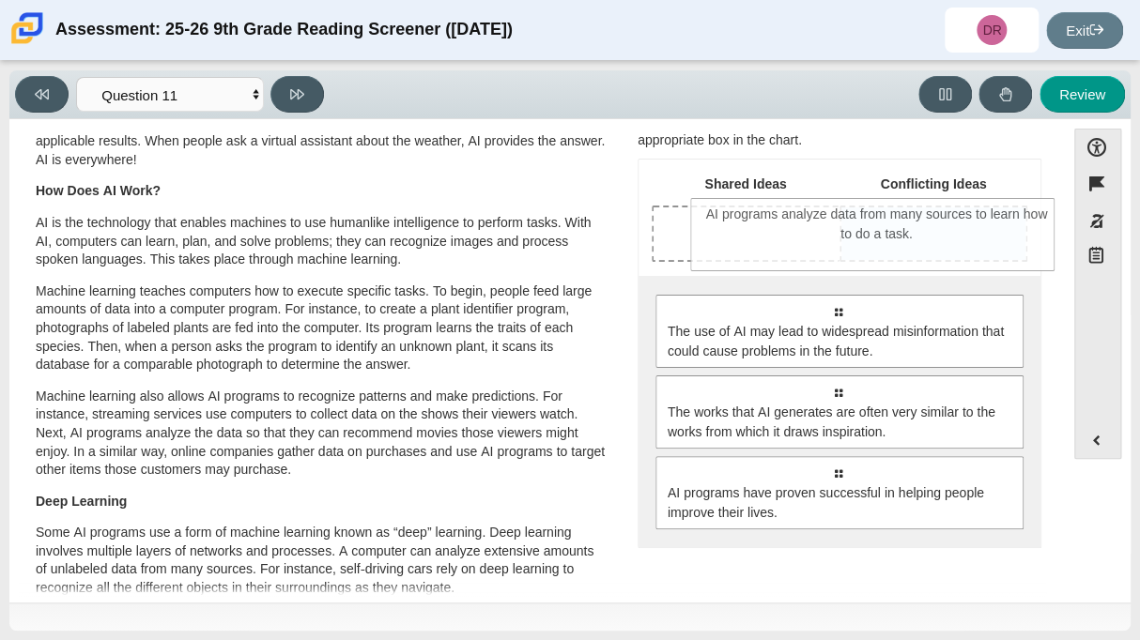
drag, startPoint x: 816, startPoint y: 343, endPoint x: 856, endPoint y: 247, distance: 103.9
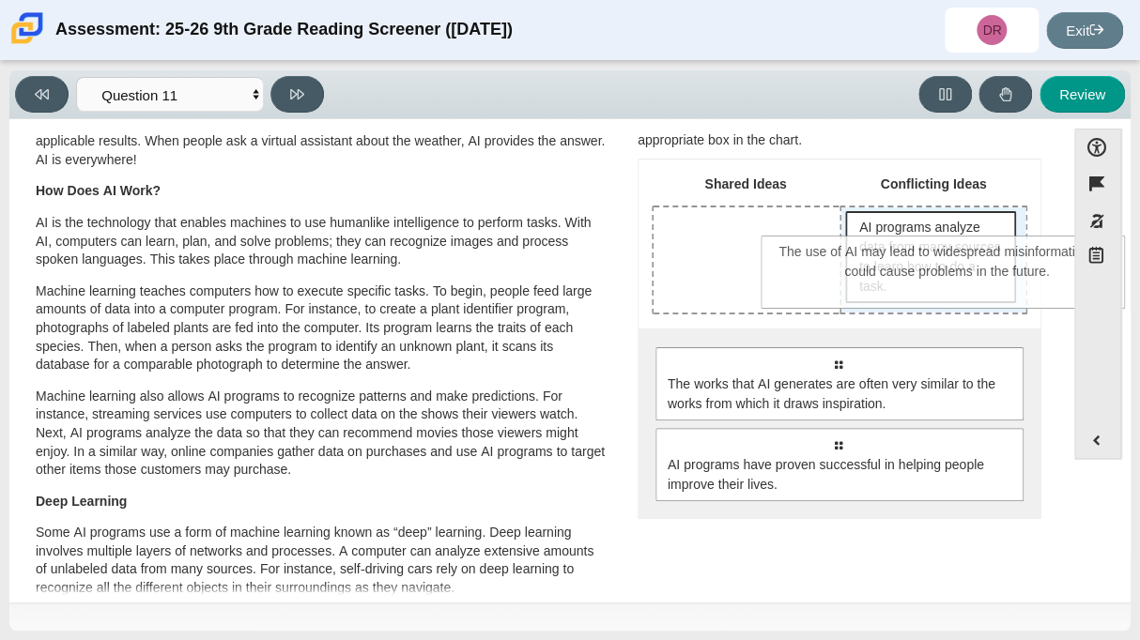
drag, startPoint x: 732, startPoint y: 388, endPoint x: 844, endPoint y: 280, distance: 155.4
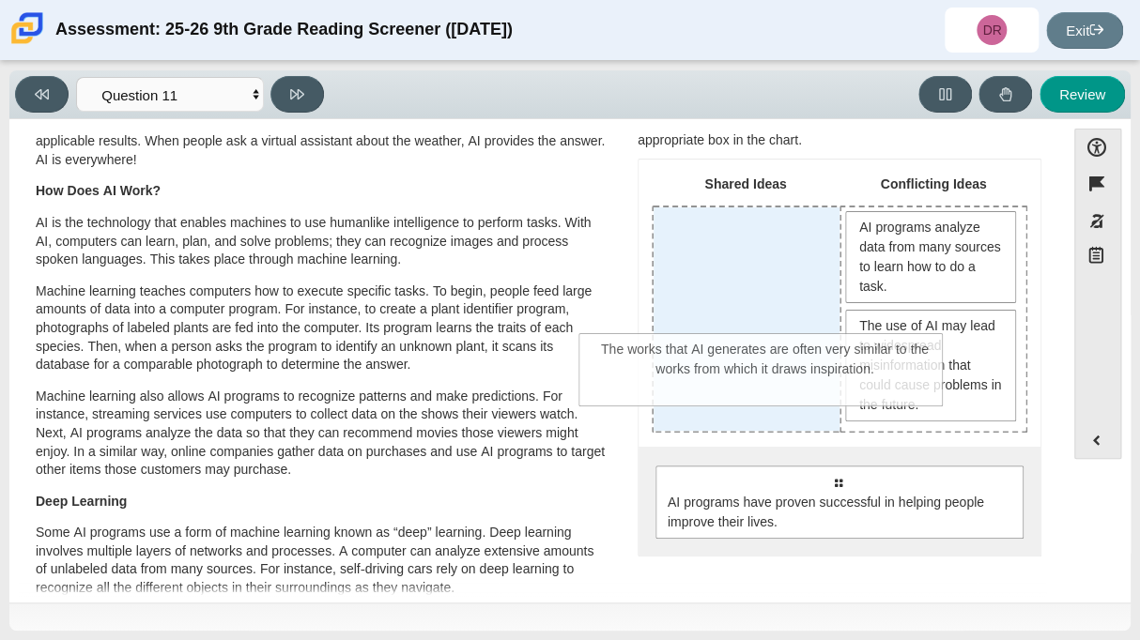
drag, startPoint x: 835, startPoint y: 533, endPoint x: 760, endPoint y: 400, distance: 152.6
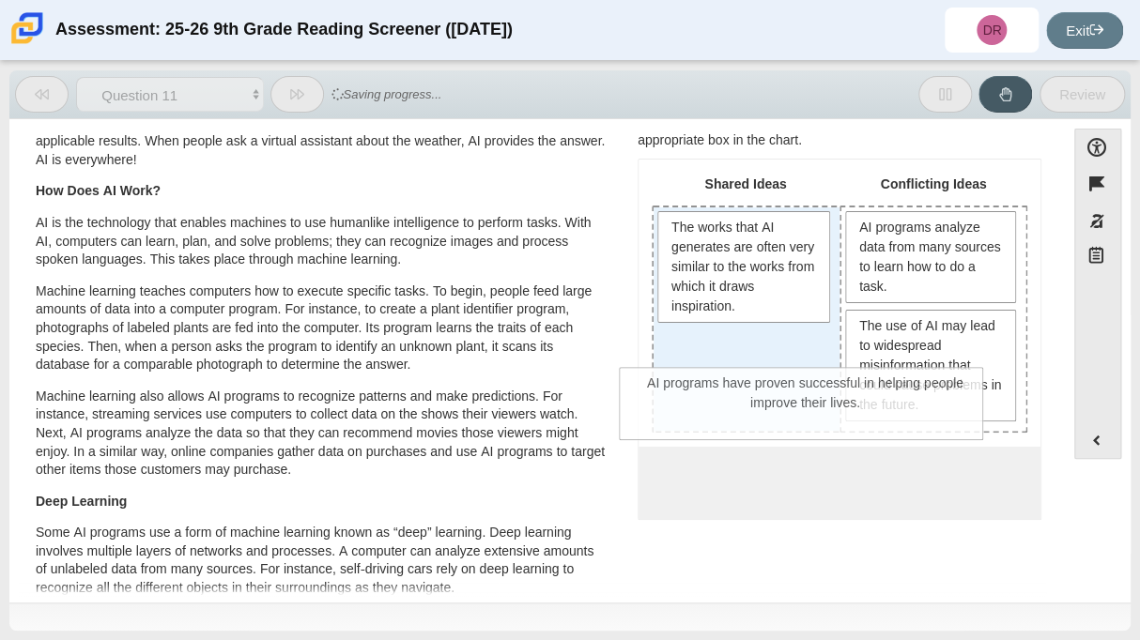
drag, startPoint x: 790, startPoint y: 495, endPoint x: 759, endPoint y: 398, distance: 101.5
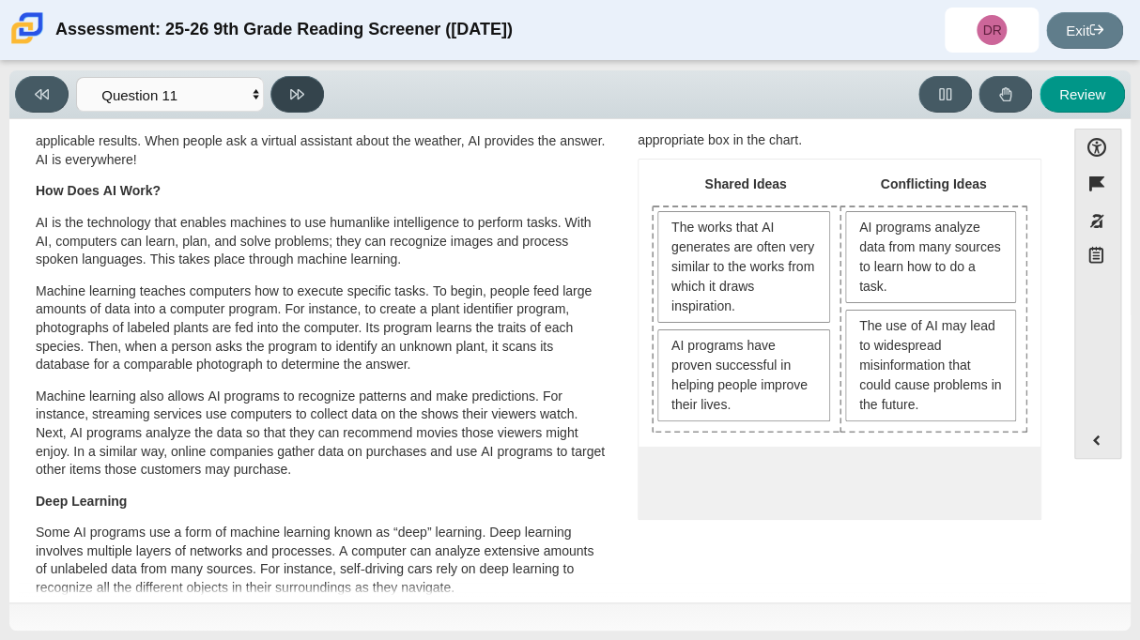
click at [311, 87] on button at bounding box center [297, 94] width 54 height 37
select select "c3effed4-44ce-4a19-bd96-1787f34e9b4c"
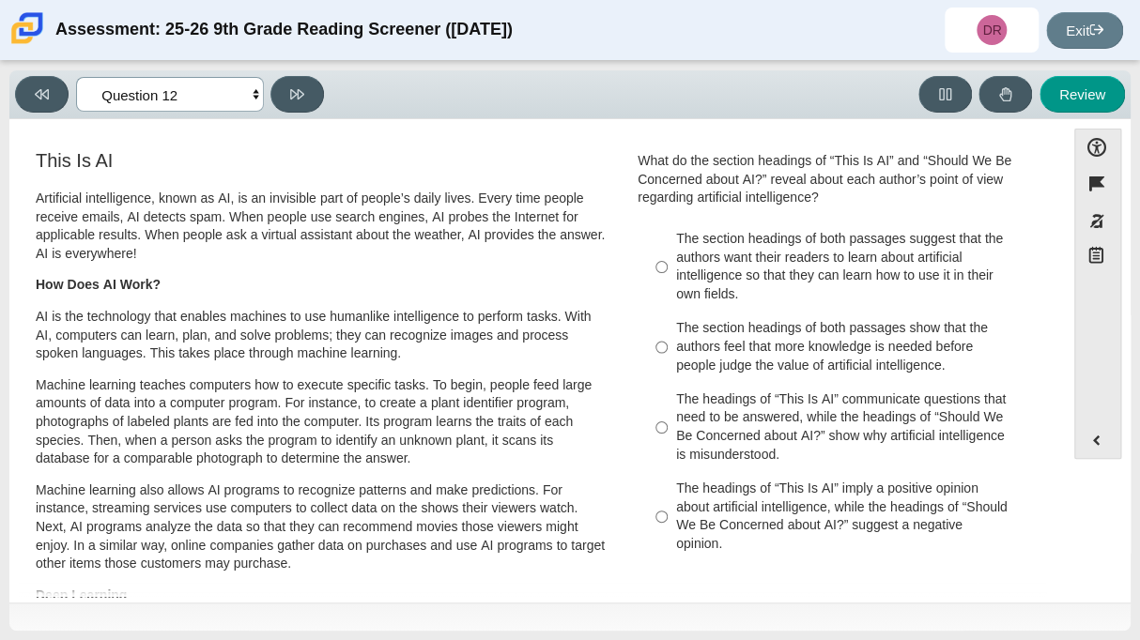
click at [124, 111] on select "Questions Question 1 Question 2 Question 3 Question 4 Question 5 Question 6 Que…" at bounding box center [170, 94] width 188 height 35
click at [129, 109] on select "Questions Question 1 Question 2 Question 3 Question 4 Question 5 Question 6 Que…" at bounding box center [170, 94] width 188 height 35
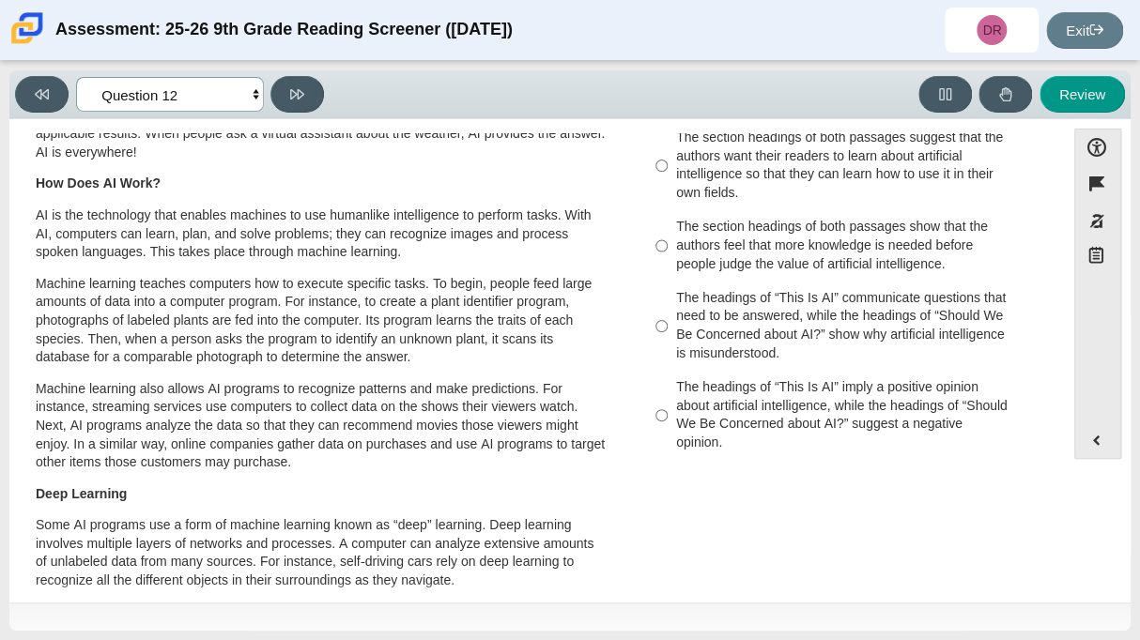
scroll to position [93, 0]
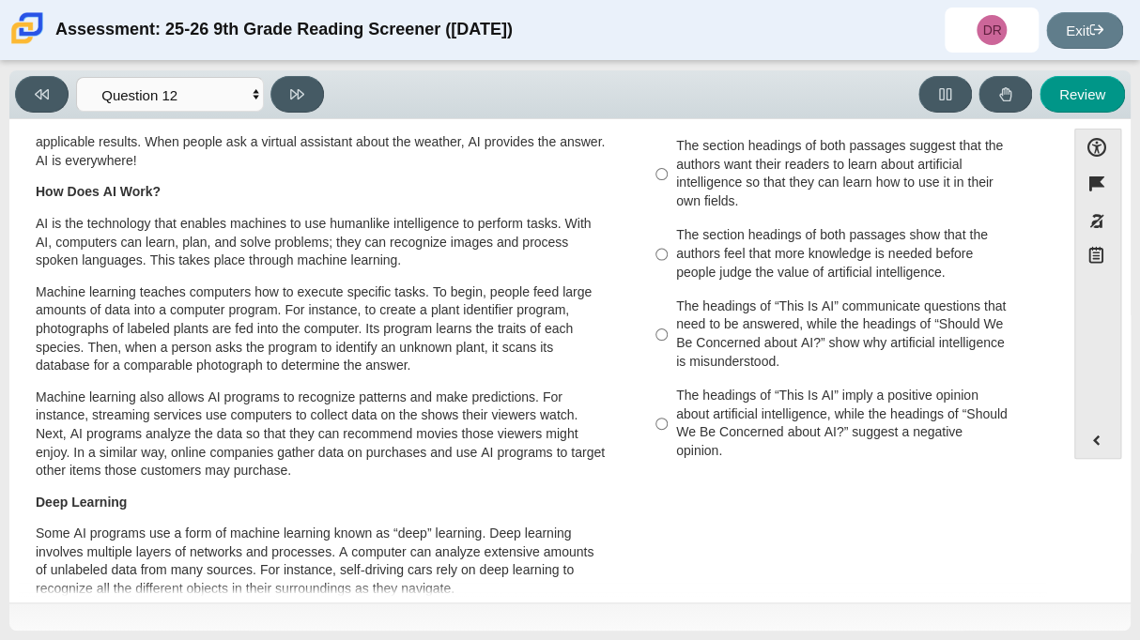
click at [714, 290] on label "The headings of “This Is AI” communicate questions that need to be answered, wh…" at bounding box center [840, 334] width 397 height 89
click at [668, 290] on input "The headings of “This Is AI” communicate questions that need to be answered, wh…" at bounding box center [661, 334] width 12 height 89
radio input "true"
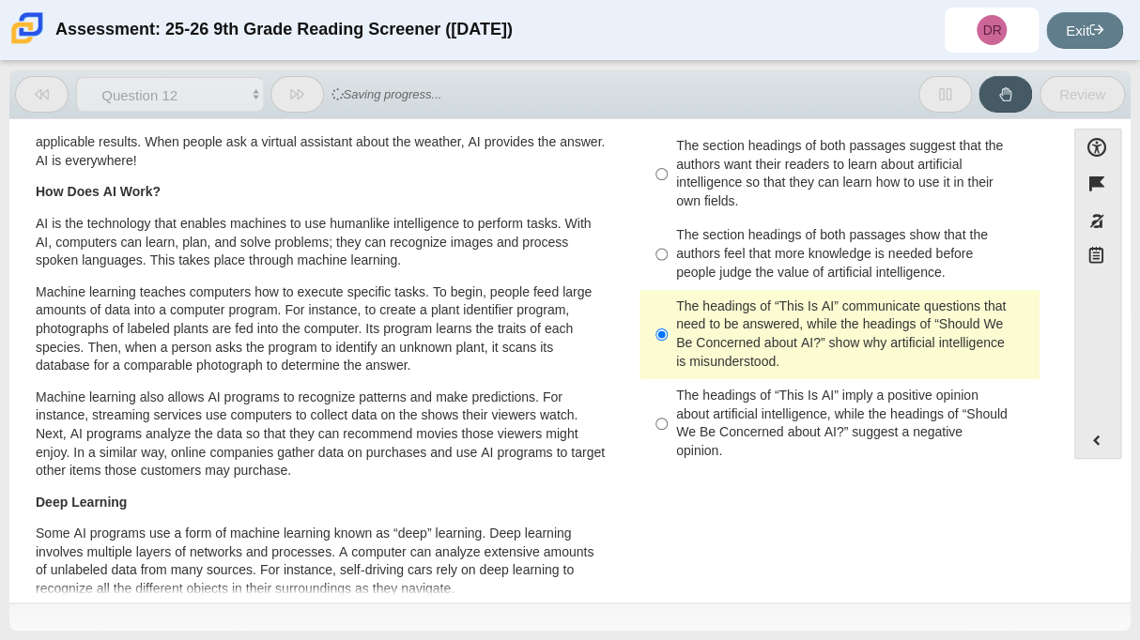
click at [697, 276] on div "The section headings of both passages show that the authors feel that more know…" at bounding box center [854, 253] width 356 height 55
click at [668, 276] on input "The section headings of both passages show that the authors feel that more know…" at bounding box center [661, 254] width 12 height 71
radio input "true"
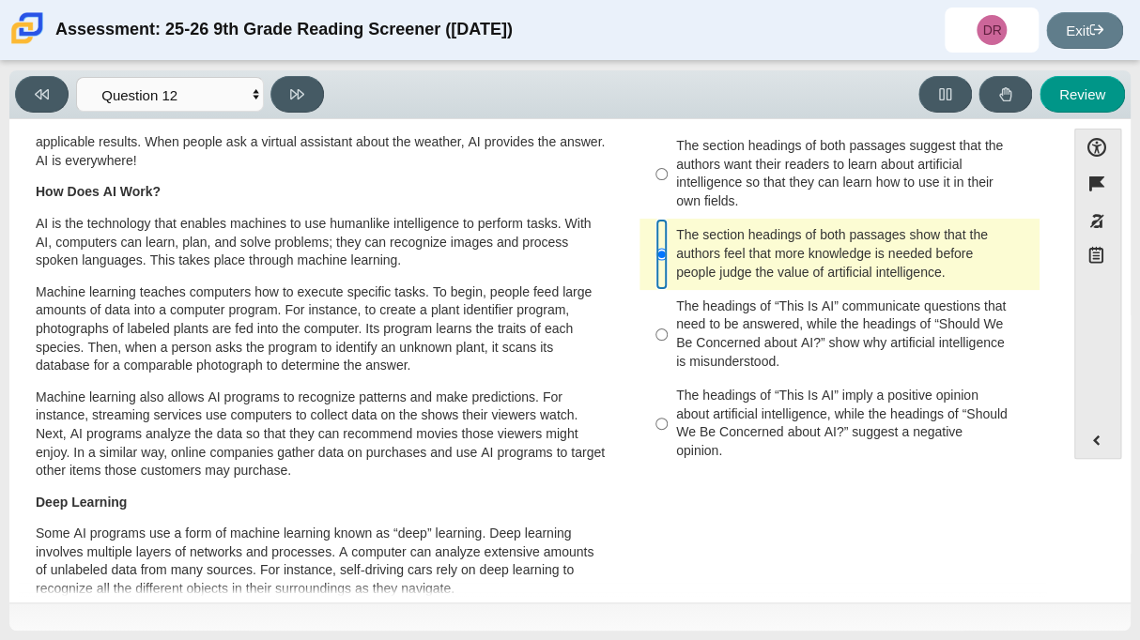
scroll to position [108, 0]
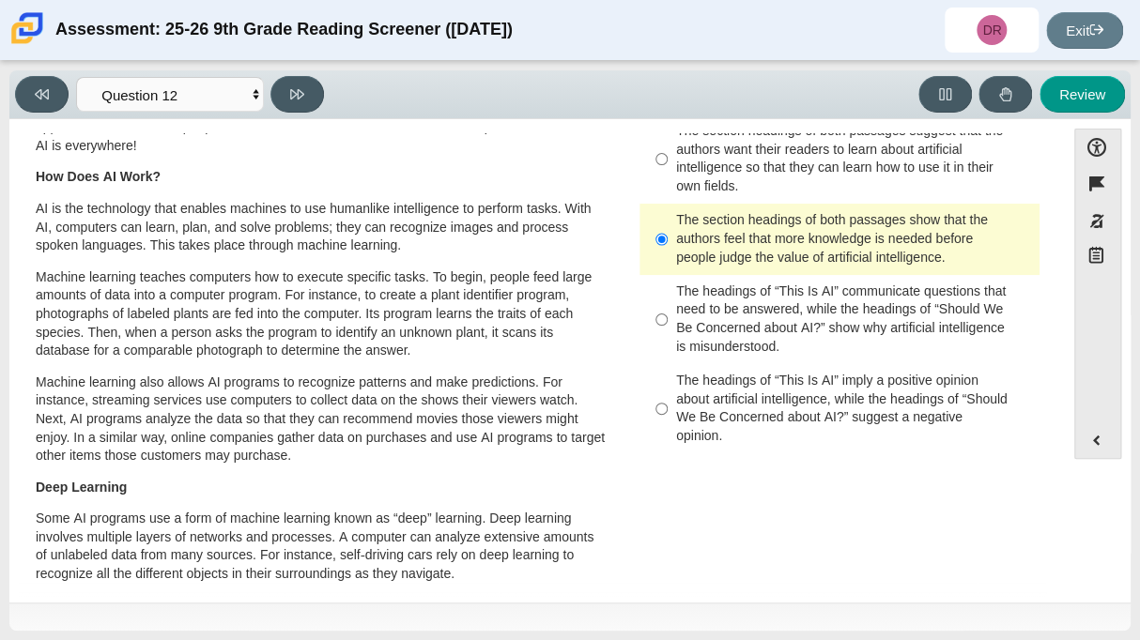
click at [296, 112] on div "Viewing Question 12 of 12 in Pacing Mode Questions Question 1 Question 2 Questi…" at bounding box center [569, 94] width 1121 height 49
click at [288, 107] on button at bounding box center [297, 94] width 54 height 37
select select "review"
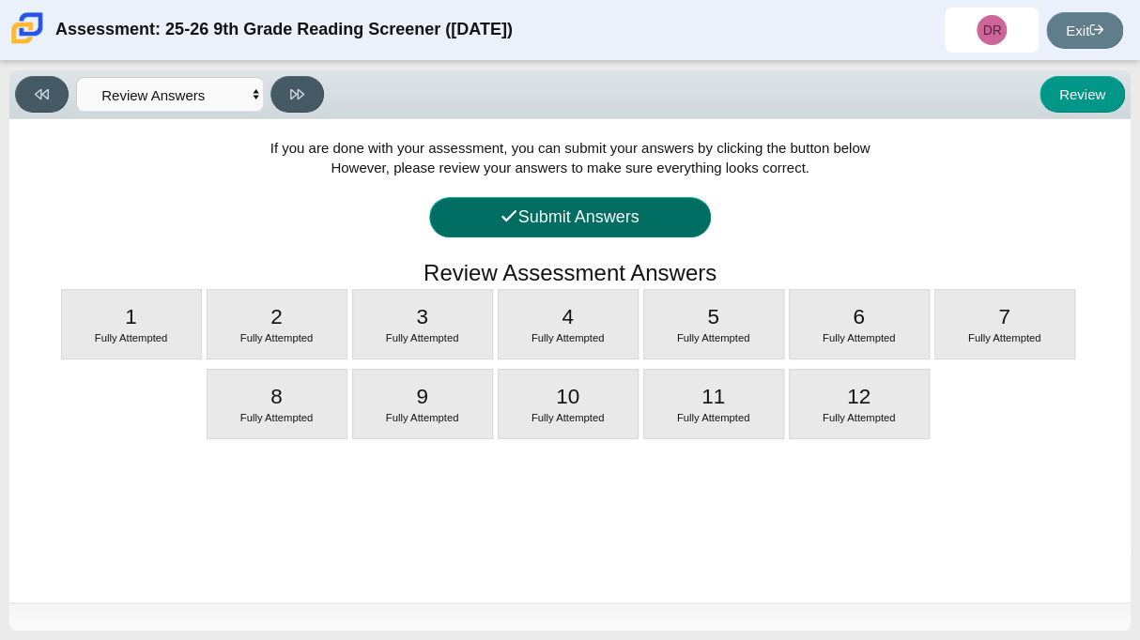
click at [522, 223] on button "Submit Answers" at bounding box center [570, 217] width 282 height 40
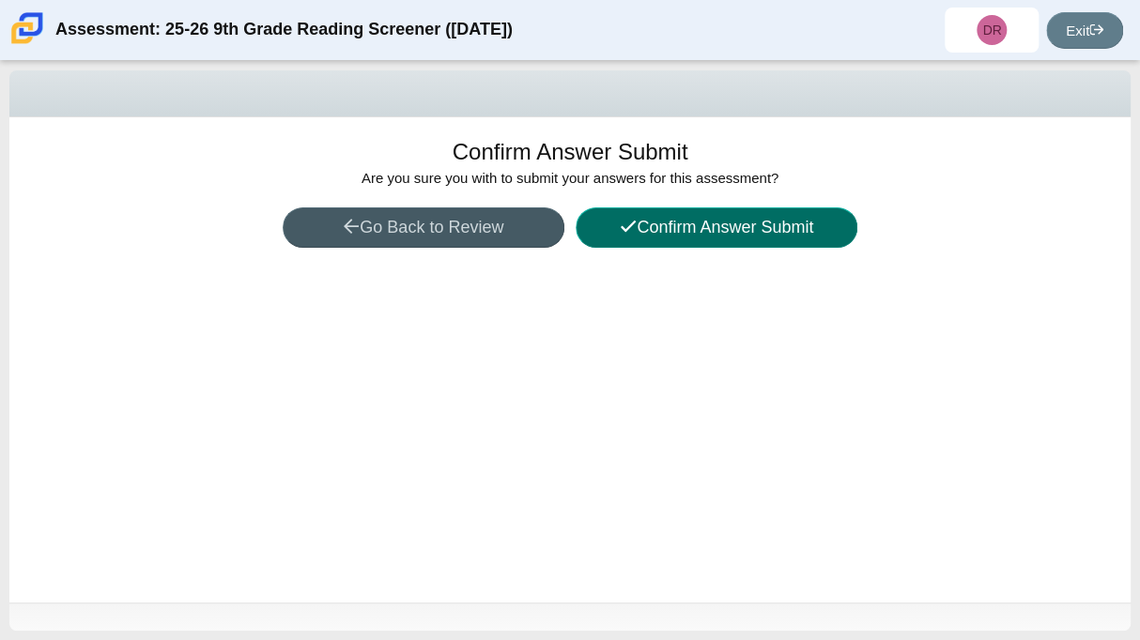
click at [659, 234] on button "Confirm Answer Submit" at bounding box center [717, 227] width 282 height 40
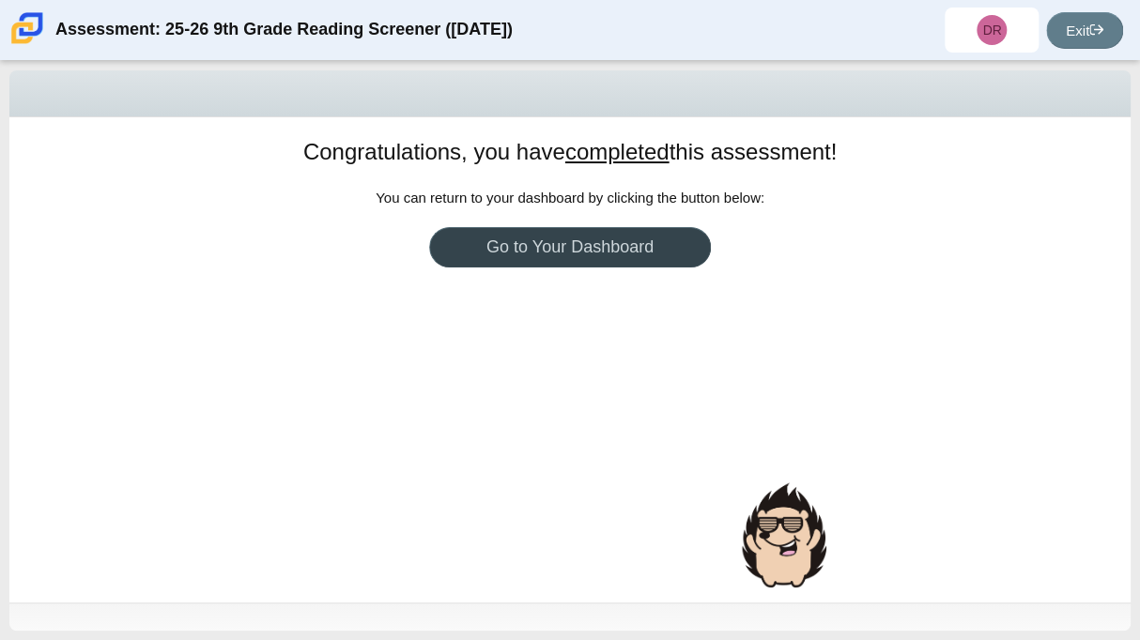
click at [608, 244] on link "Go to Your Dashboard" at bounding box center [570, 247] width 282 height 40
